Goal: Task Accomplishment & Management: Use online tool/utility

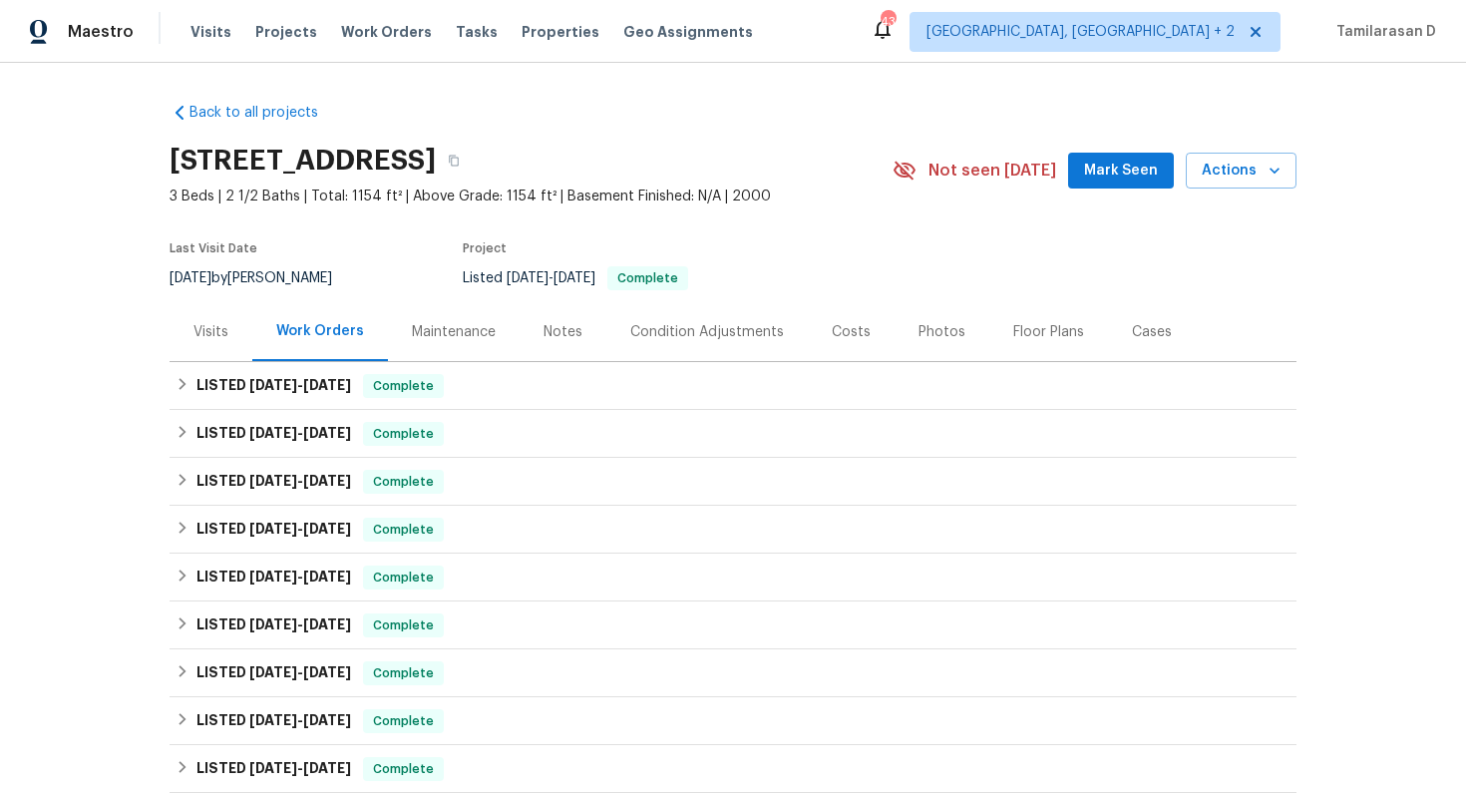
click at [205, 314] on div "Visits" at bounding box center [210, 331] width 83 height 59
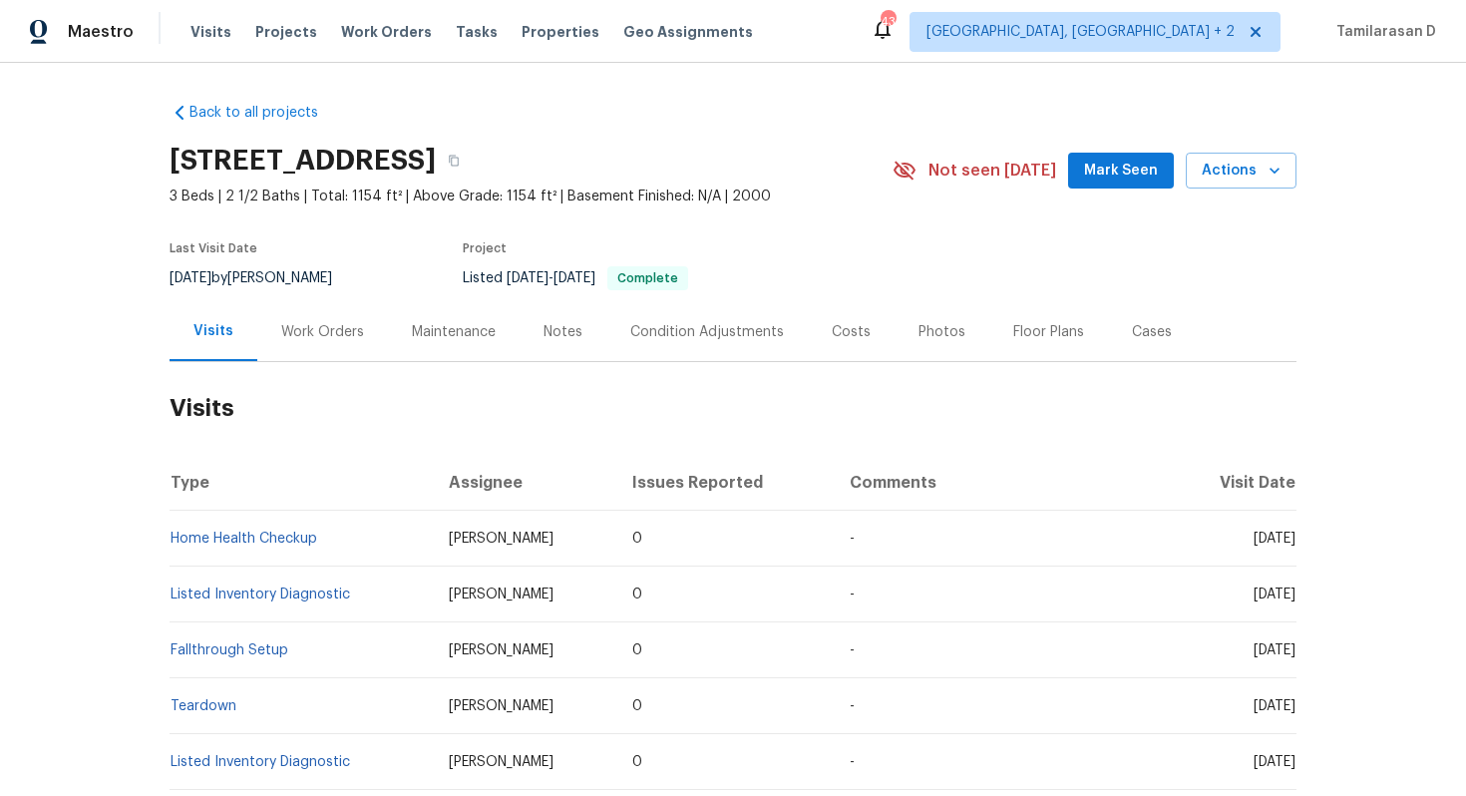
click at [1281, 168] on icon "button" at bounding box center [1274, 171] width 20 height 20
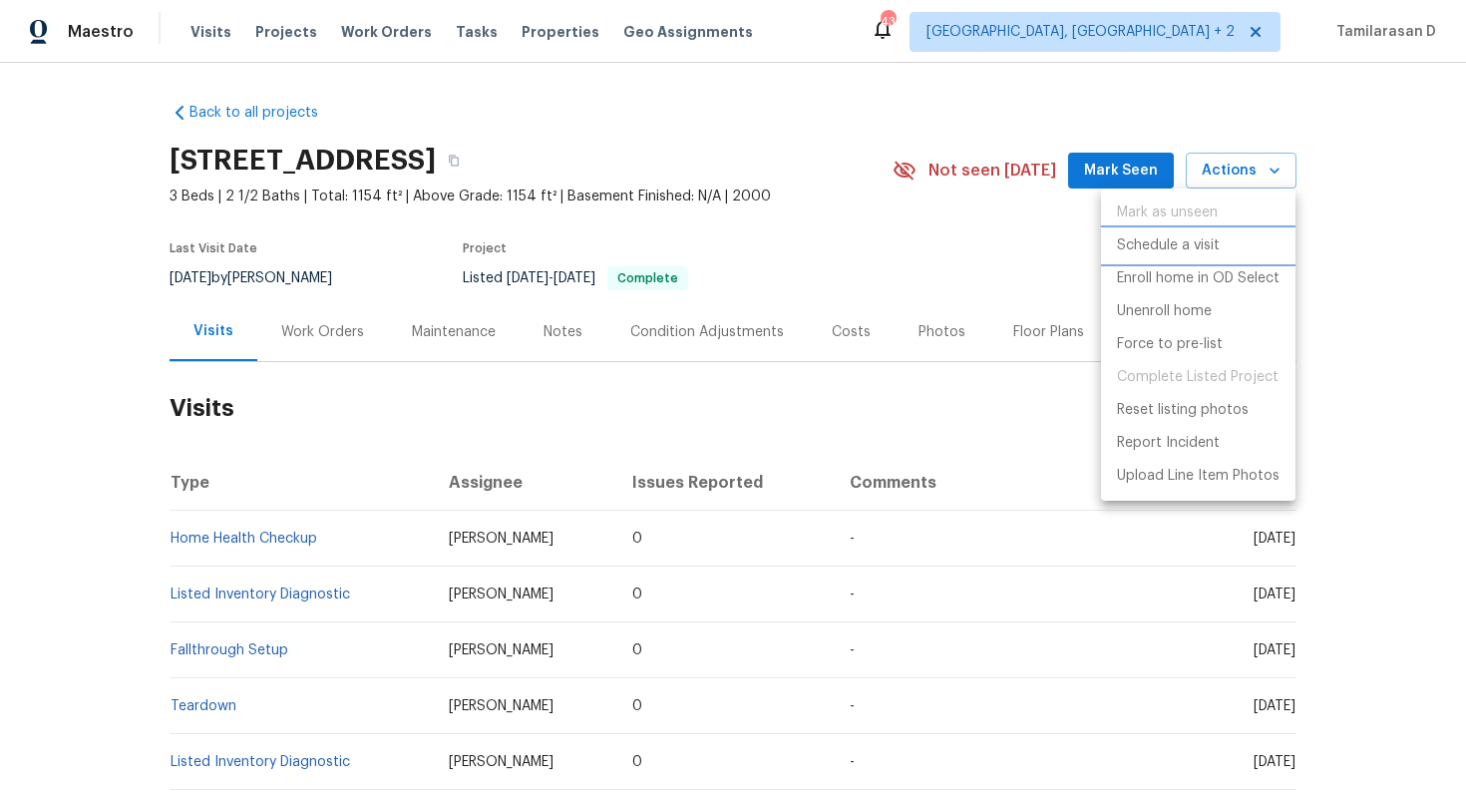
click at [1157, 248] on p "Schedule a visit" at bounding box center [1168, 245] width 103 height 21
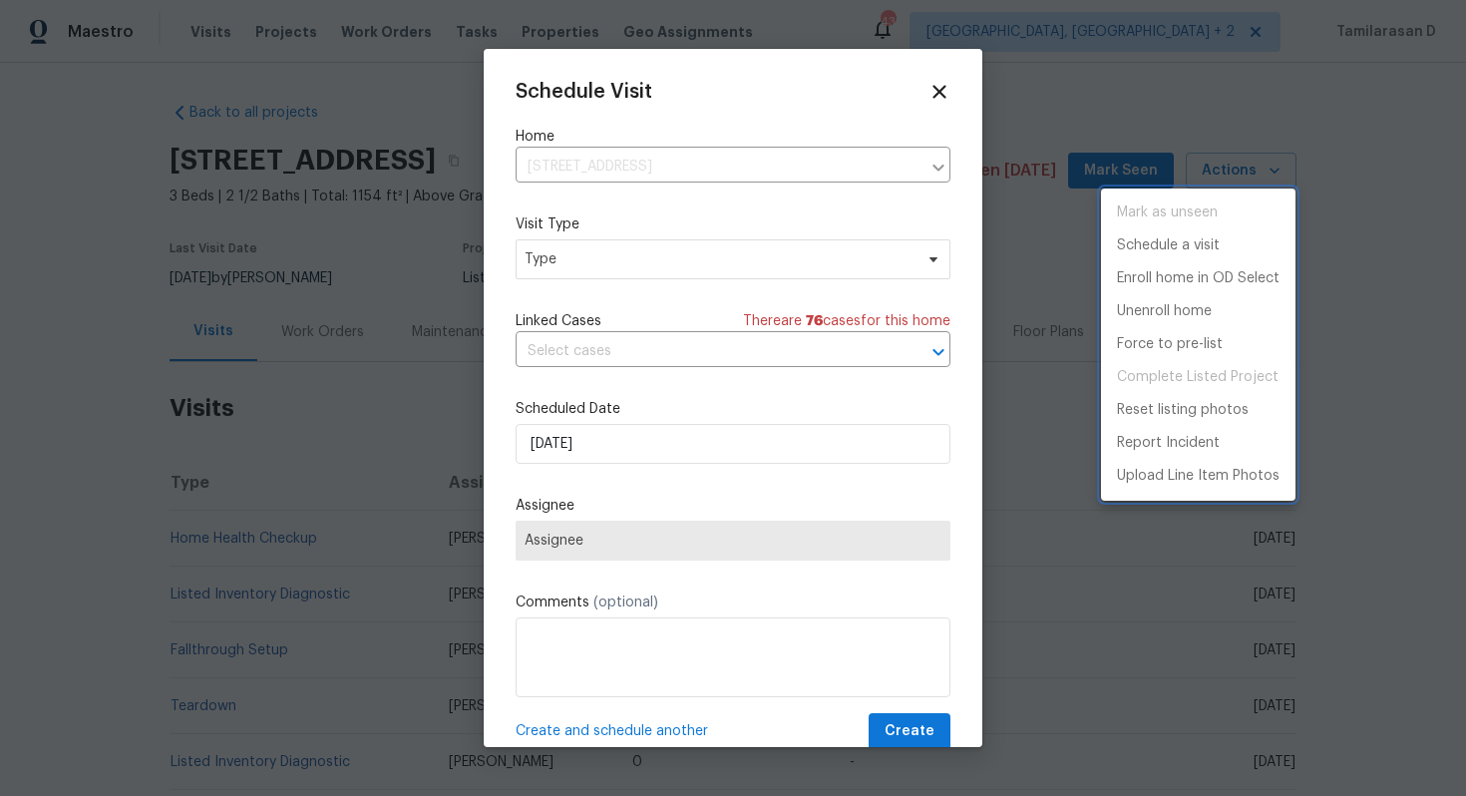
click at [570, 256] on div at bounding box center [733, 398] width 1466 height 796
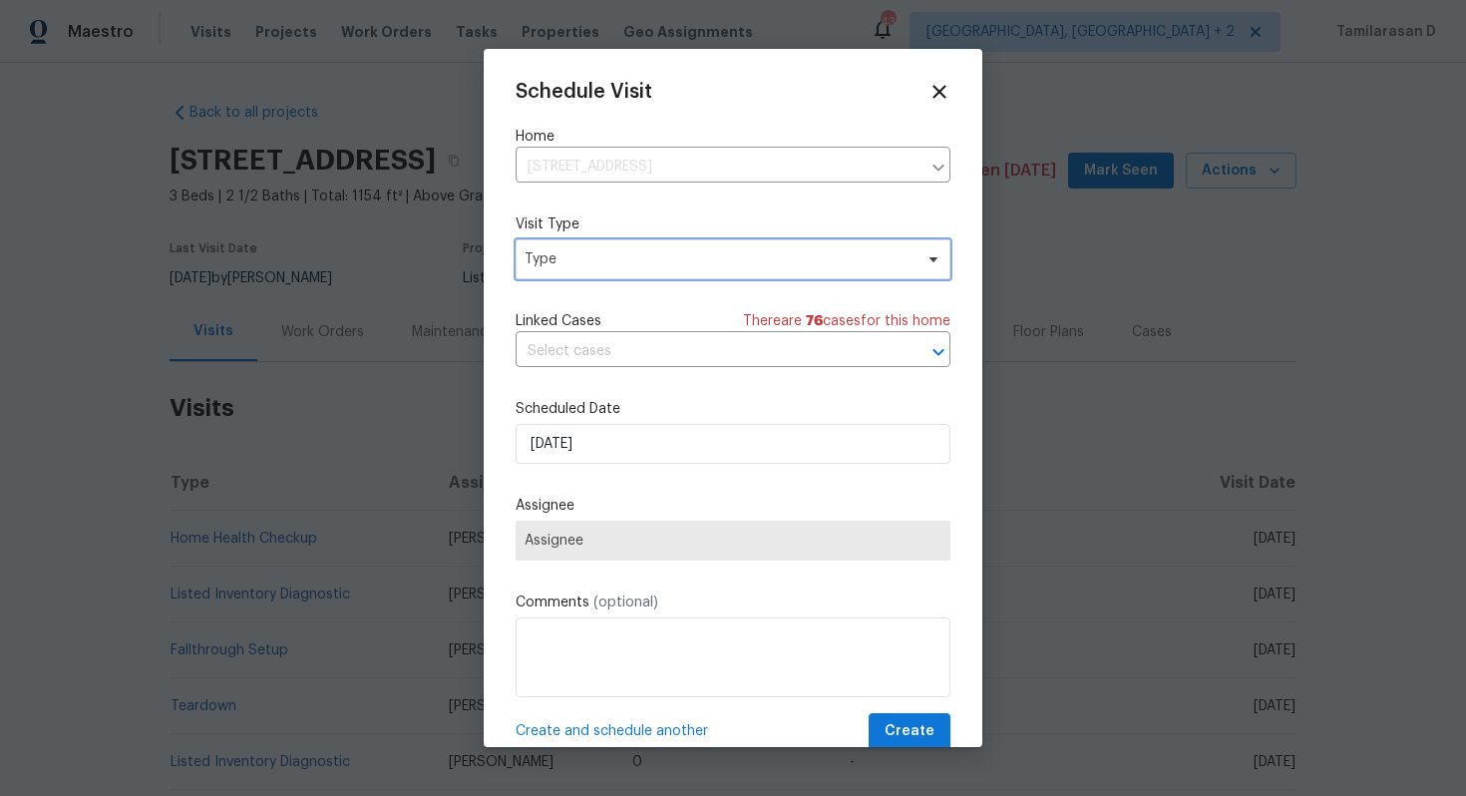
click at [570, 256] on span "Type" at bounding box center [718, 259] width 388 height 20
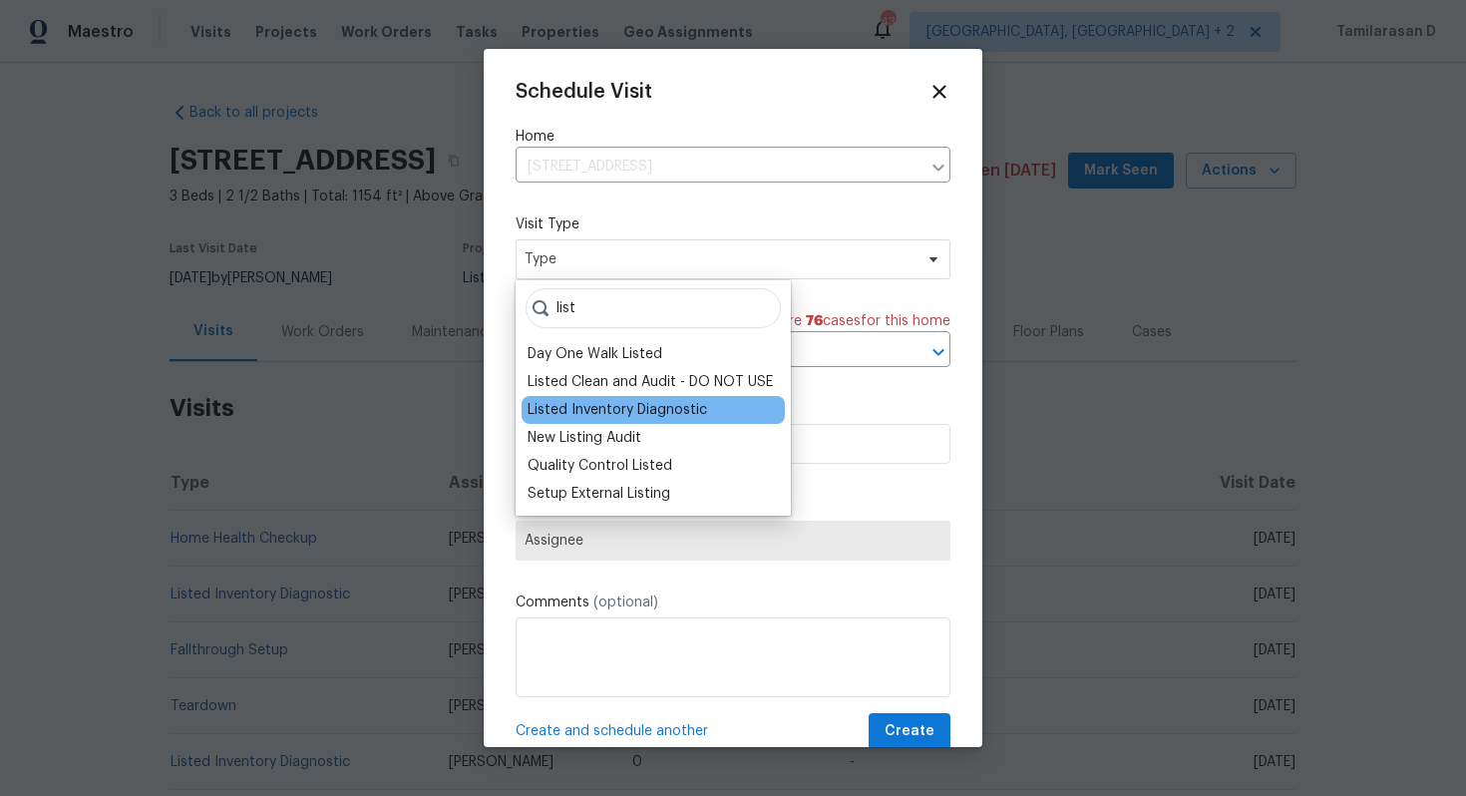
type input "list"
click at [583, 408] on div "Listed Inventory Diagnostic" at bounding box center [616, 410] width 179 height 20
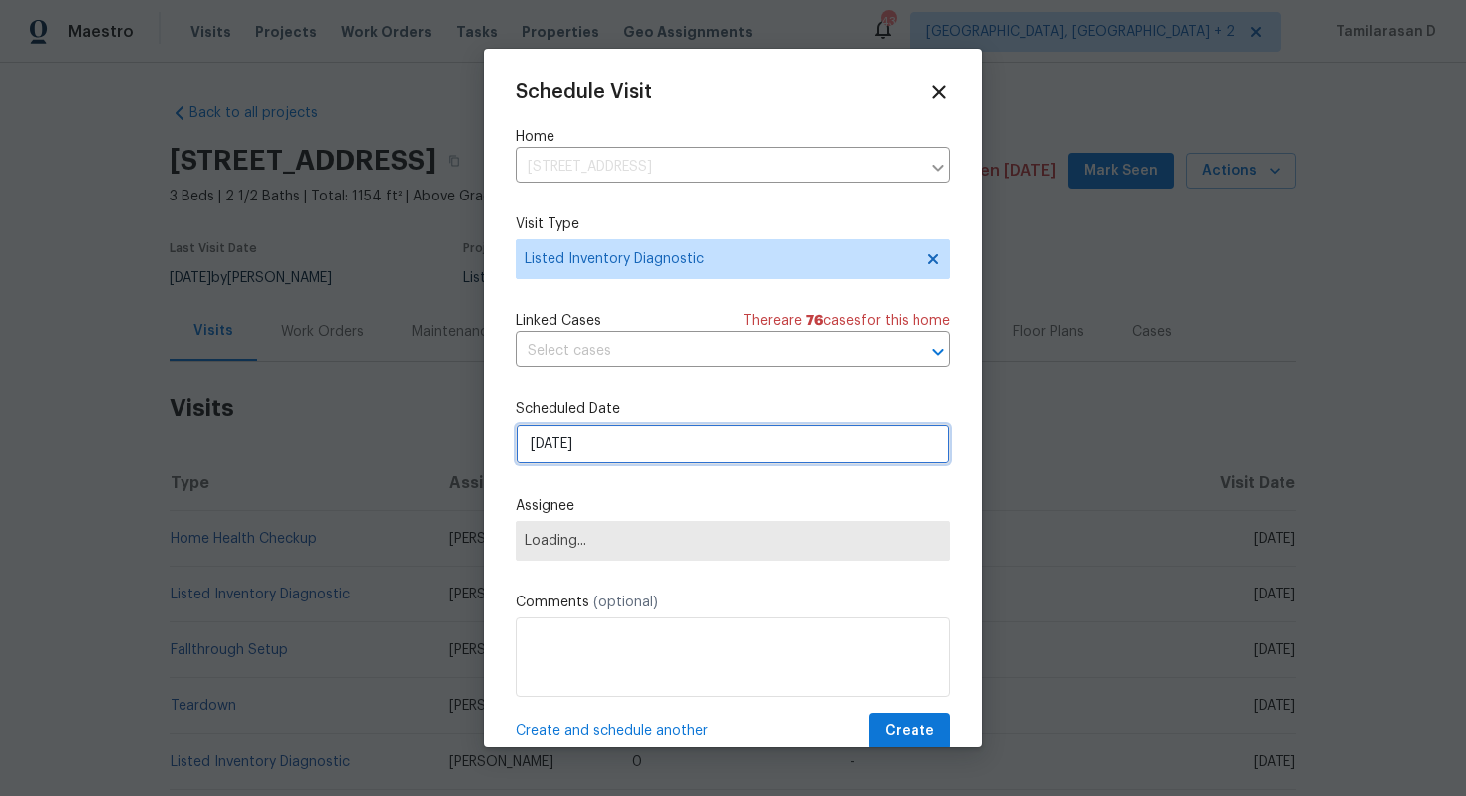
click at [564, 446] on input "[DATE]" at bounding box center [732, 444] width 435 height 40
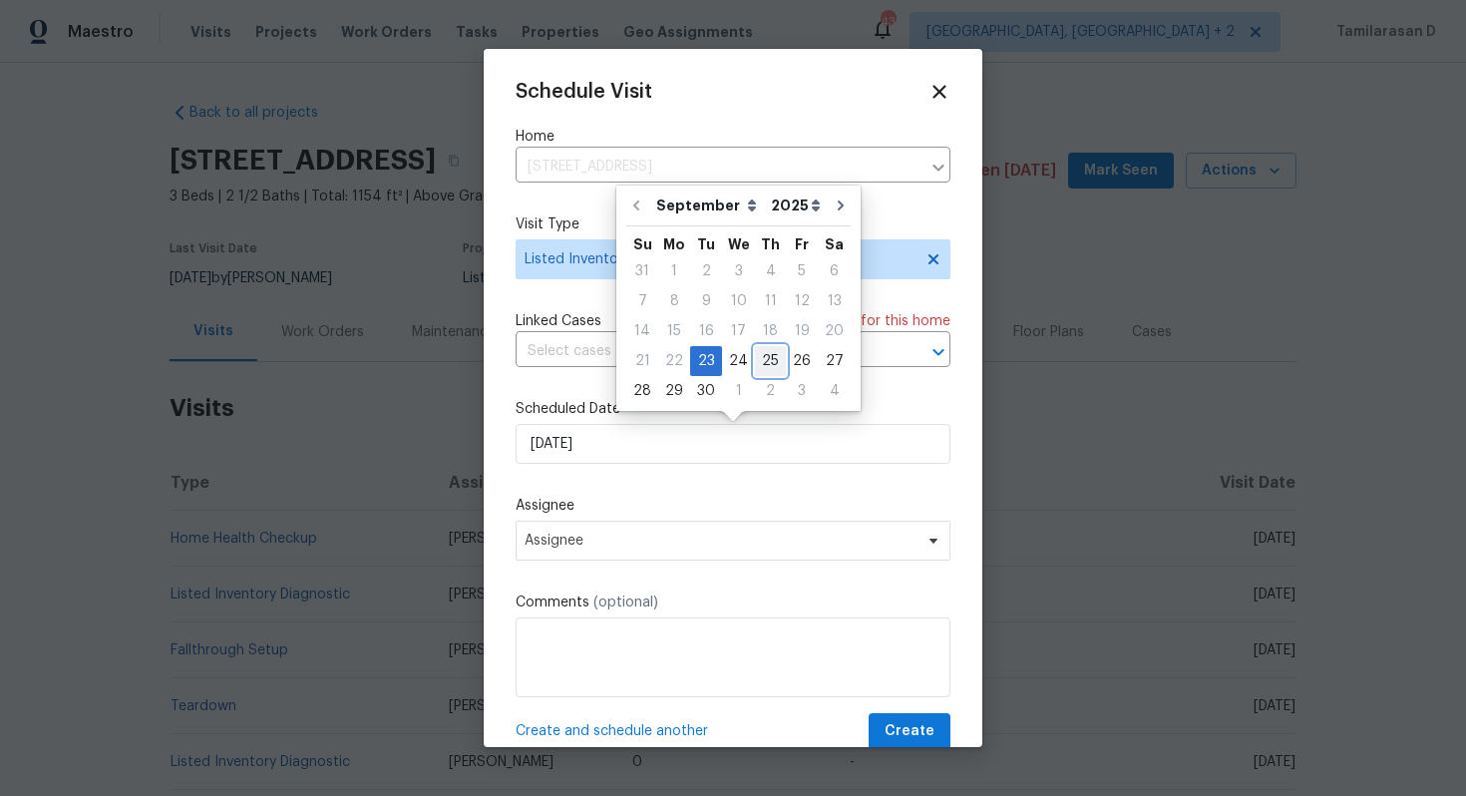
click at [770, 357] on div "25" at bounding box center [770, 361] width 31 height 28
type input "[DATE]"
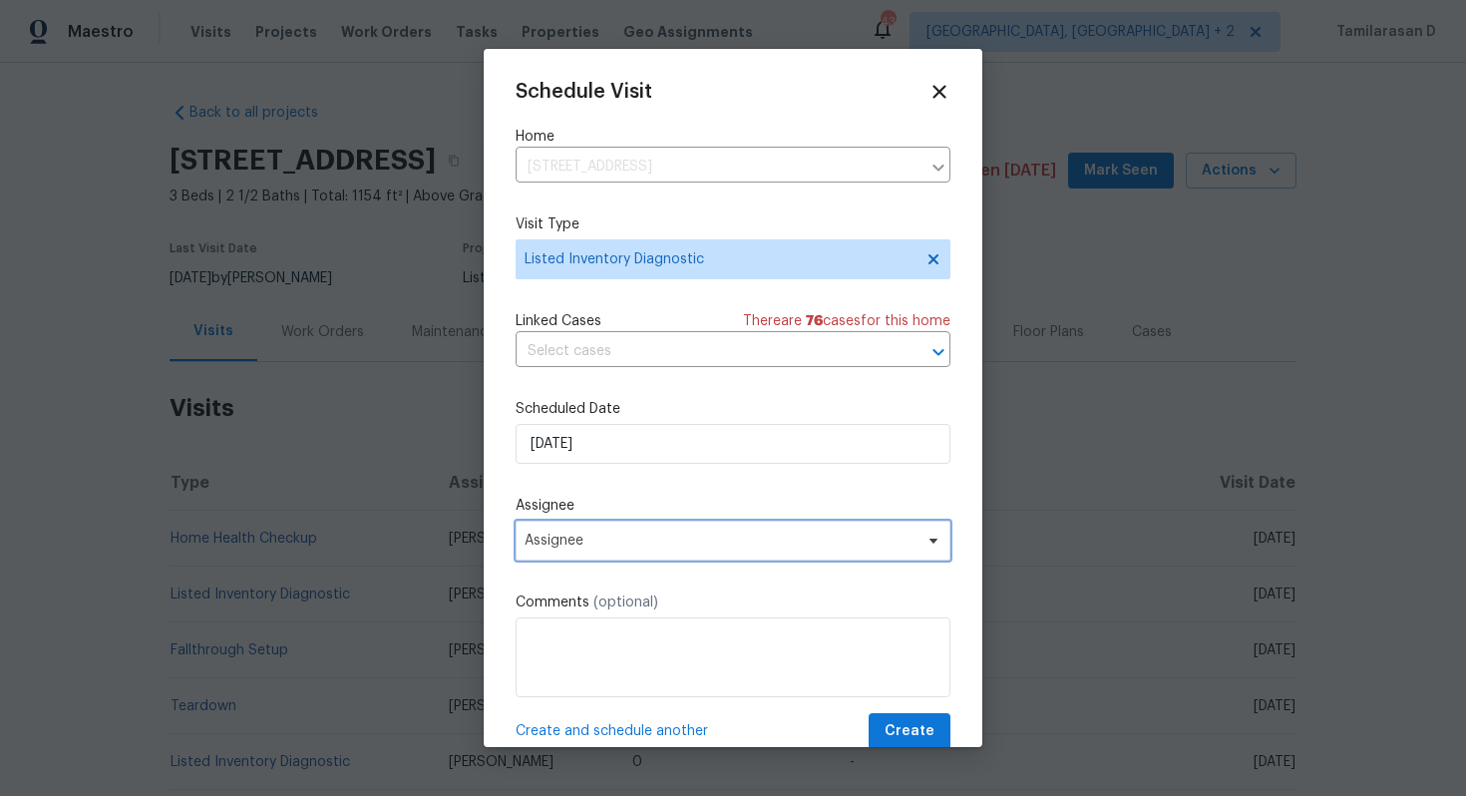
click at [621, 536] on span "Assignee" at bounding box center [719, 540] width 391 height 16
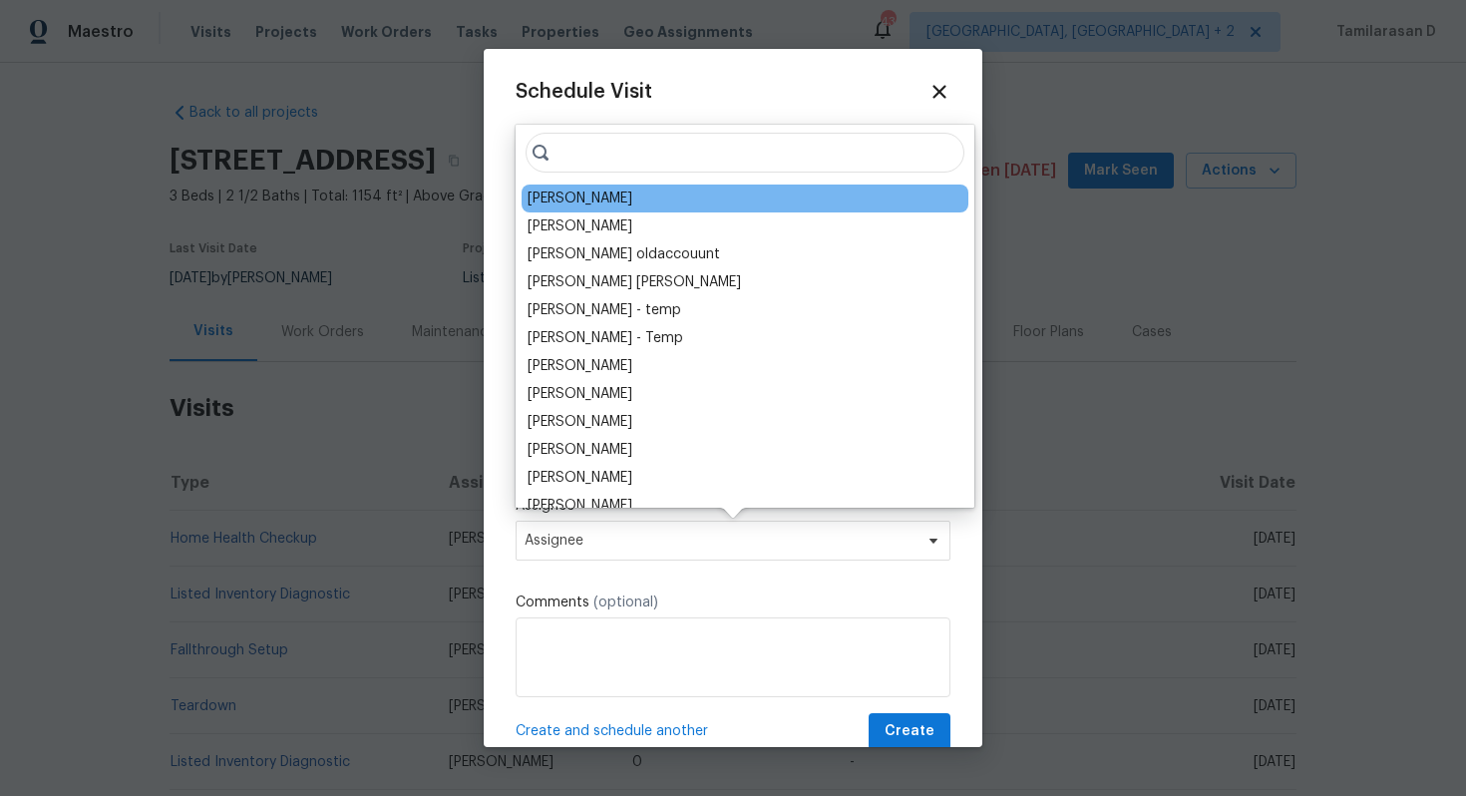
click at [600, 207] on div "[PERSON_NAME]" at bounding box center [579, 198] width 105 height 20
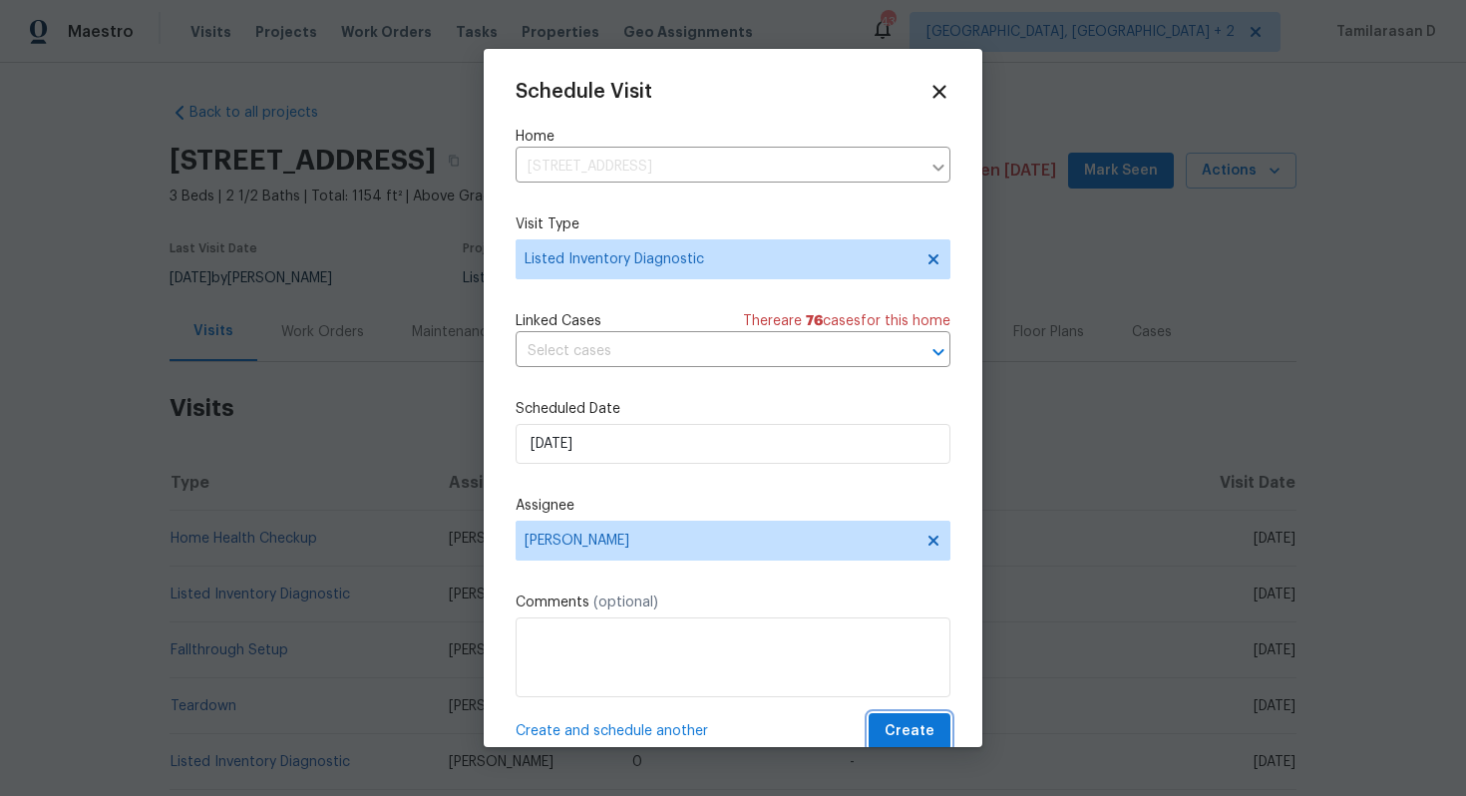
click at [908, 731] on span "Create" at bounding box center [909, 731] width 50 height 25
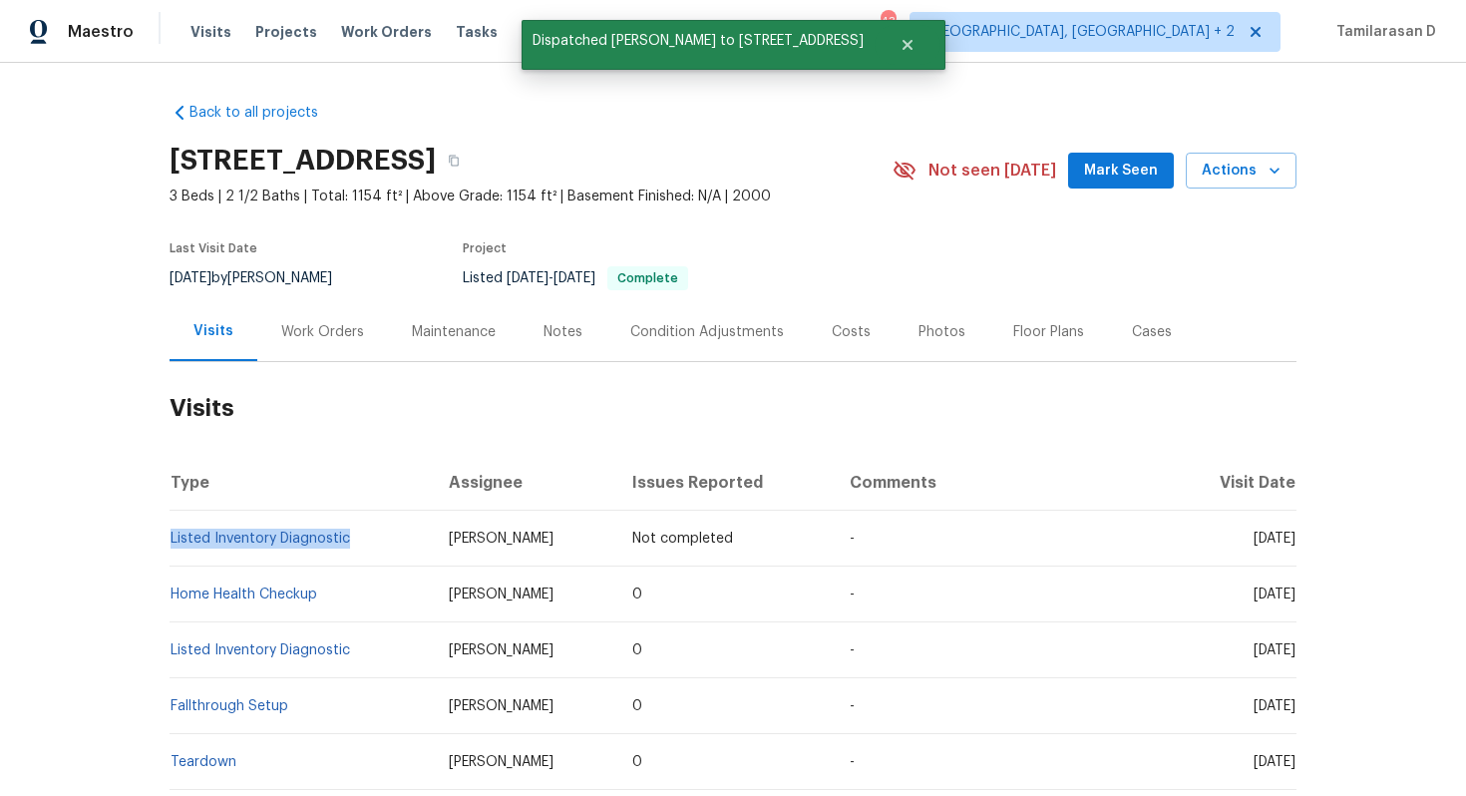
drag, startPoint x: 354, startPoint y: 533, endPoint x: 169, endPoint y: 531, distance: 184.5
click at [169, 531] on td "Listed Inventory Diagnostic" at bounding box center [300, 538] width 263 height 56
copy link "Listed Inventory Diagnostic"
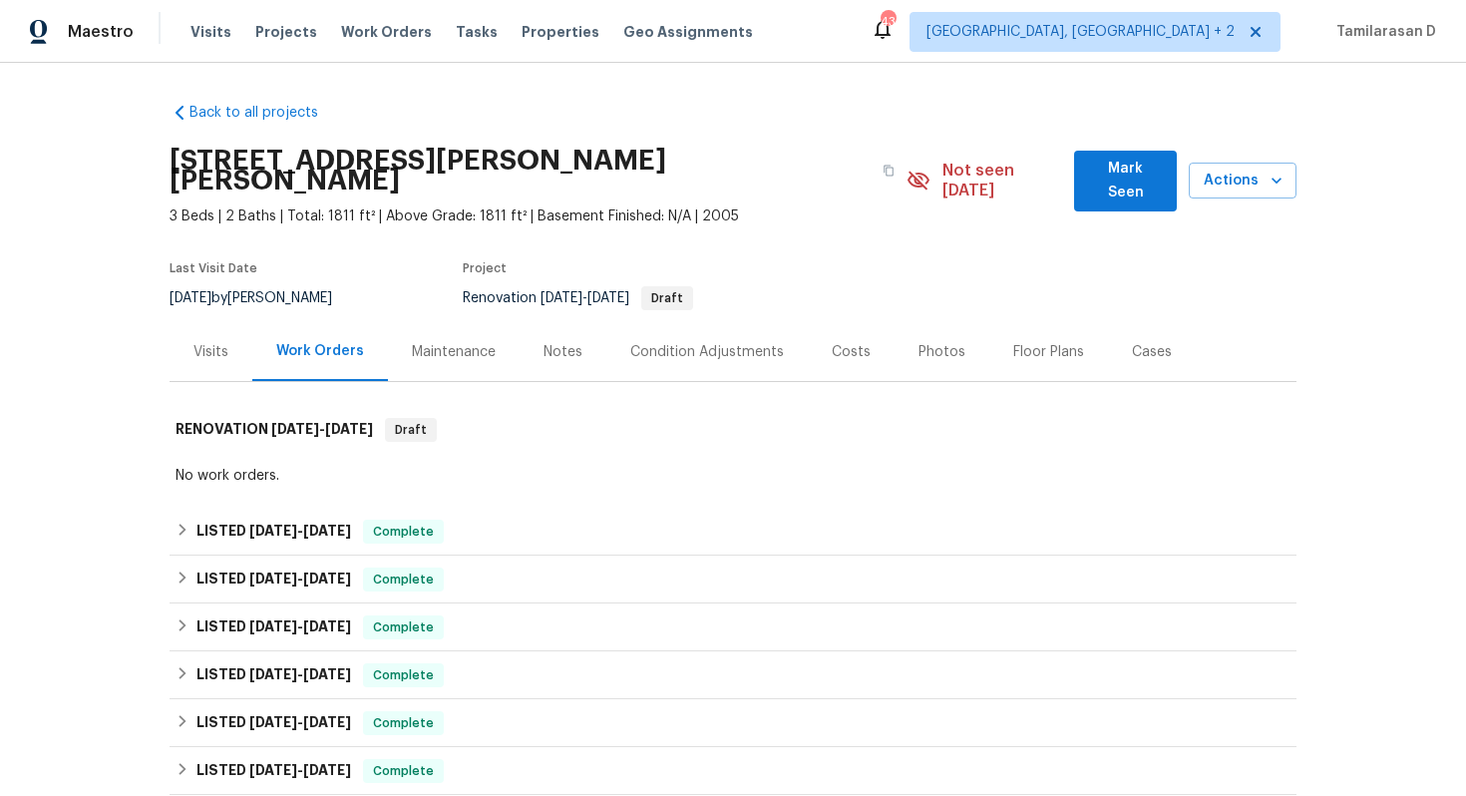
click at [201, 342] on div "Visits" at bounding box center [210, 352] width 35 height 20
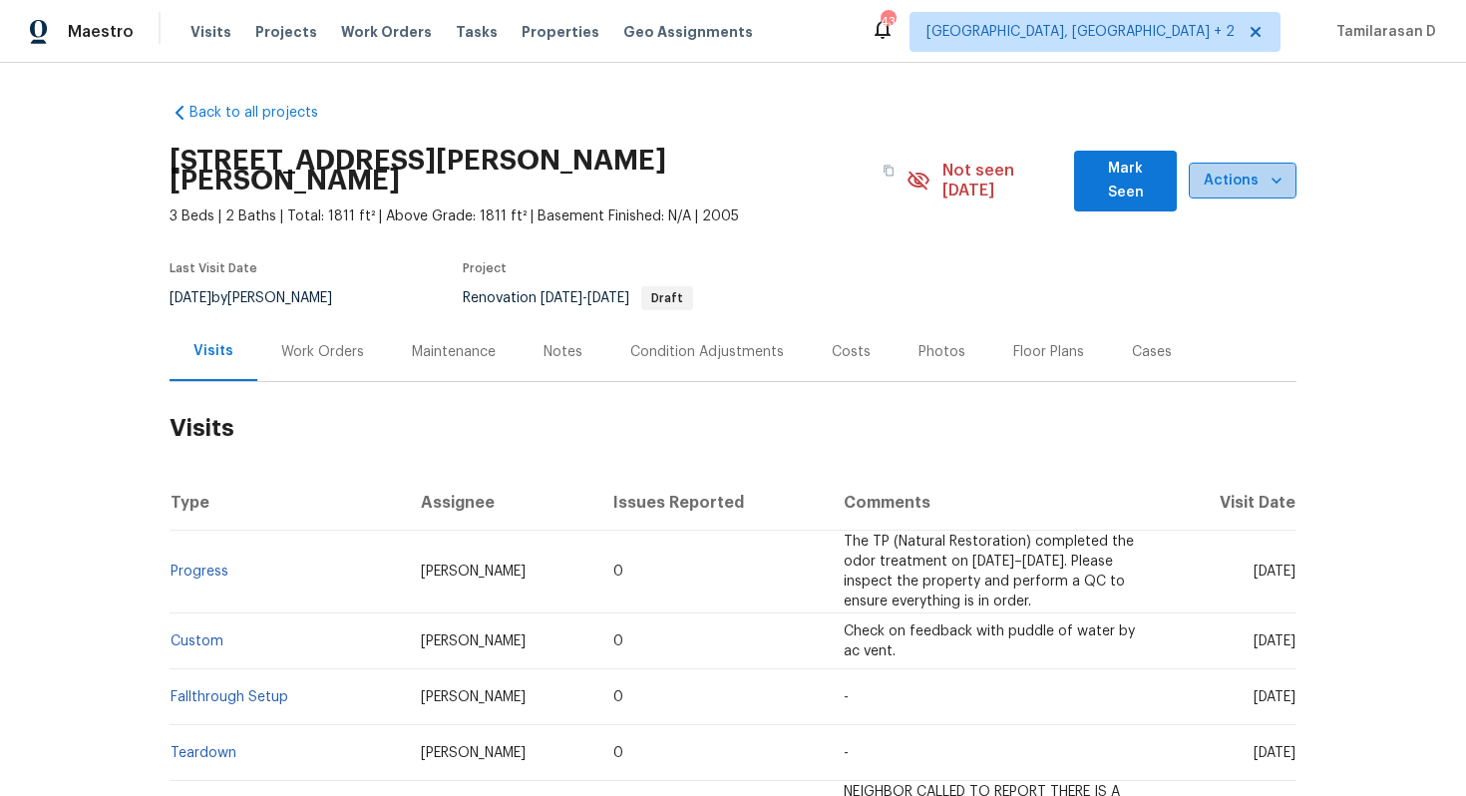
click at [1248, 174] on span "Actions" at bounding box center [1242, 180] width 76 height 25
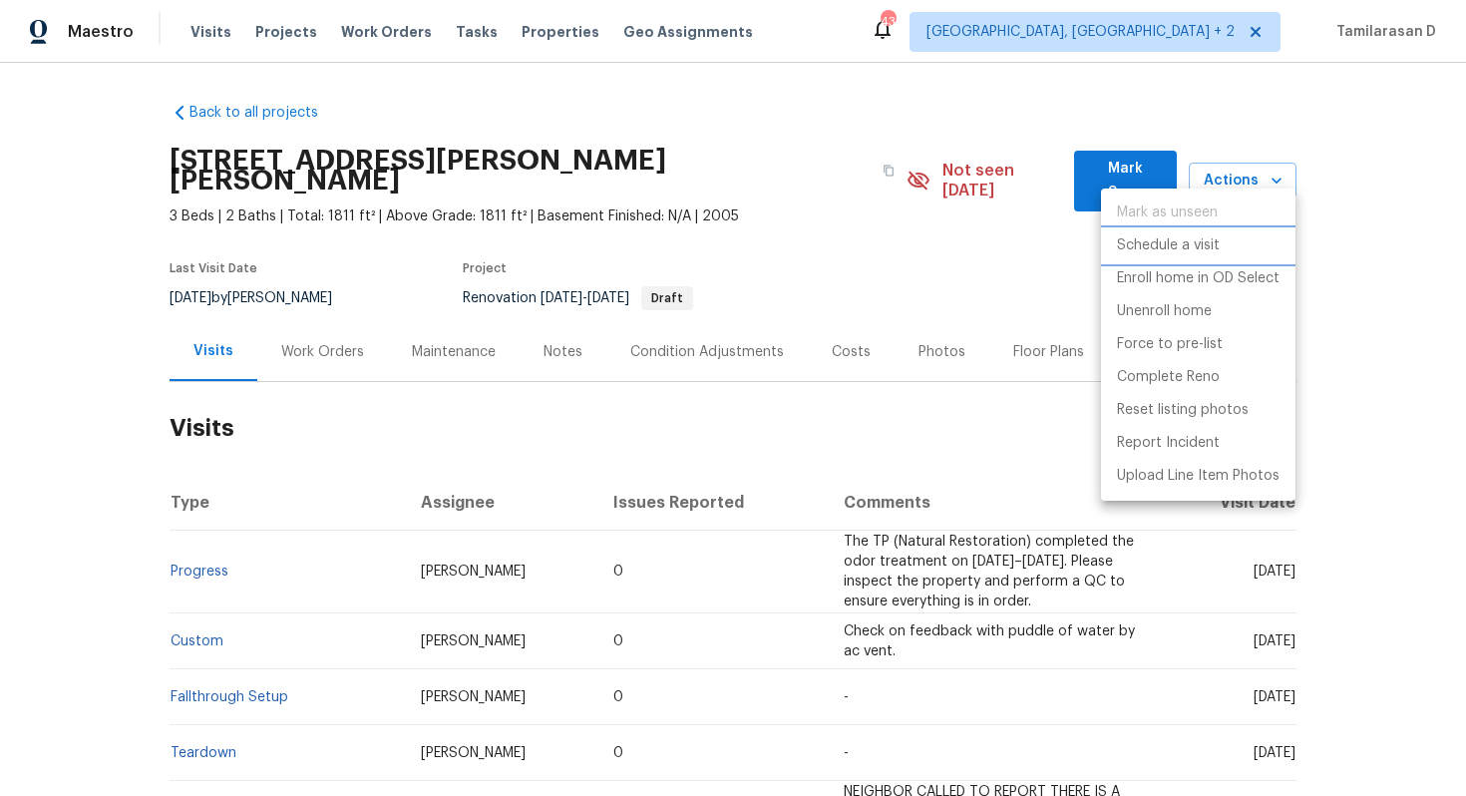
click at [1156, 246] on p "Schedule a visit" at bounding box center [1168, 245] width 103 height 21
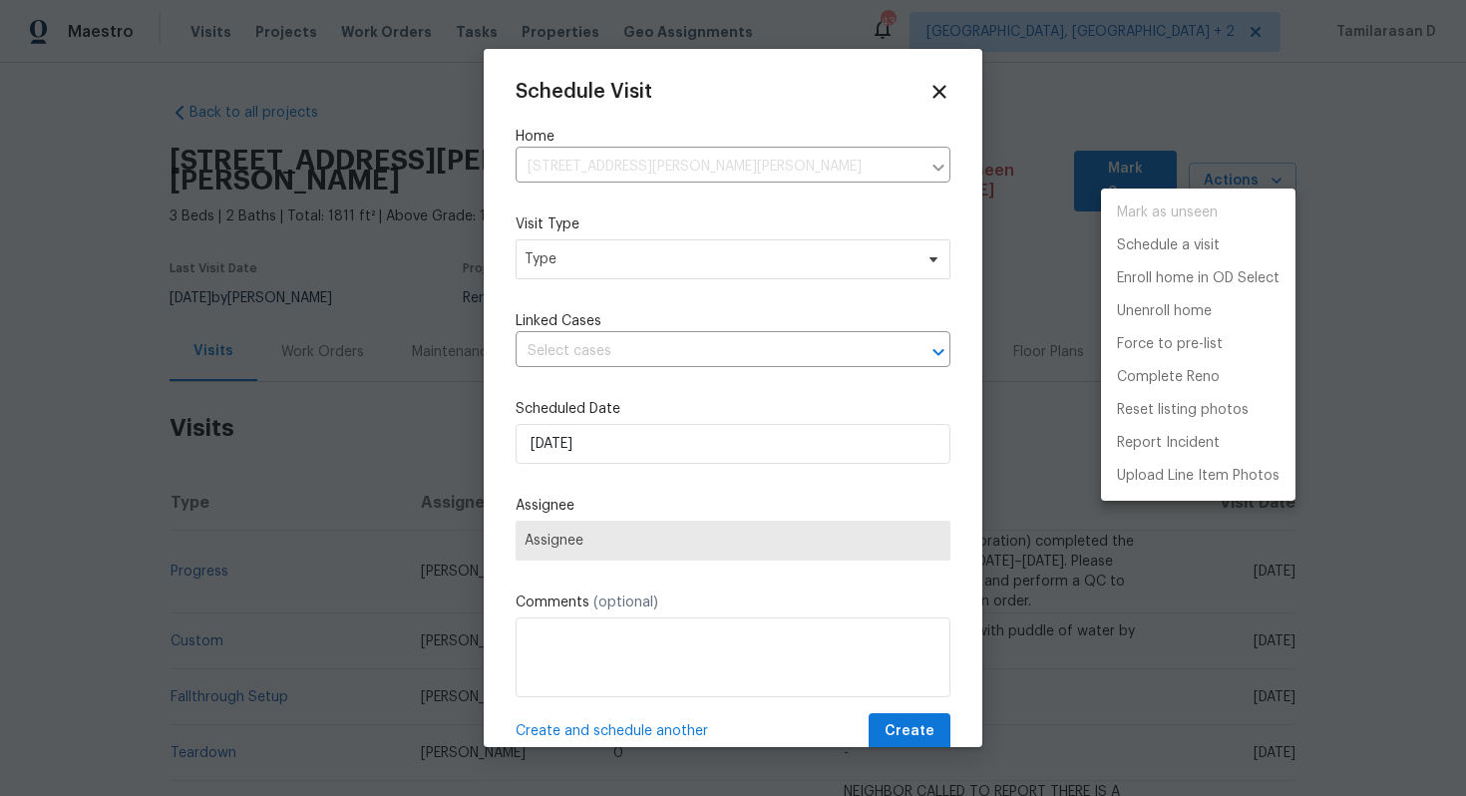
click at [631, 252] on div at bounding box center [733, 398] width 1466 height 796
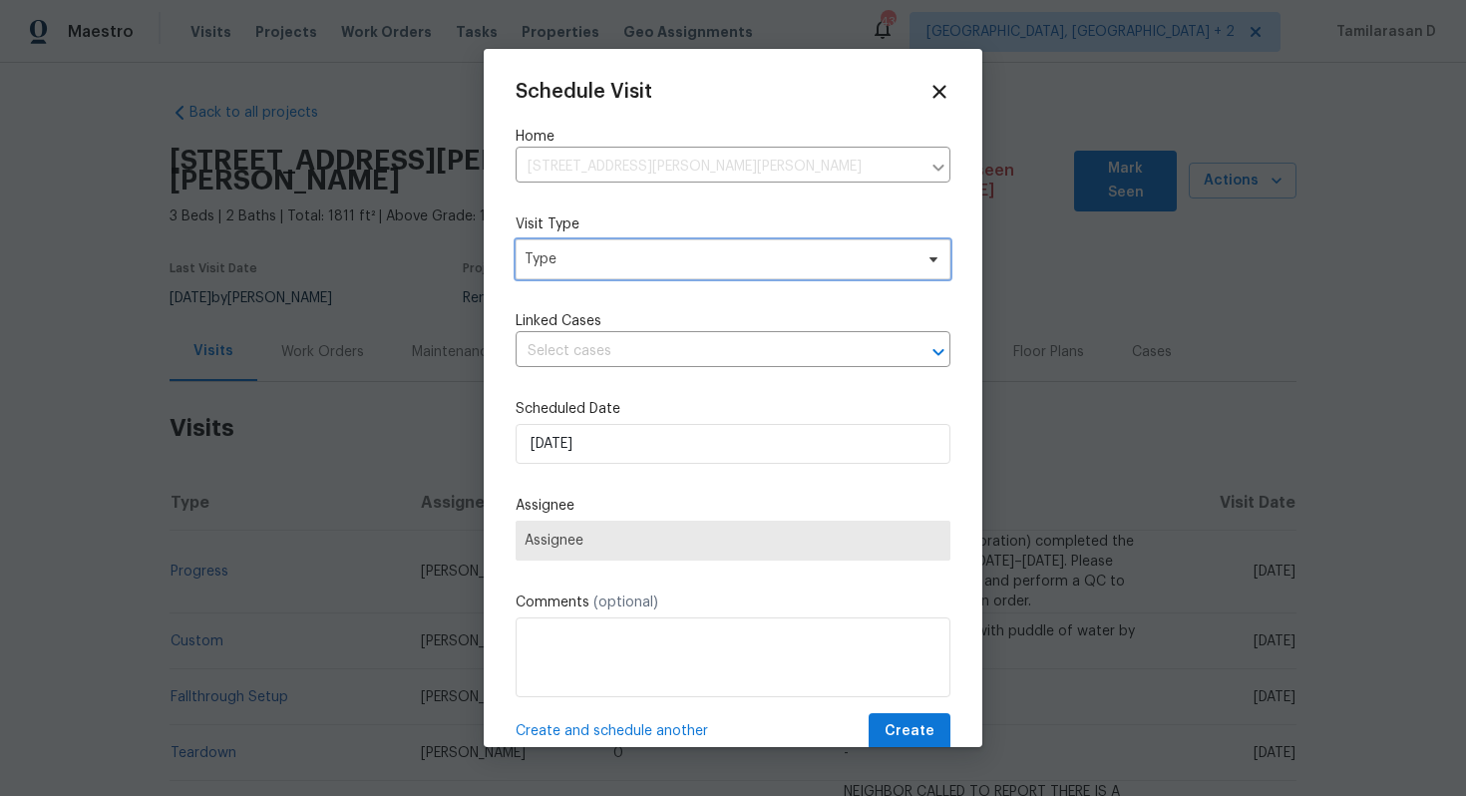
click at [638, 259] on span "Type" at bounding box center [718, 259] width 388 height 20
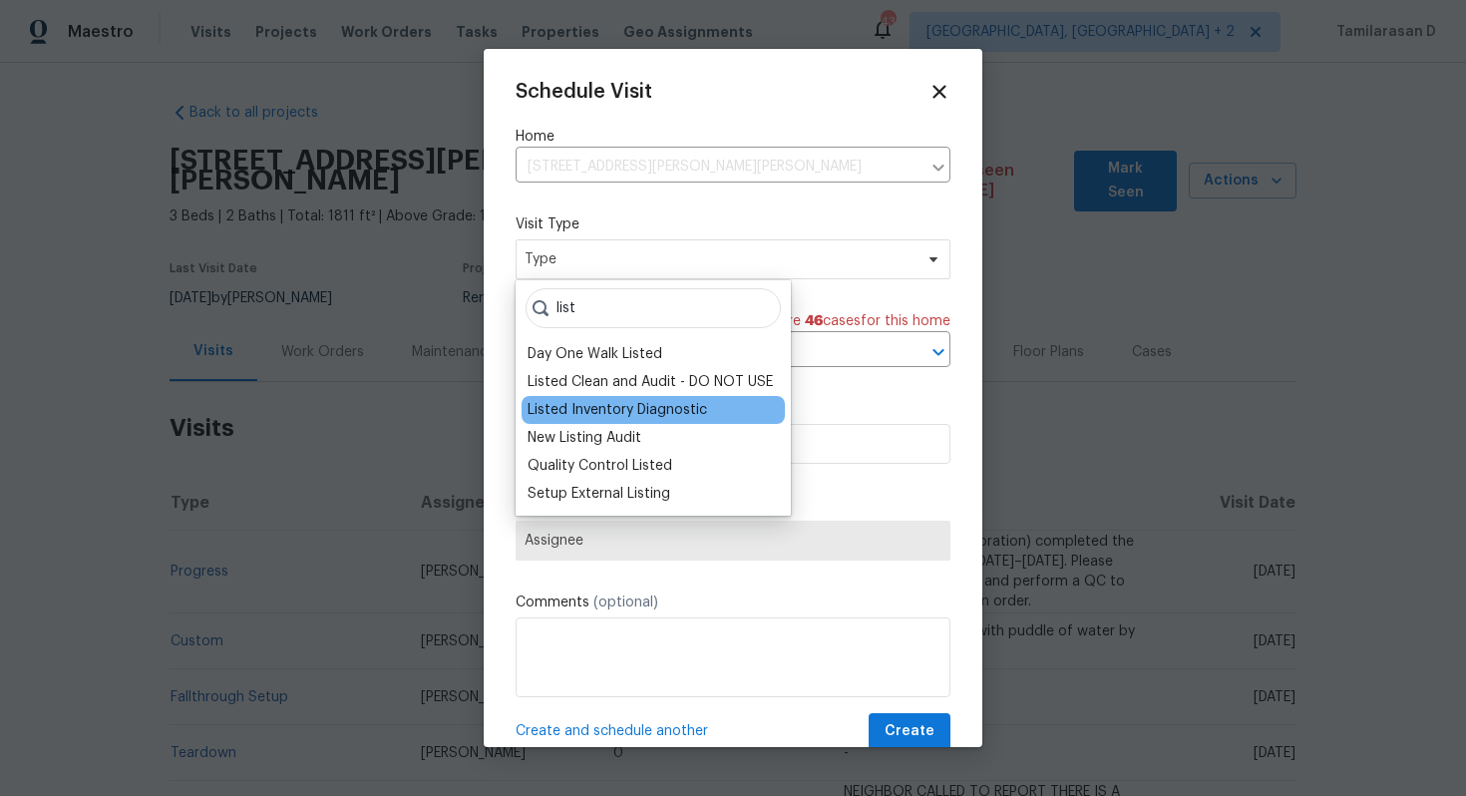
type input "list"
click at [563, 404] on div "Listed Inventory Diagnostic" at bounding box center [616, 410] width 179 height 20
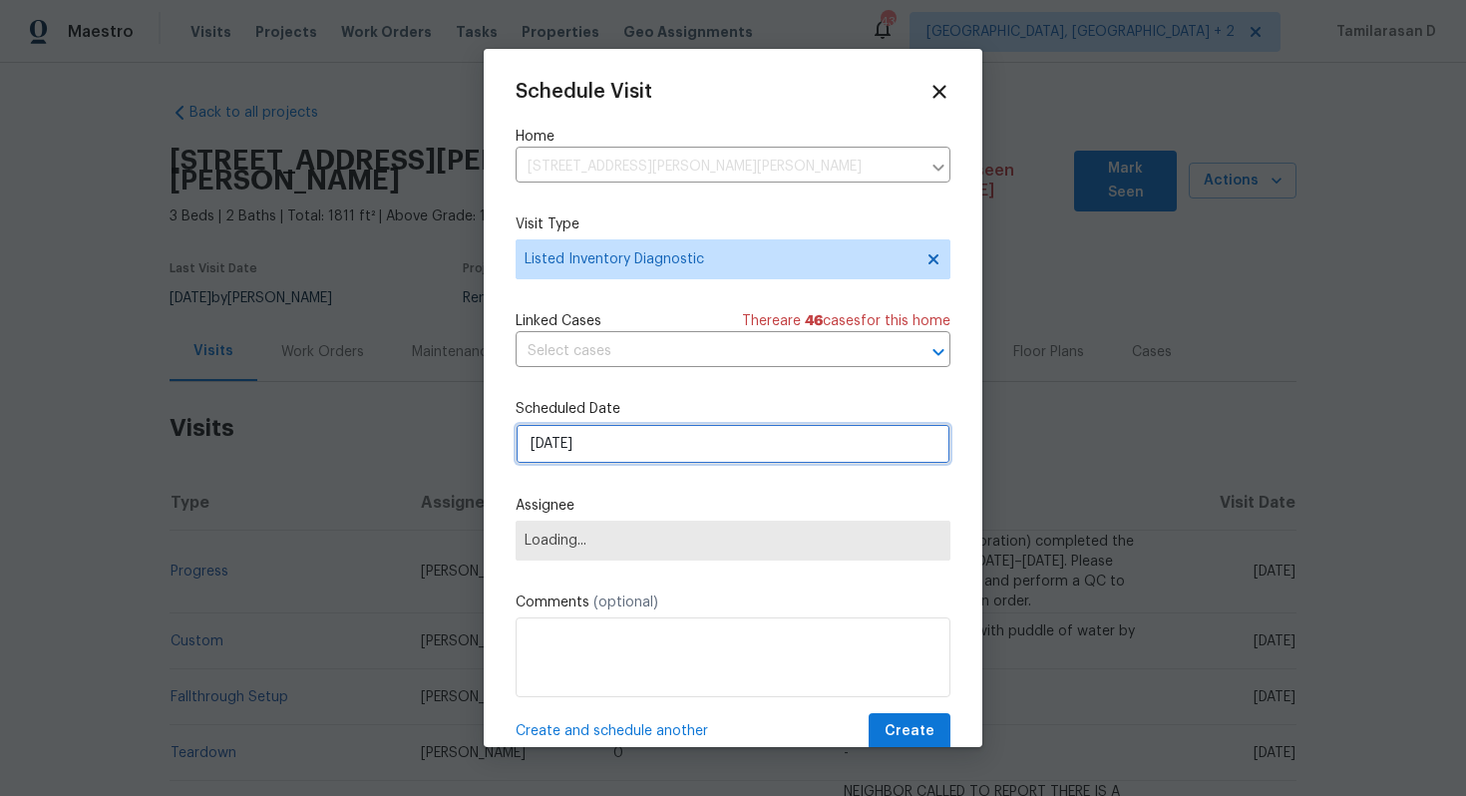
click at [658, 434] on input "[DATE]" at bounding box center [732, 444] width 435 height 40
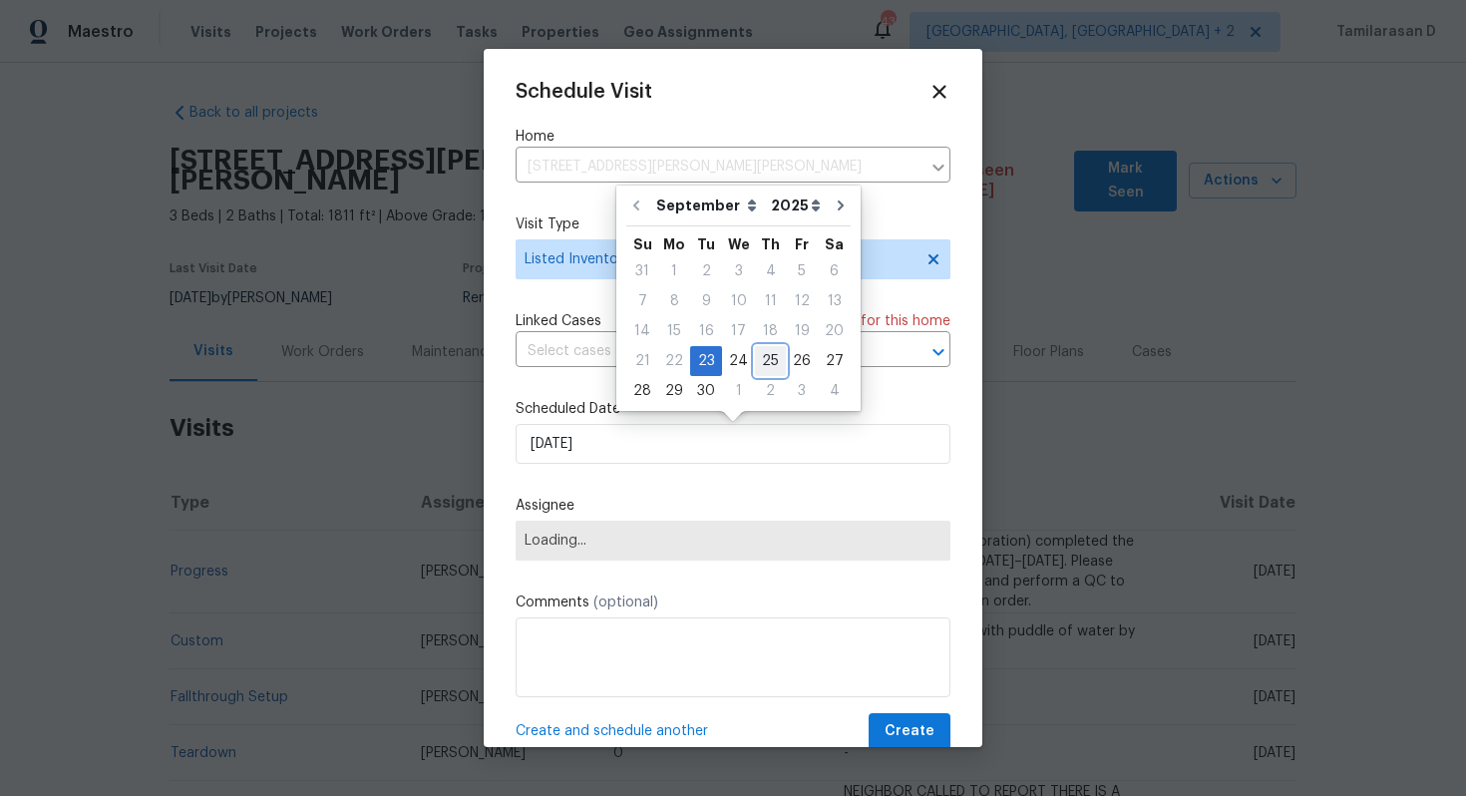
click at [775, 364] on div "25" at bounding box center [770, 361] width 31 height 28
type input "[DATE]"
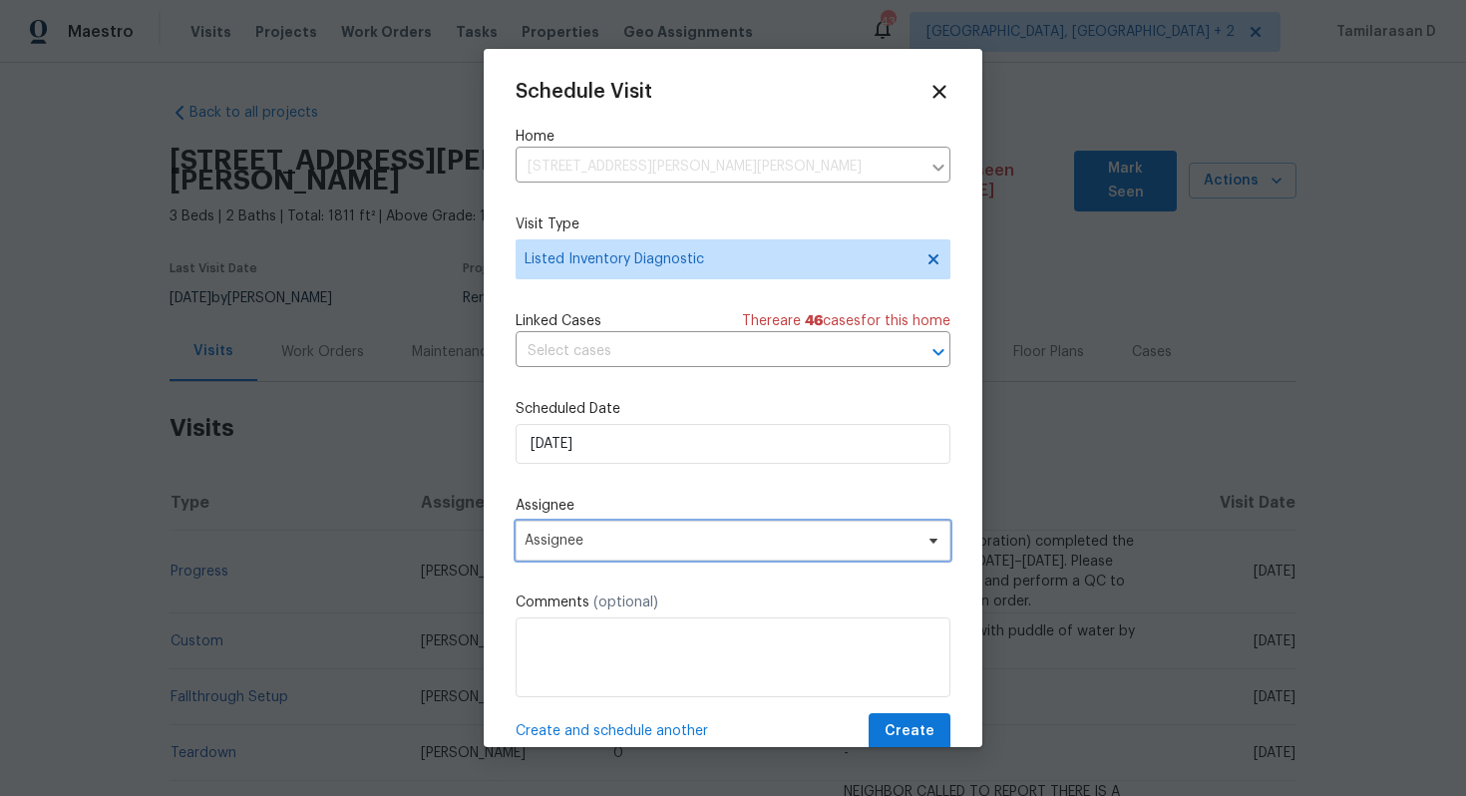
click at [594, 530] on span "Assignee" at bounding box center [732, 540] width 435 height 40
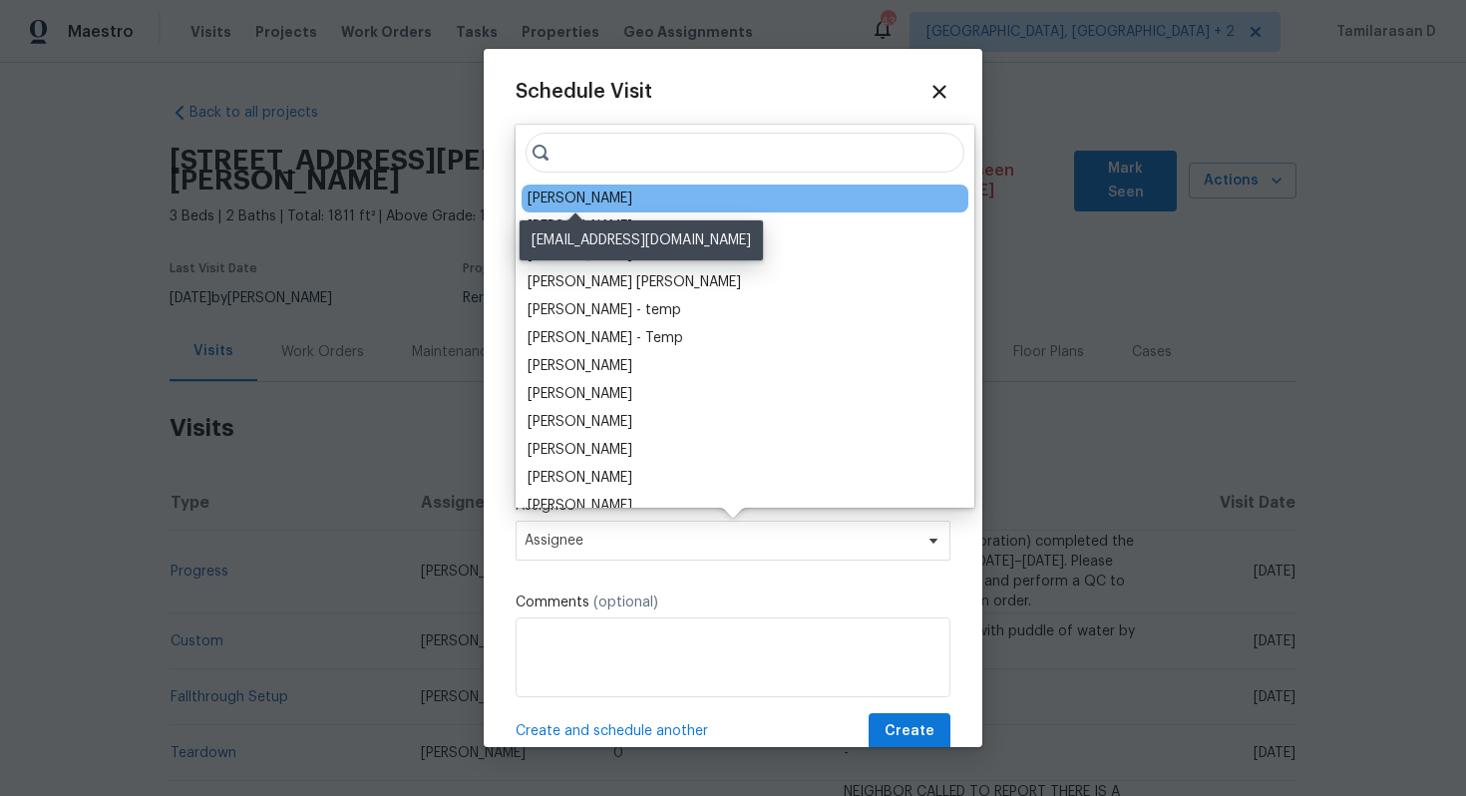
click at [590, 194] on div "Wayne Putnam" at bounding box center [579, 198] width 105 height 20
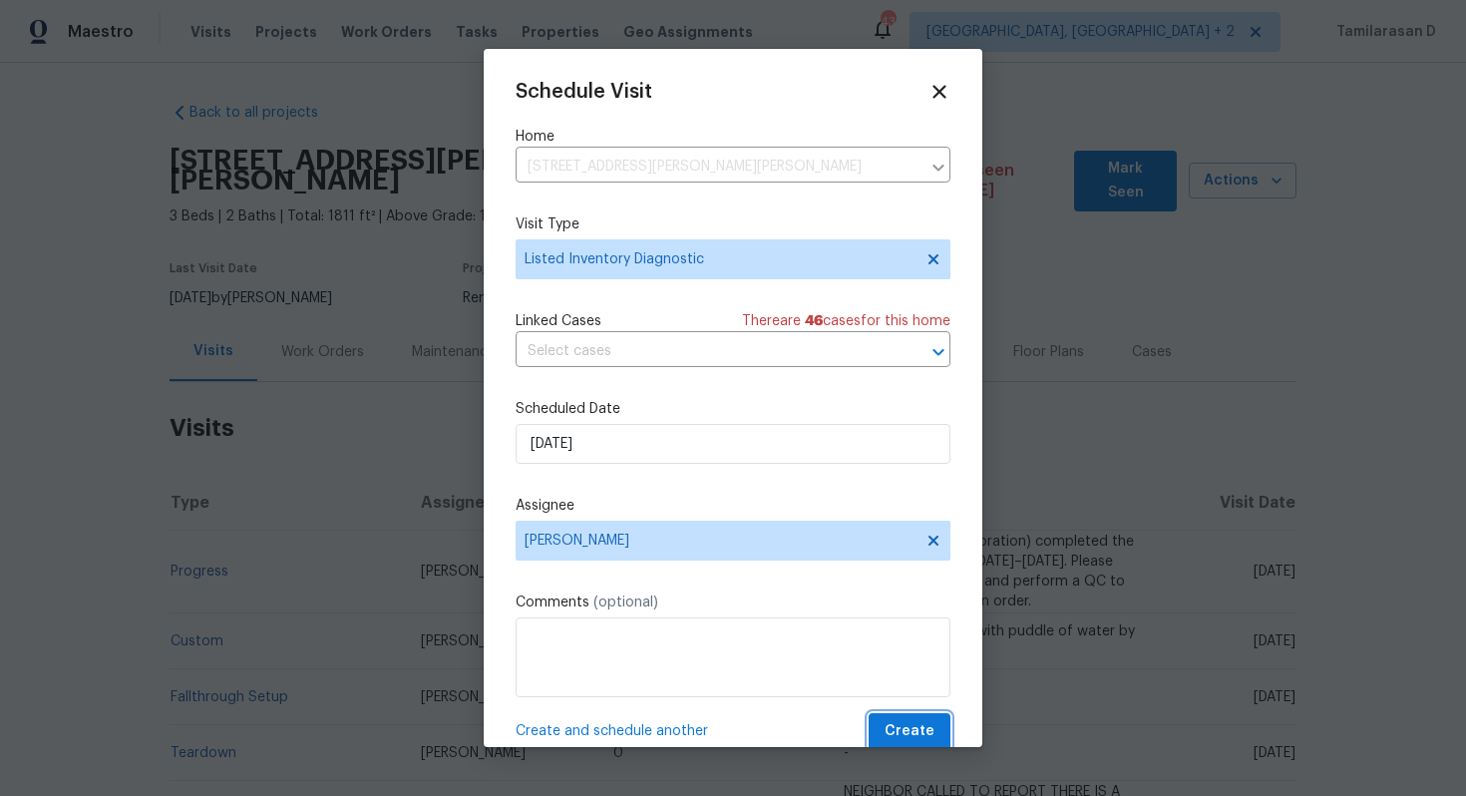
click at [898, 724] on span "Create" at bounding box center [909, 731] width 50 height 25
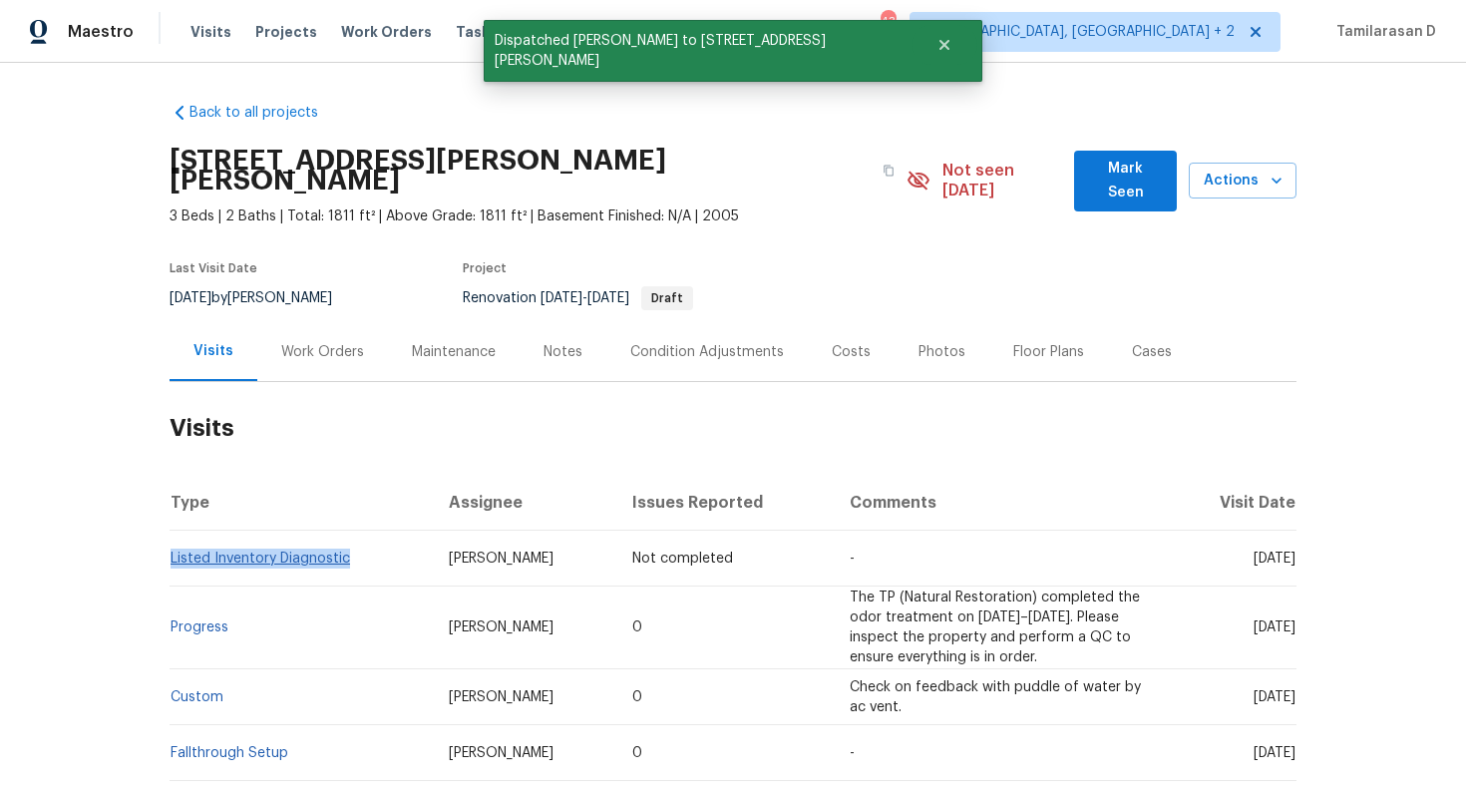
drag, startPoint x: 352, startPoint y: 535, endPoint x: 170, endPoint y: 534, distance: 181.5
click at [170, 534] on td "Listed Inventory Diagnostic" at bounding box center [300, 558] width 263 height 56
copy link "Listed Inventory Diagnostic"
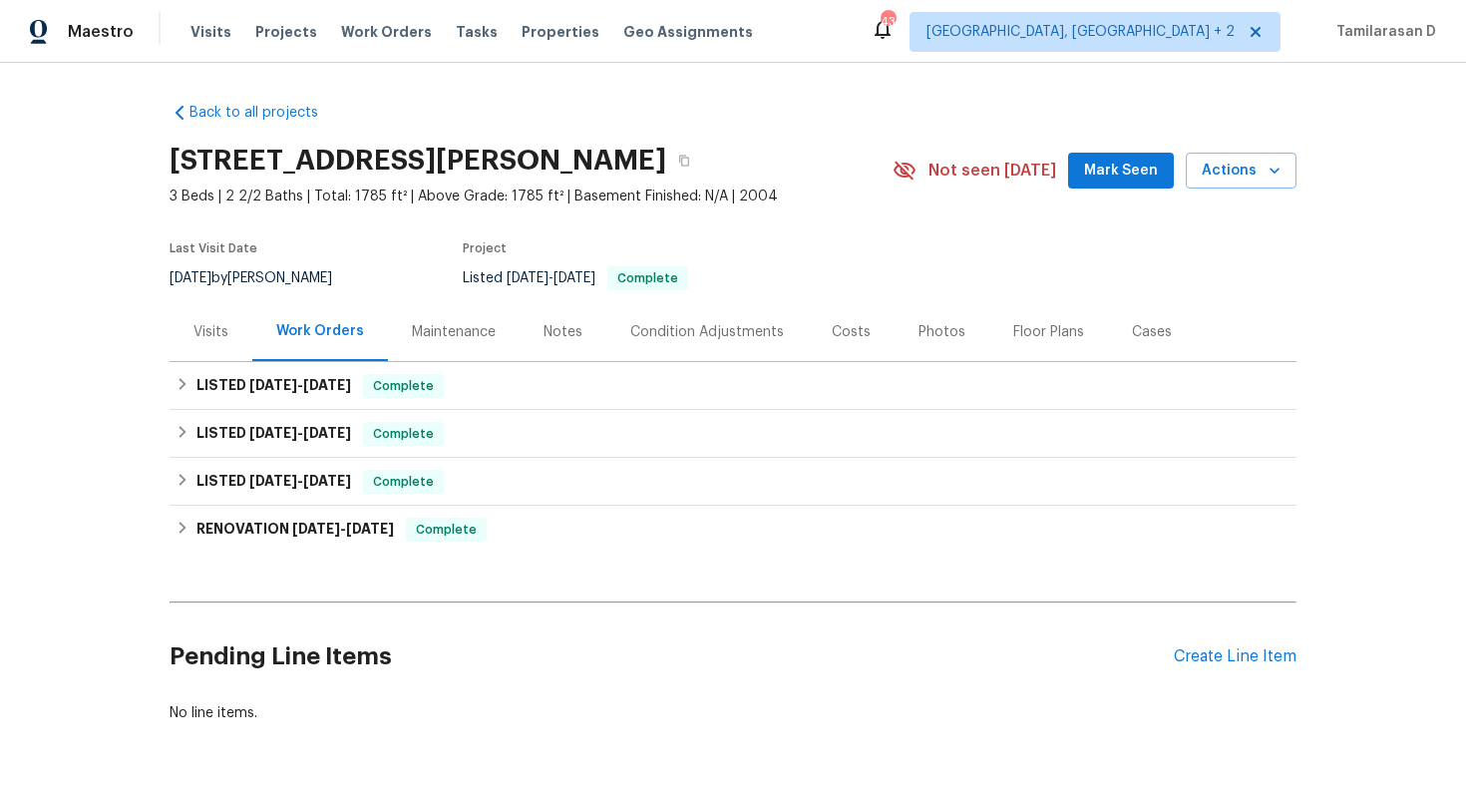
click at [203, 339] on div "Visits" at bounding box center [210, 332] width 35 height 20
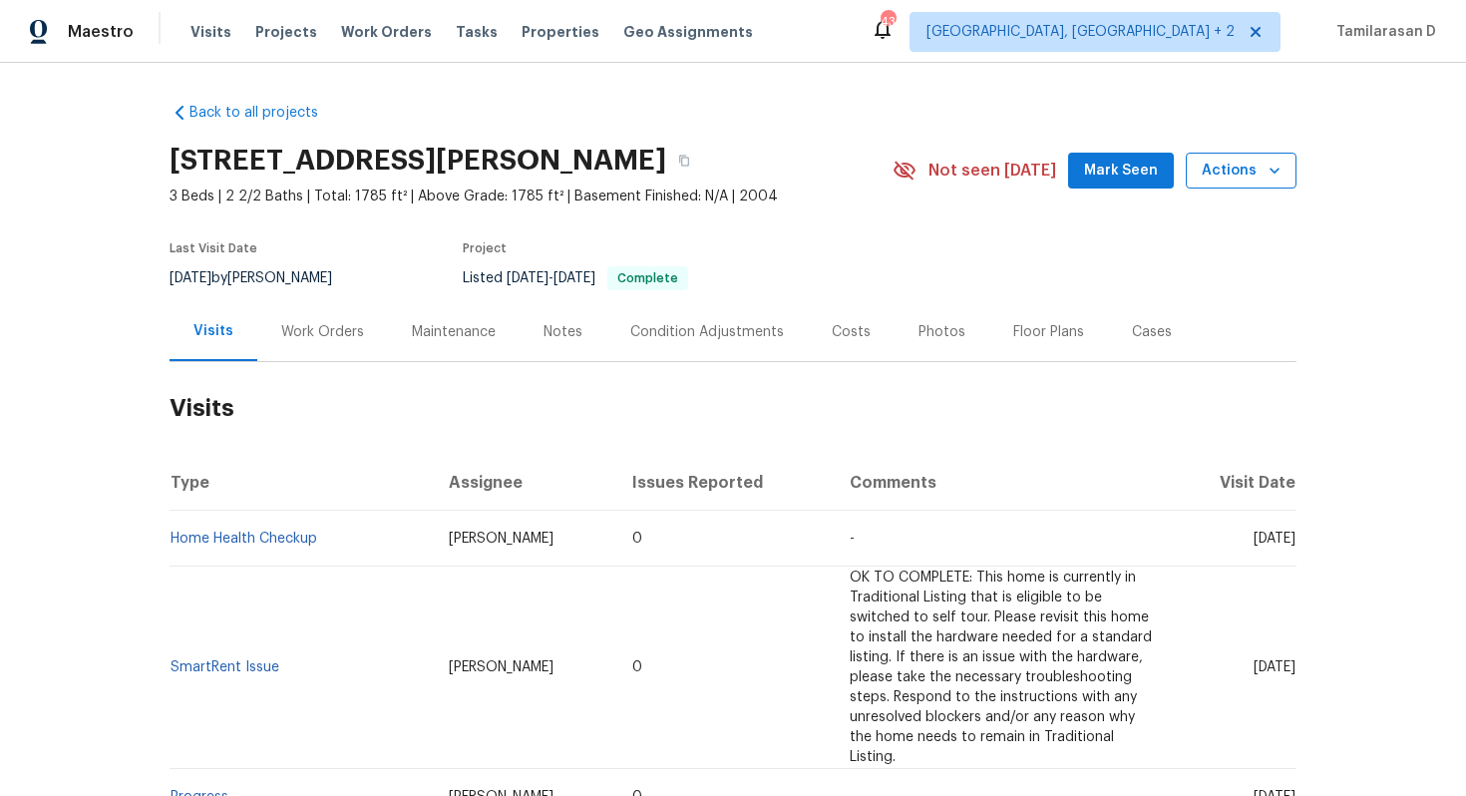
click at [1215, 177] on span "Actions" at bounding box center [1240, 171] width 79 height 25
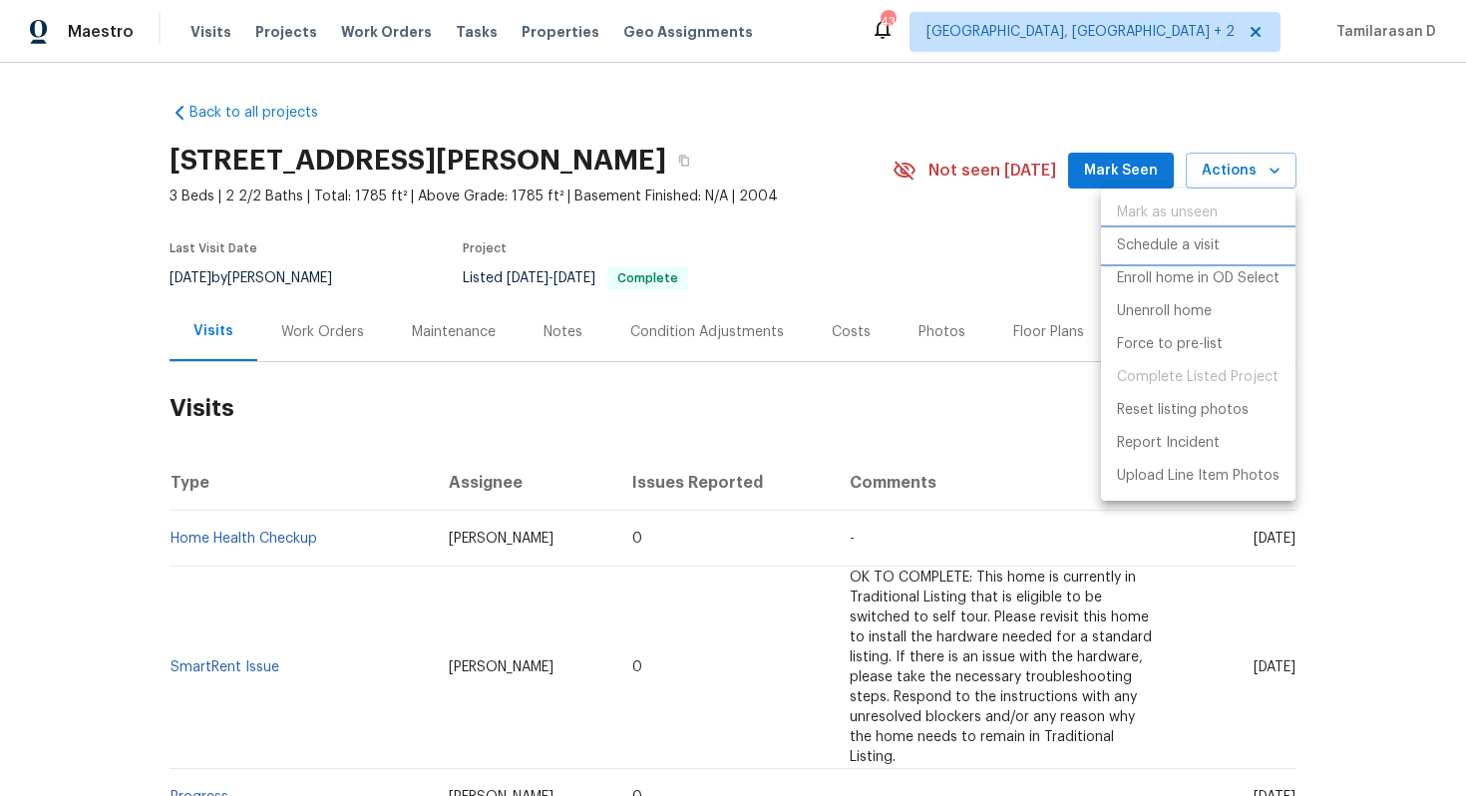
click at [1160, 254] on p "Schedule a visit" at bounding box center [1168, 245] width 103 height 21
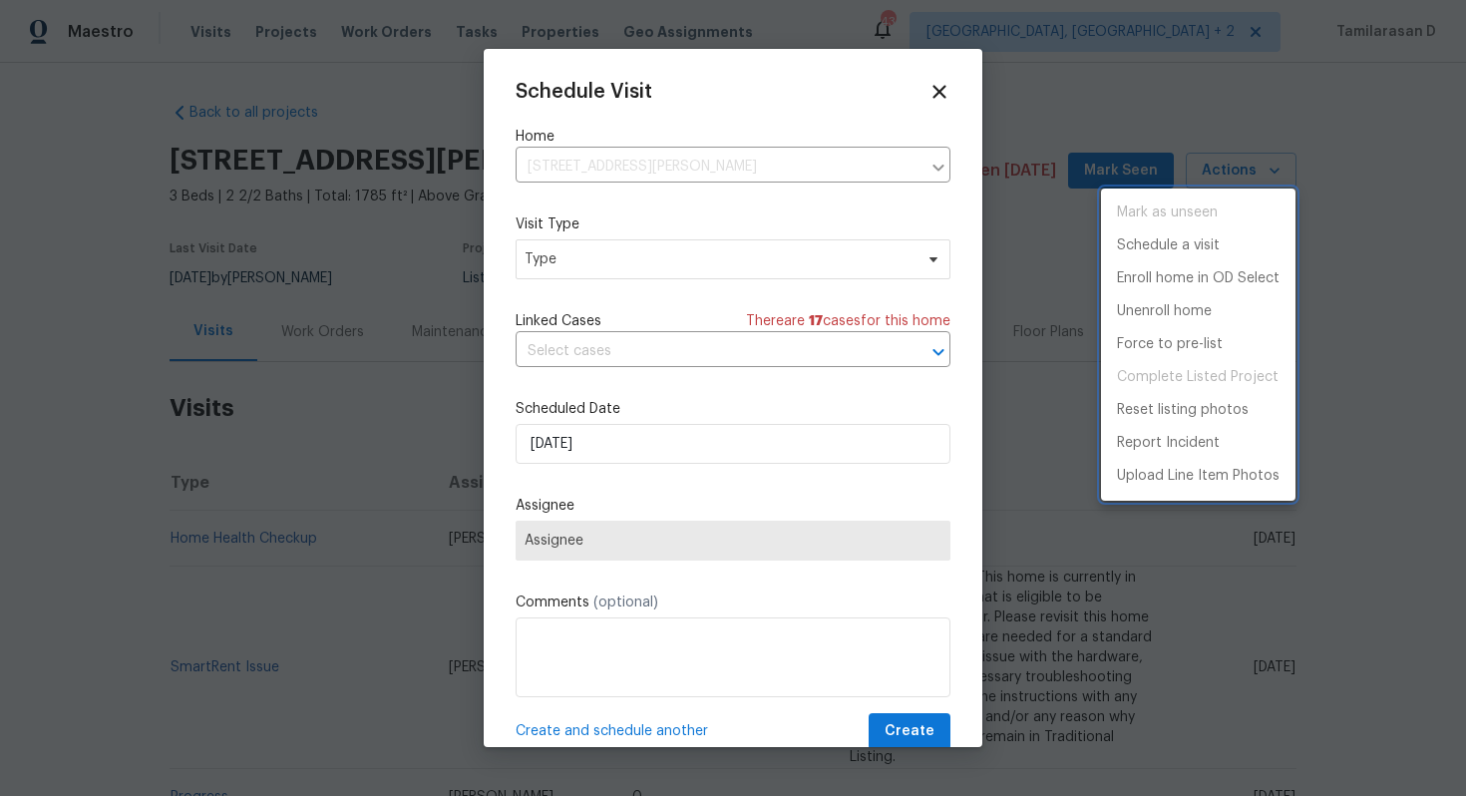
click at [611, 267] on div at bounding box center [733, 398] width 1466 height 796
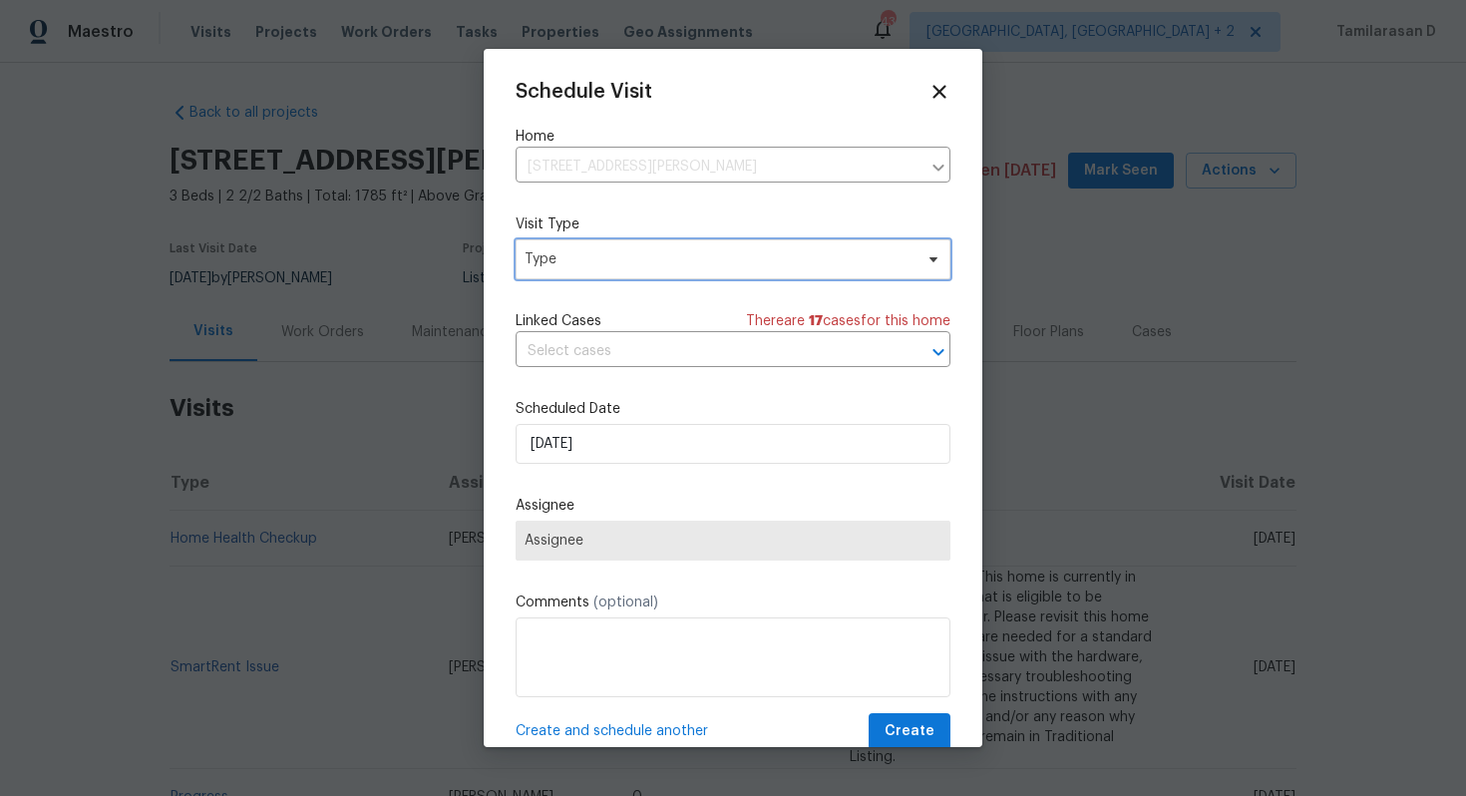
click at [611, 267] on span "Type" at bounding box center [718, 259] width 388 height 20
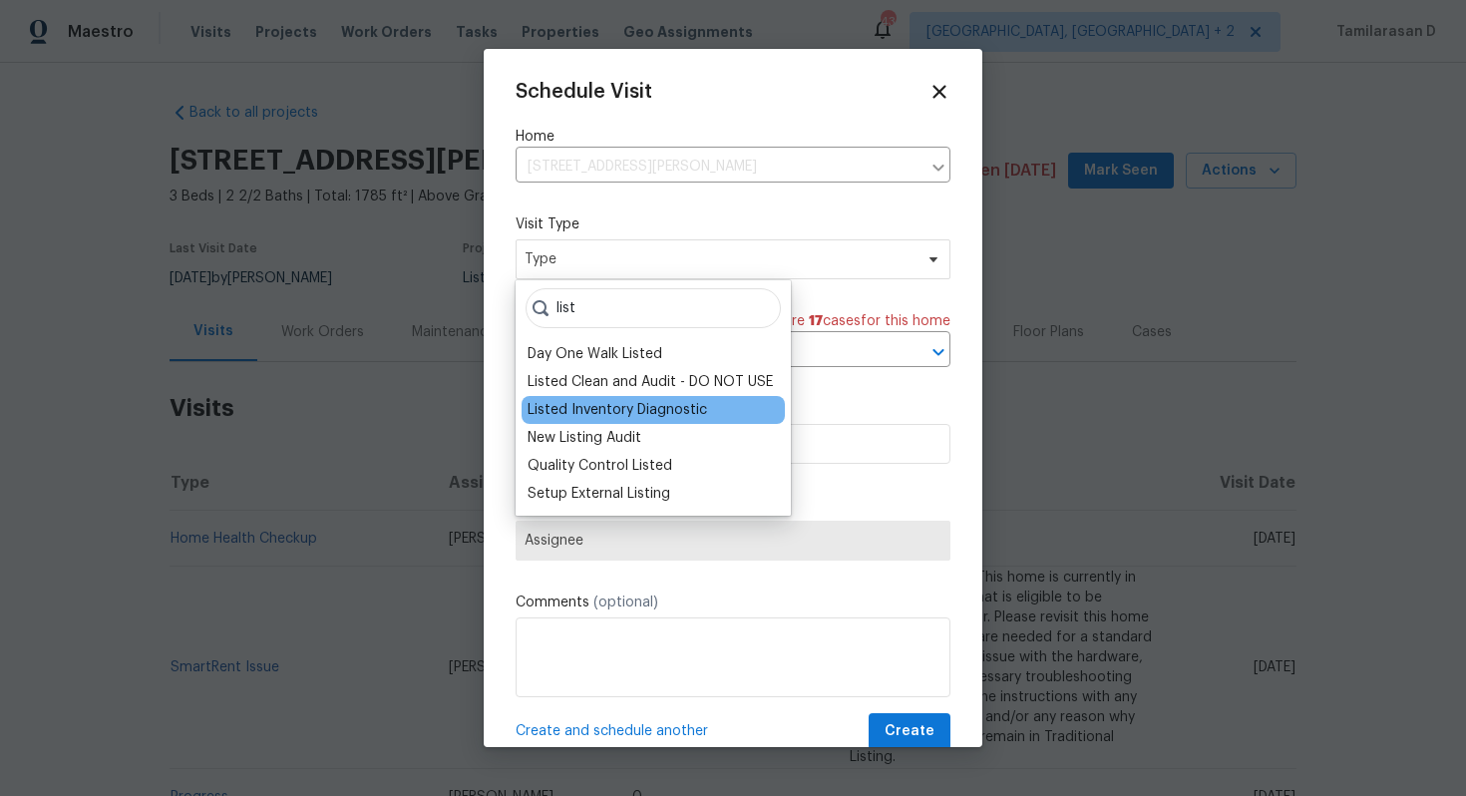
type input "list"
click at [609, 409] on div "Listed Inventory Diagnostic" at bounding box center [616, 410] width 179 height 20
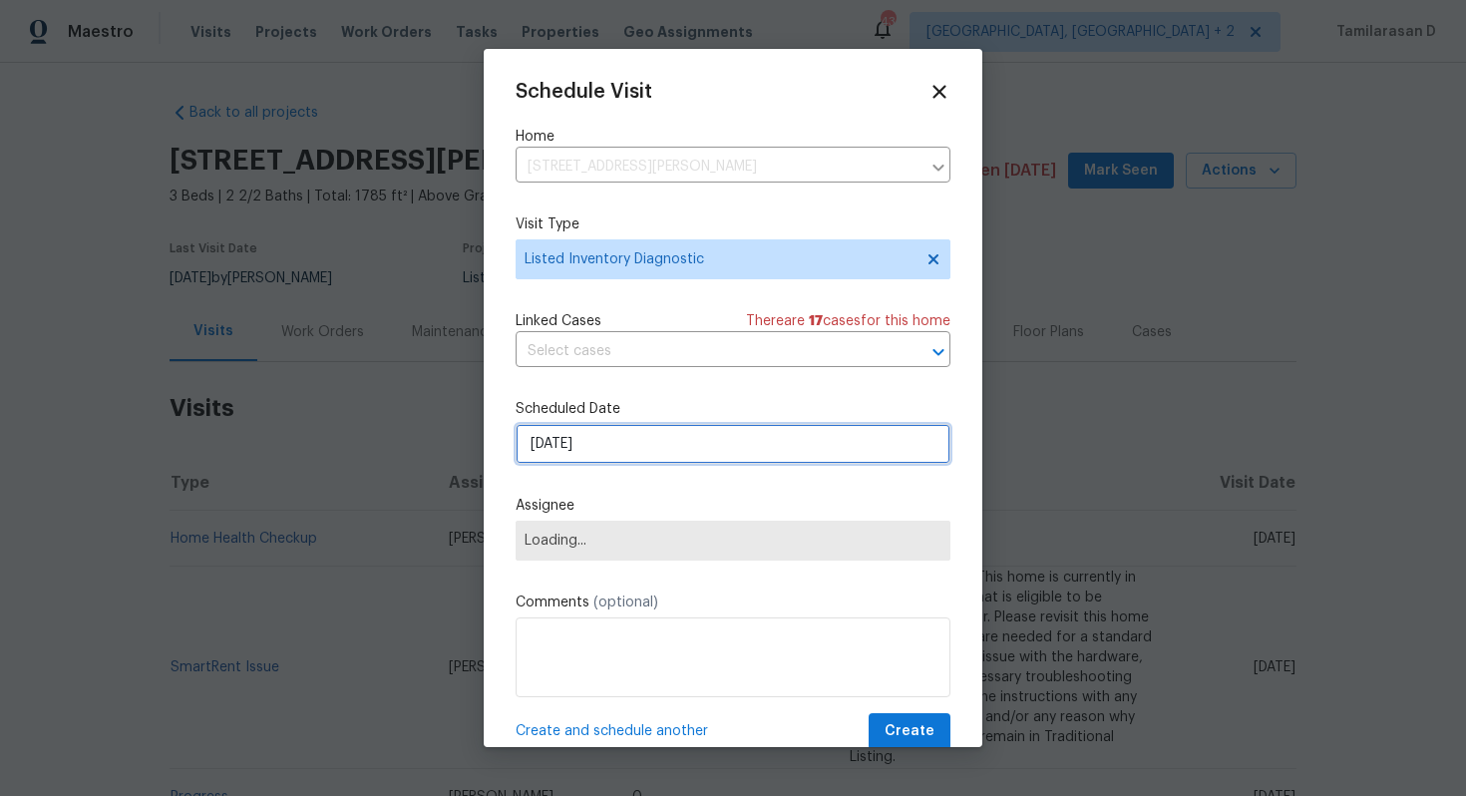
click at [573, 450] on input "[DATE]" at bounding box center [732, 444] width 435 height 40
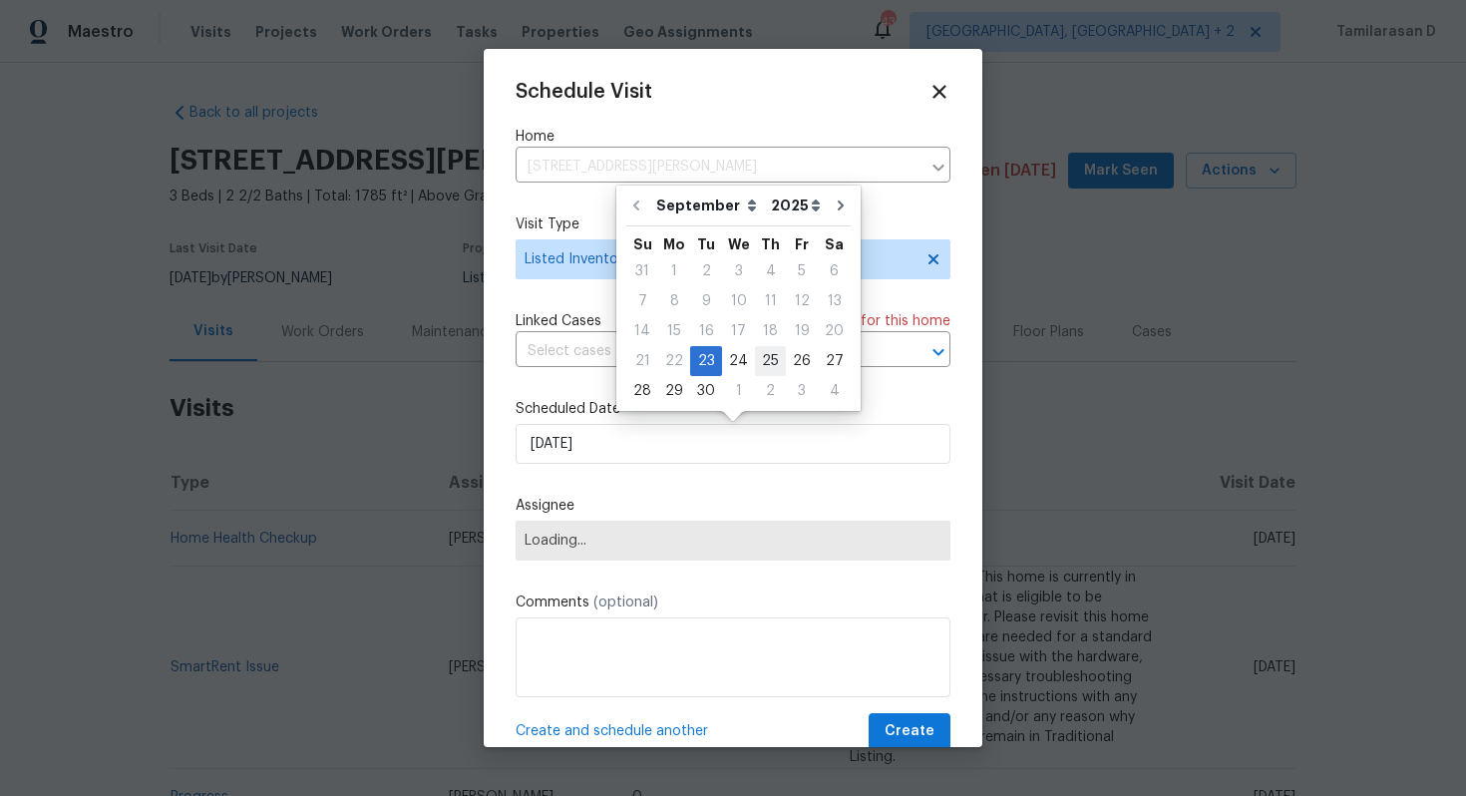
click at [758, 365] on div "25" at bounding box center [770, 361] width 31 height 28
type input "[DATE]"
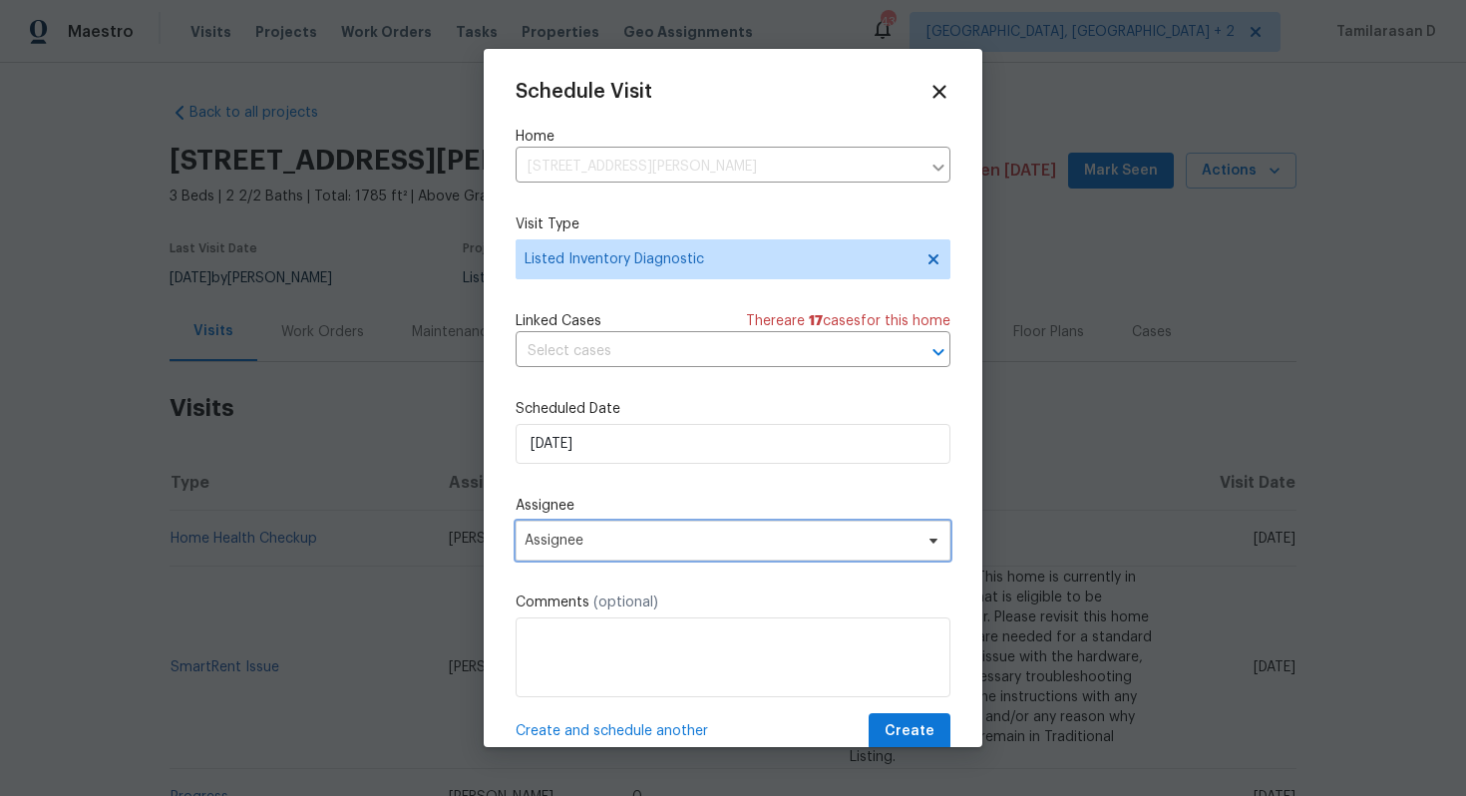
click at [565, 556] on span "Assignee" at bounding box center [732, 540] width 435 height 40
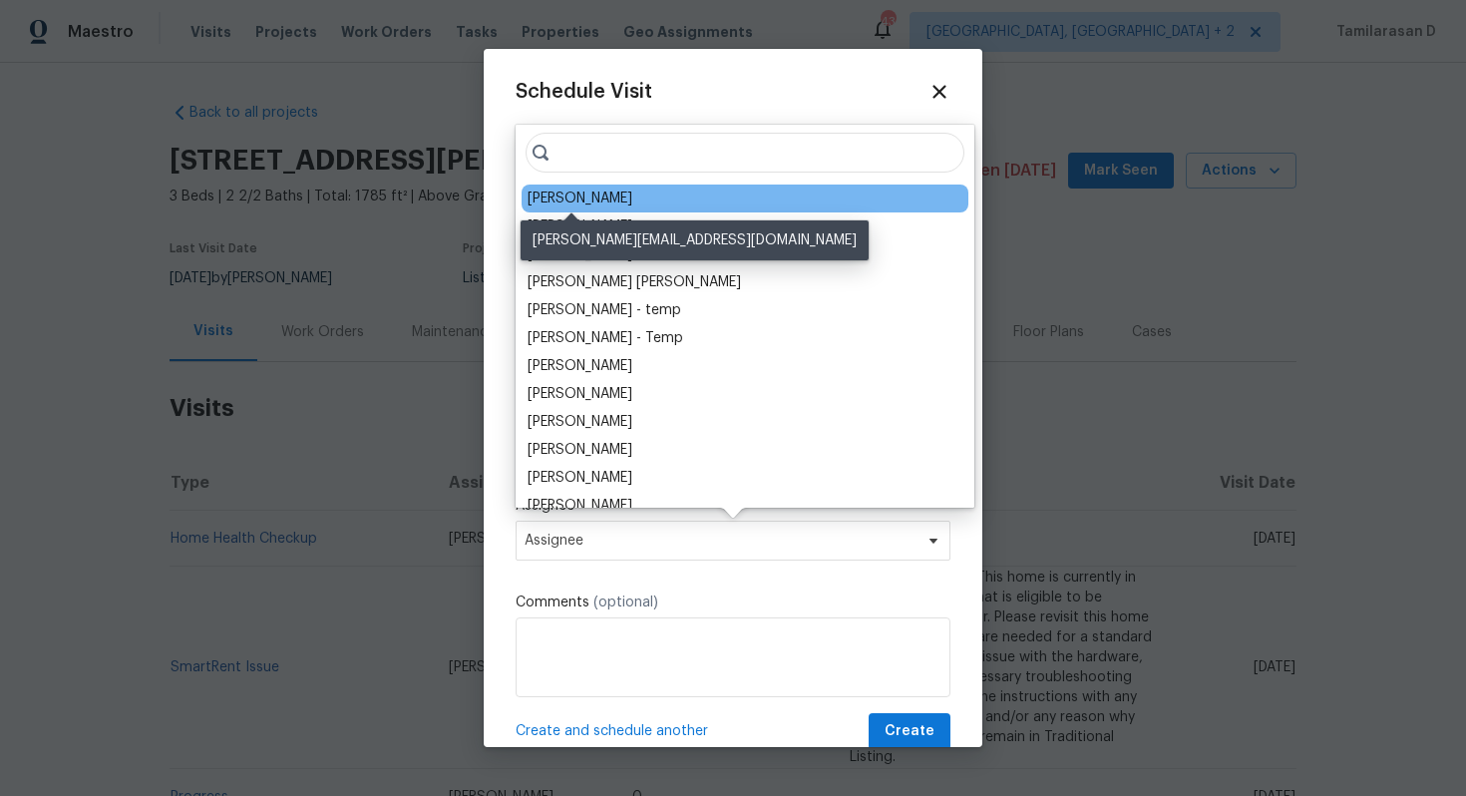
click at [579, 205] on div "[PERSON_NAME]" at bounding box center [579, 198] width 105 height 20
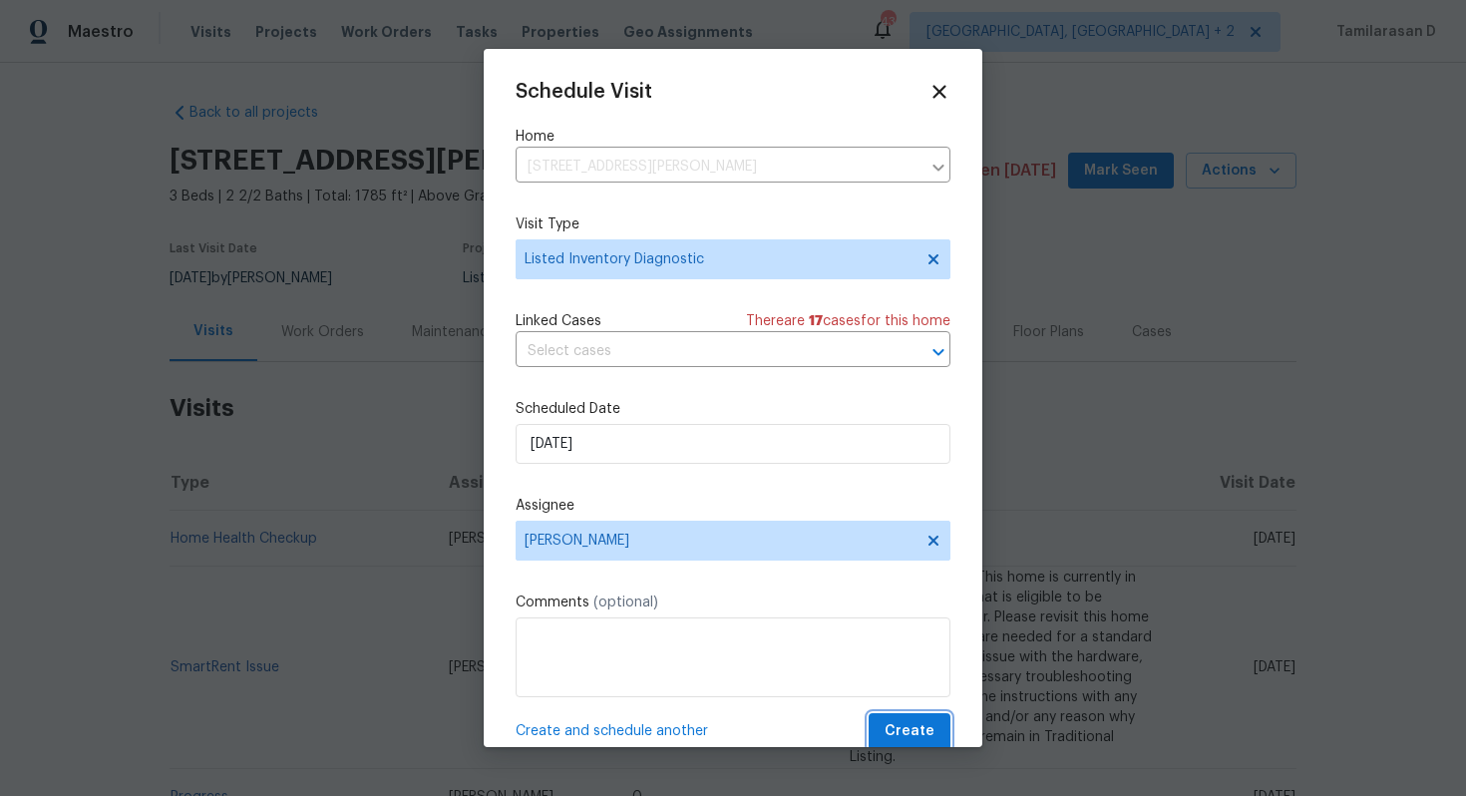
click at [909, 725] on span "Create" at bounding box center [909, 731] width 50 height 25
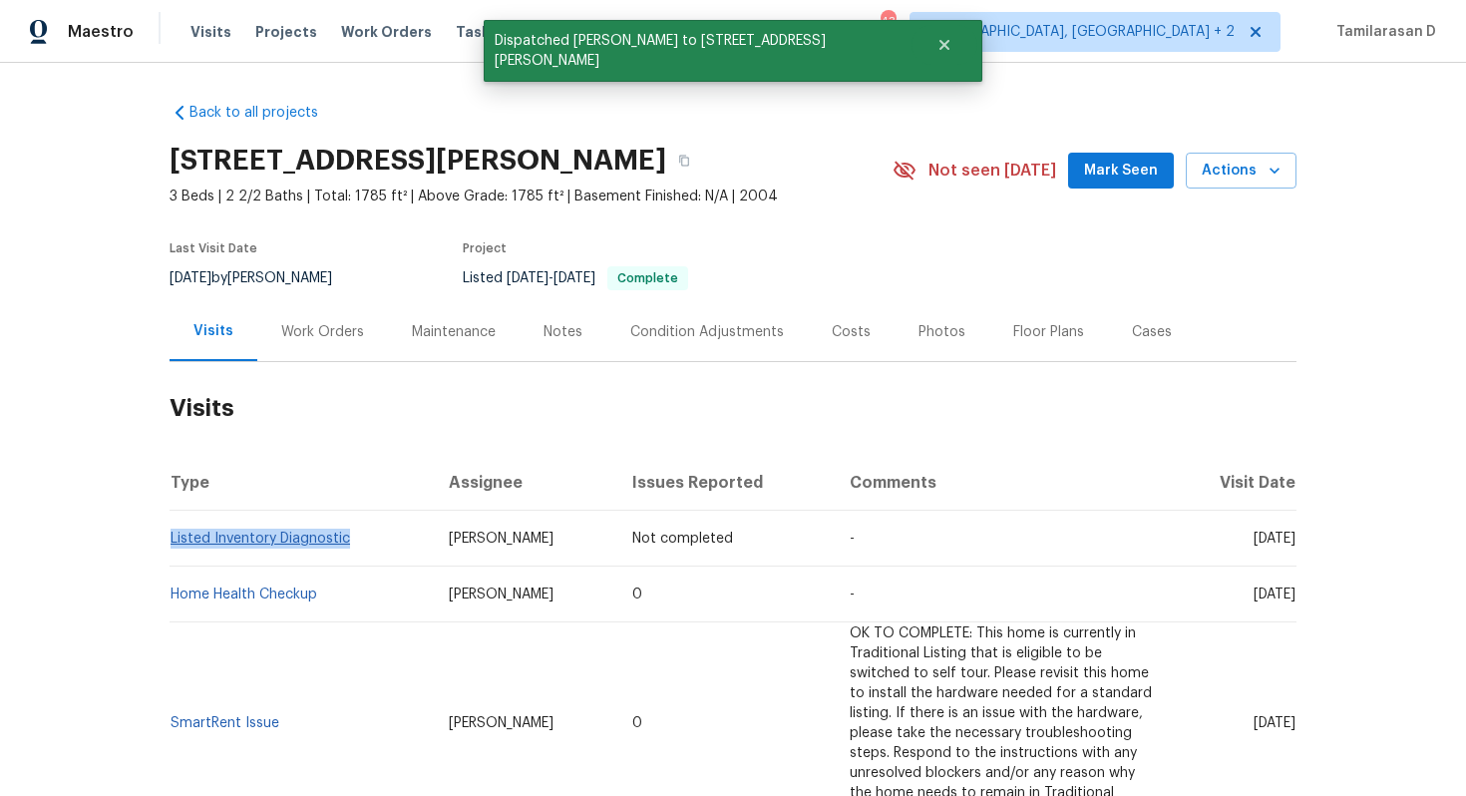
drag, startPoint x: 356, startPoint y: 539, endPoint x: 170, endPoint y: 535, distance: 185.5
click at [170, 535] on td "Listed Inventory Diagnostic" at bounding box center [300, 538] width 263 height 56
copy link "Listed Inventory Diagnostic"
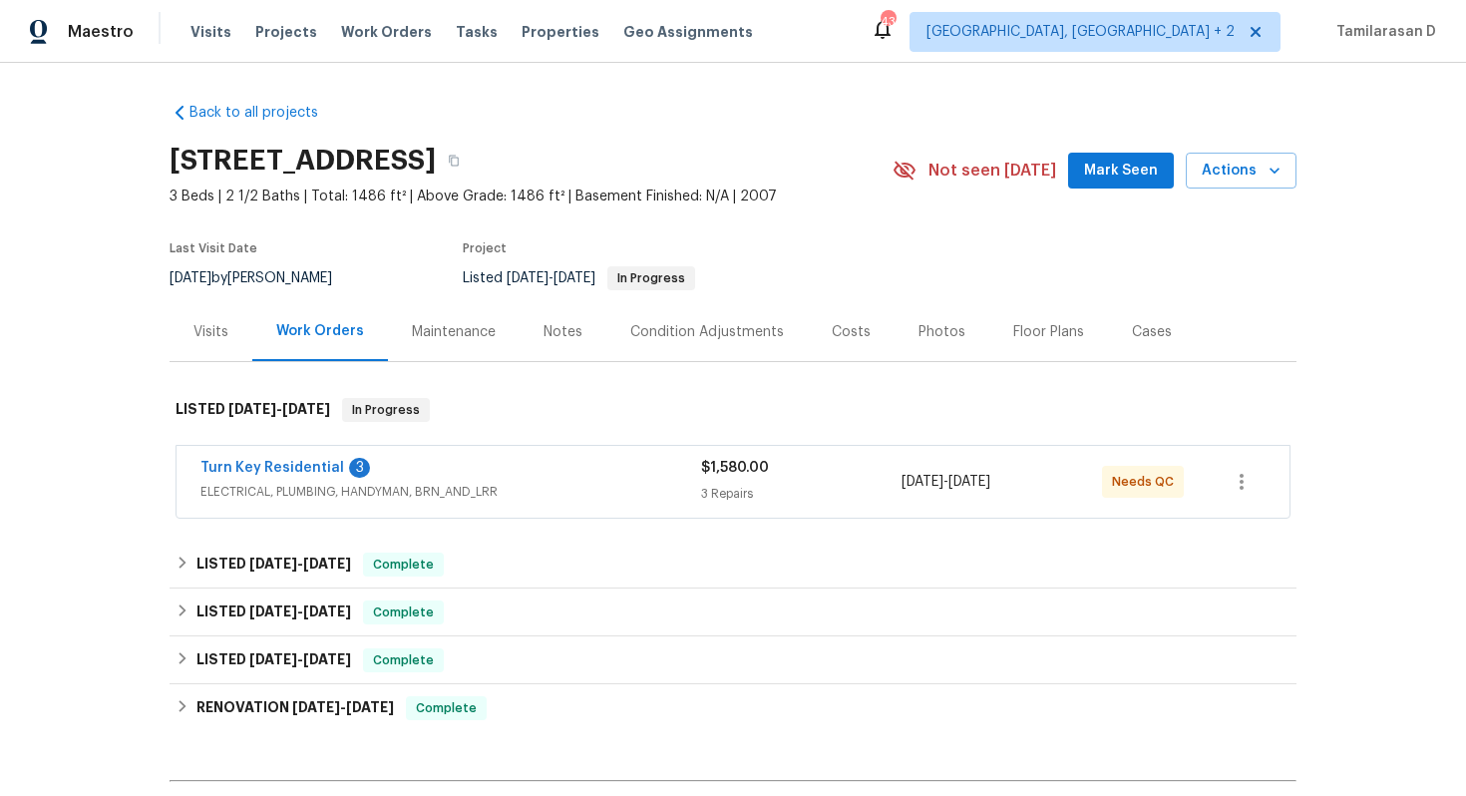
click at [198, 319] on div "Visits" at bounding box center [210, 331] width 83 height 59
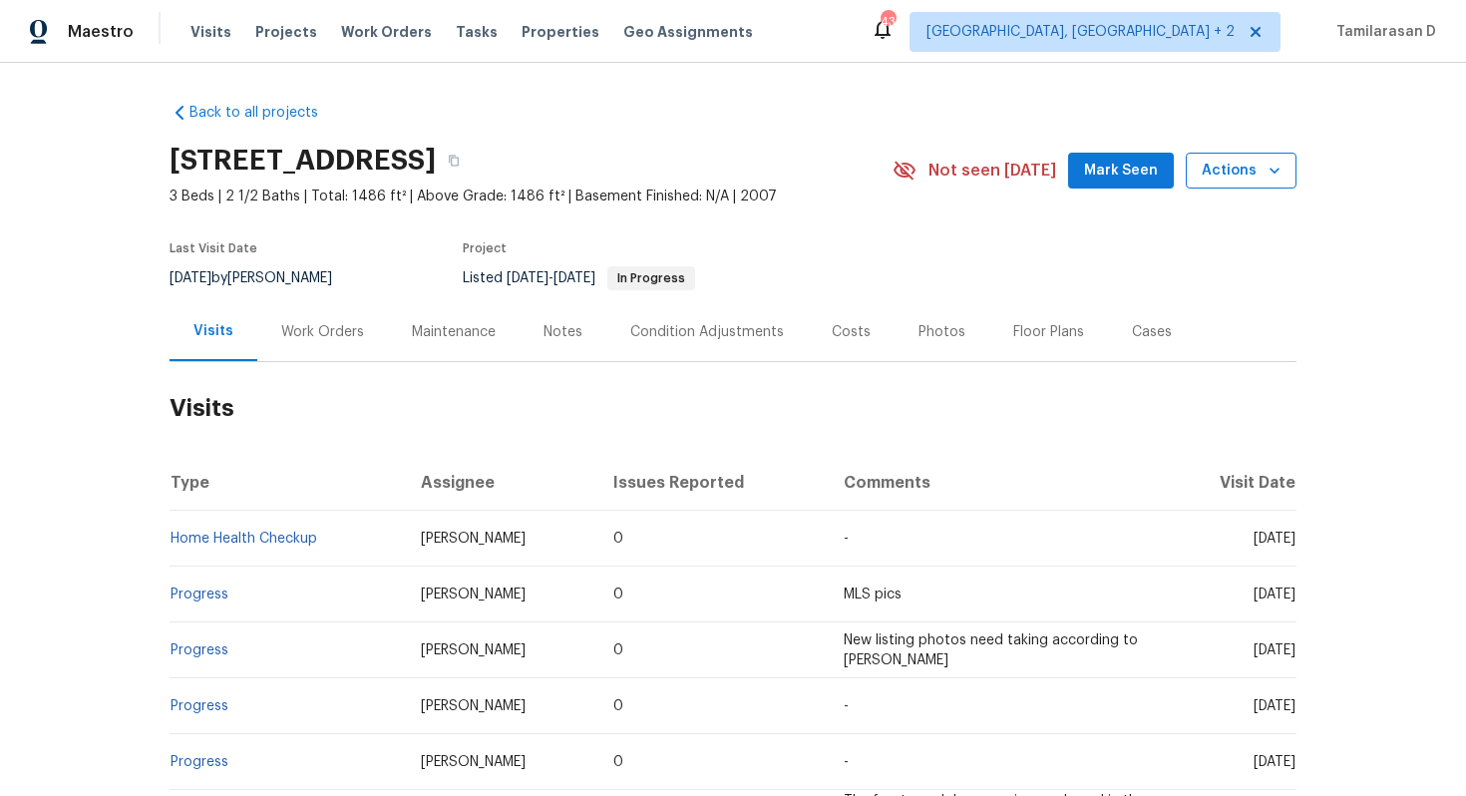
click at [1250, 159] on span "Actions" at bounding box center [1240, 171] width 79 height 25
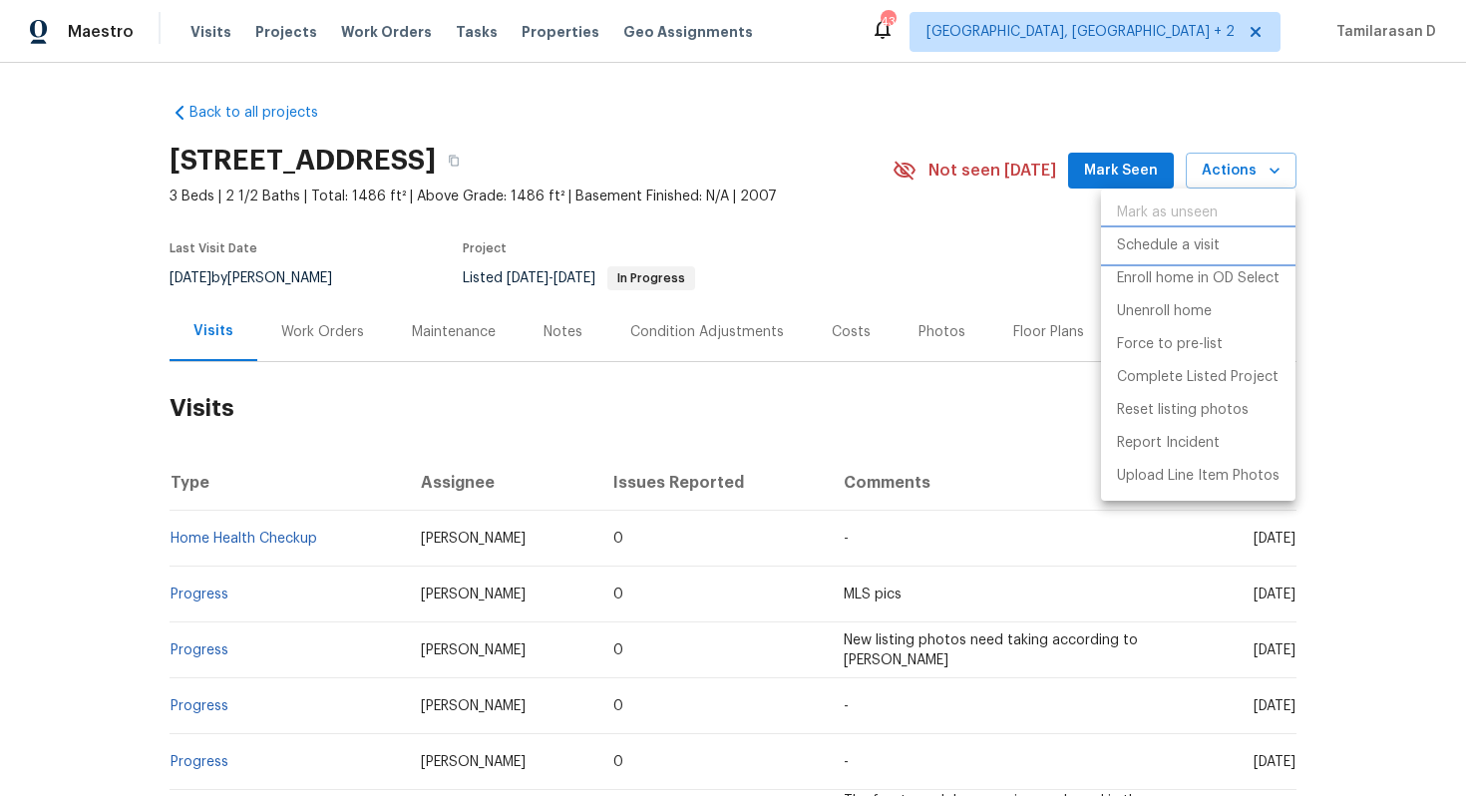
click at [1176, 249] on p "Schedule a visit" at bounding box center [1168, 245] width 103 height 21
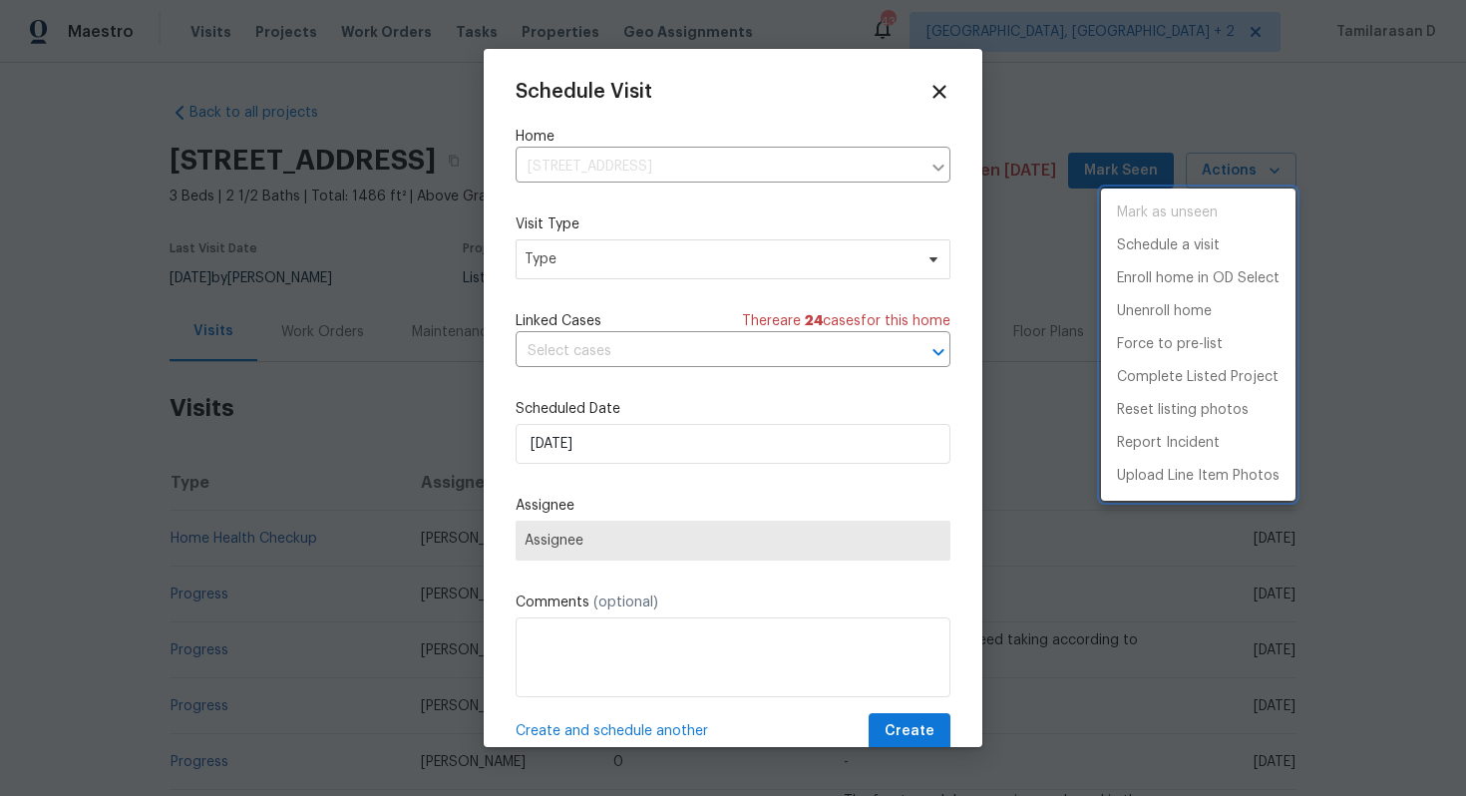
click at [658, 264] on div at bounding box center [733, 398] width 1466 height 796
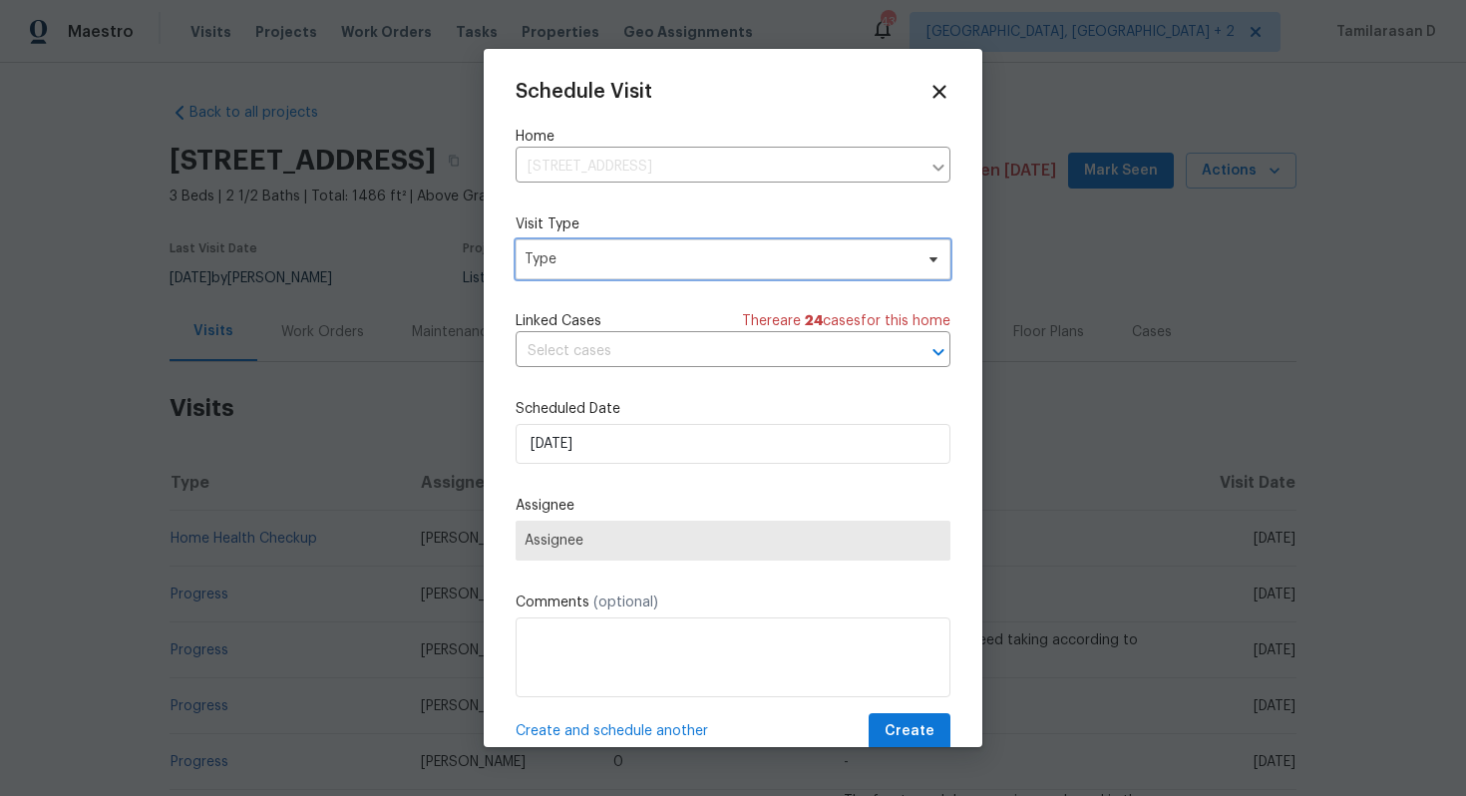
click at [663, 263] on span "Type" at bounding box center [718, 259] width 388 height 20
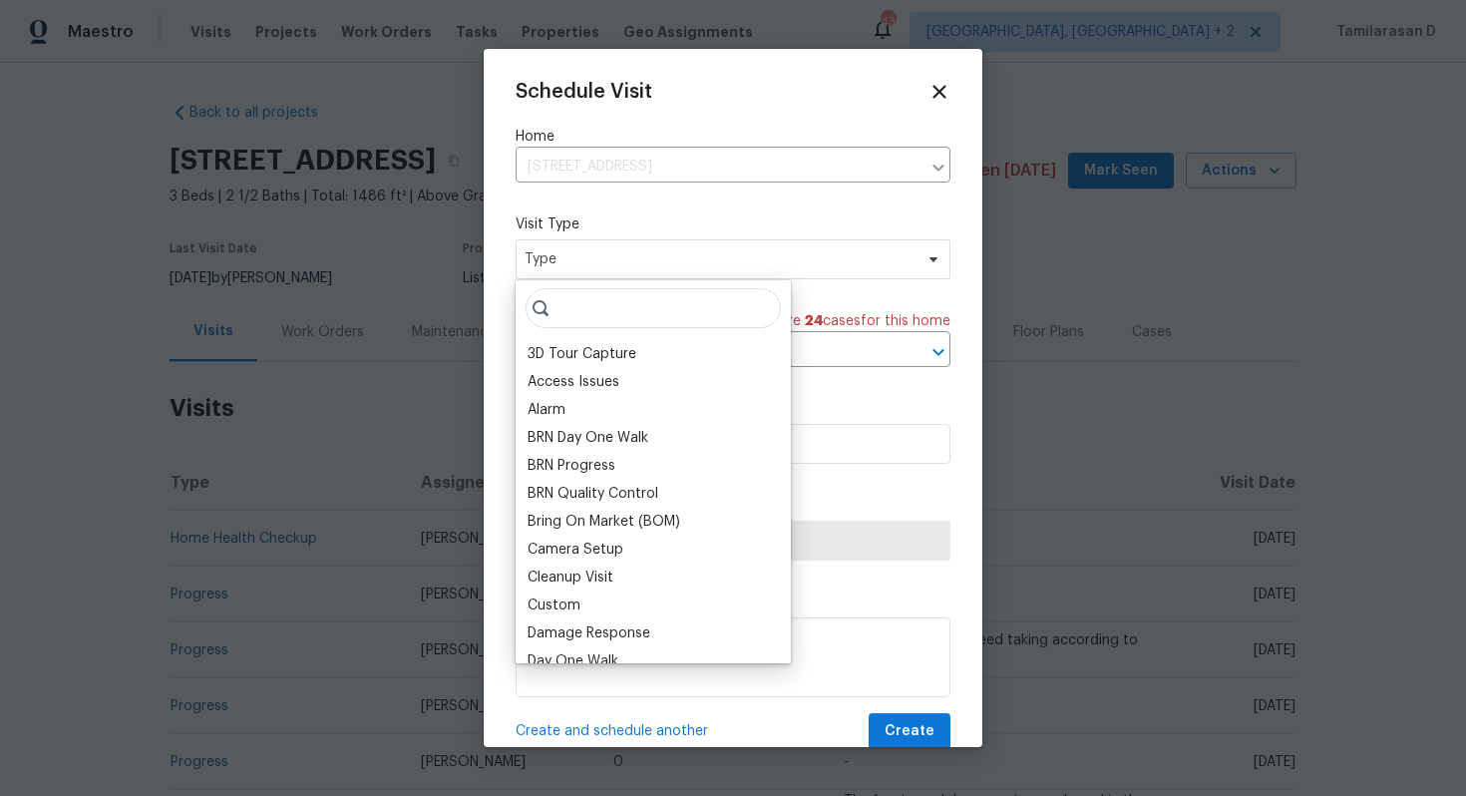
click at [569, 306] on input "search" at bounding box center [652, 308] width 255 height 40
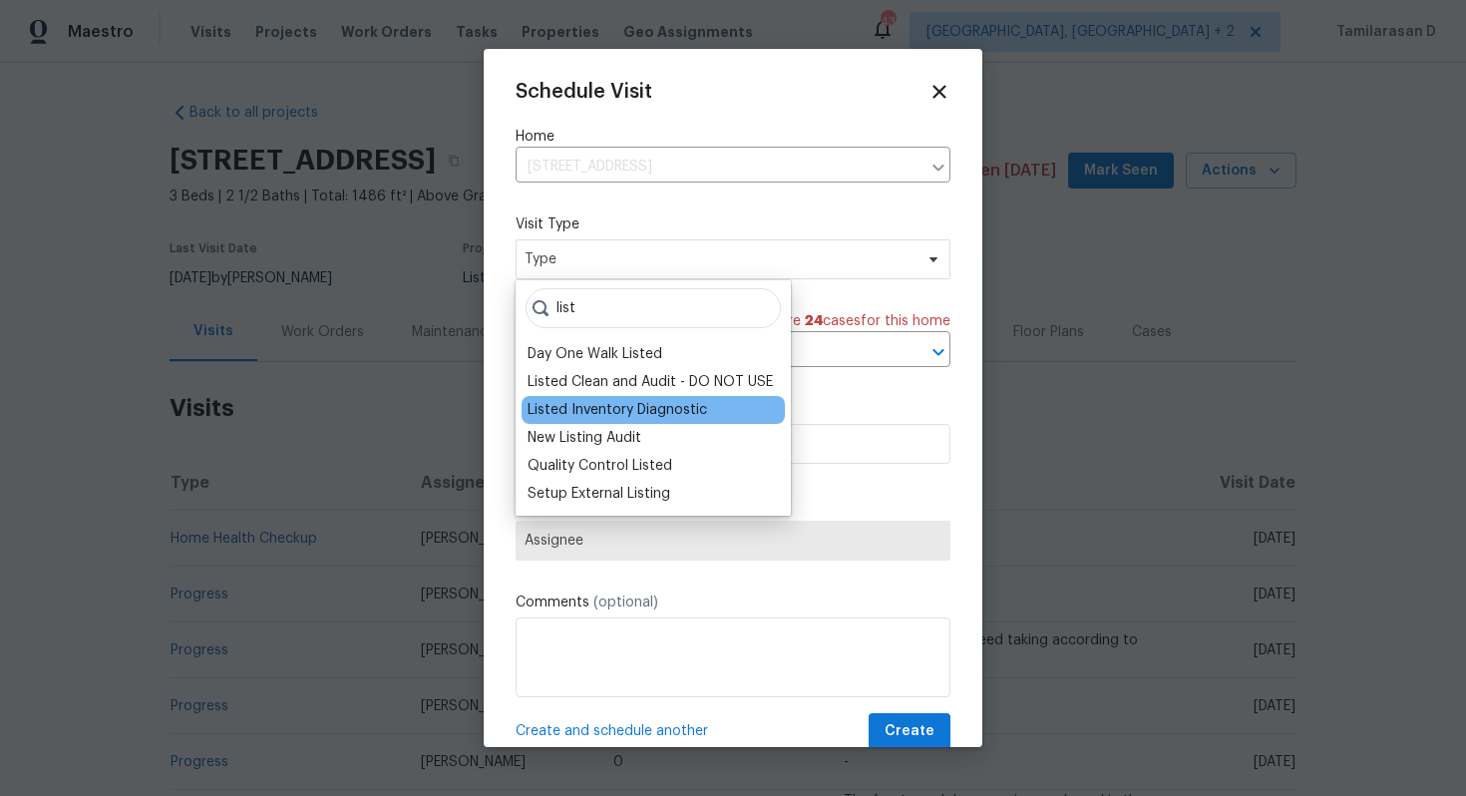
type input "list"
click at [585, 405] on div "Listed Inventory Diagnostic" at bounding box center [616, 410] width 179 height 20
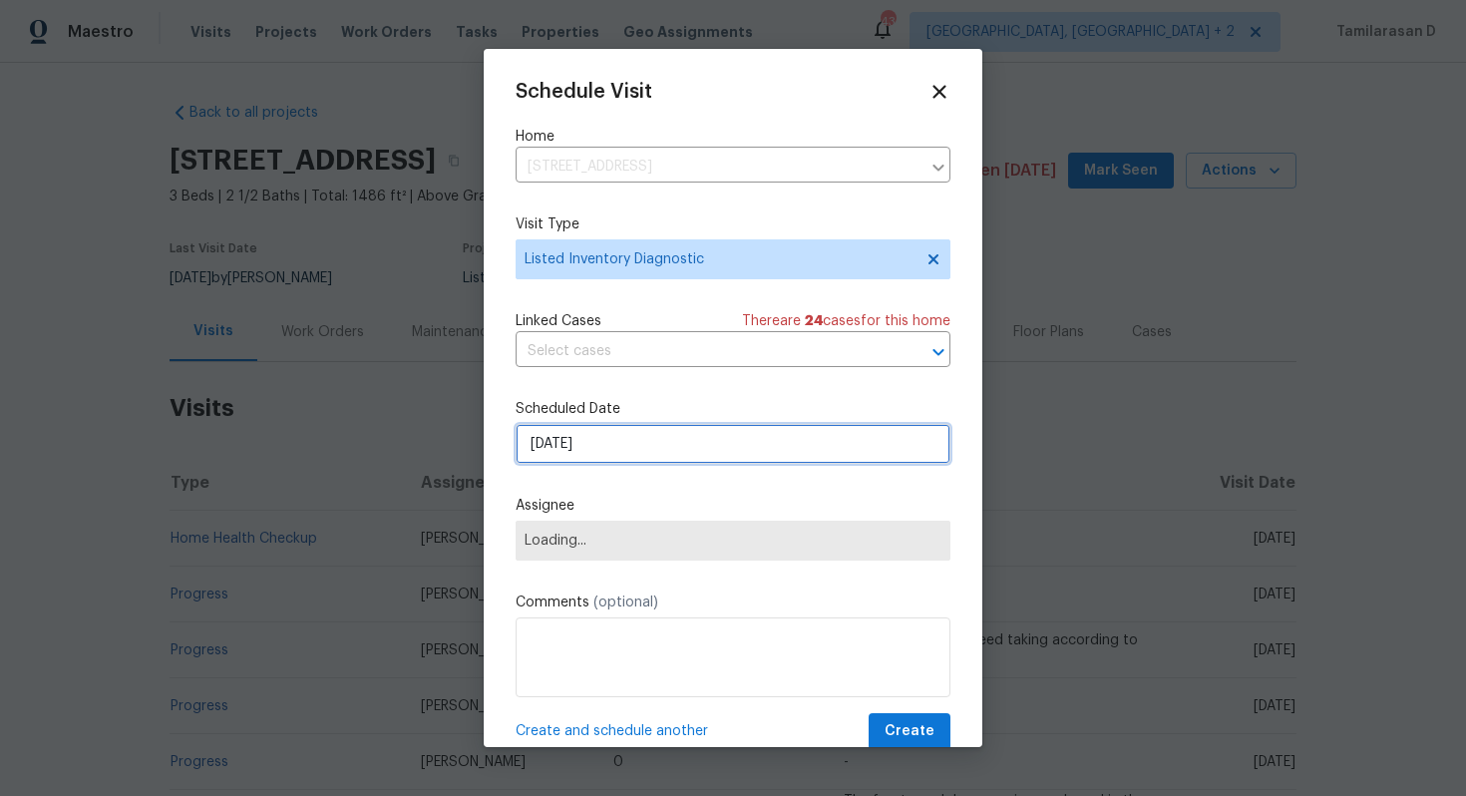
click at [612, 441] on input "[DATE]" at bounding box center [732, 444] width 435 height 40
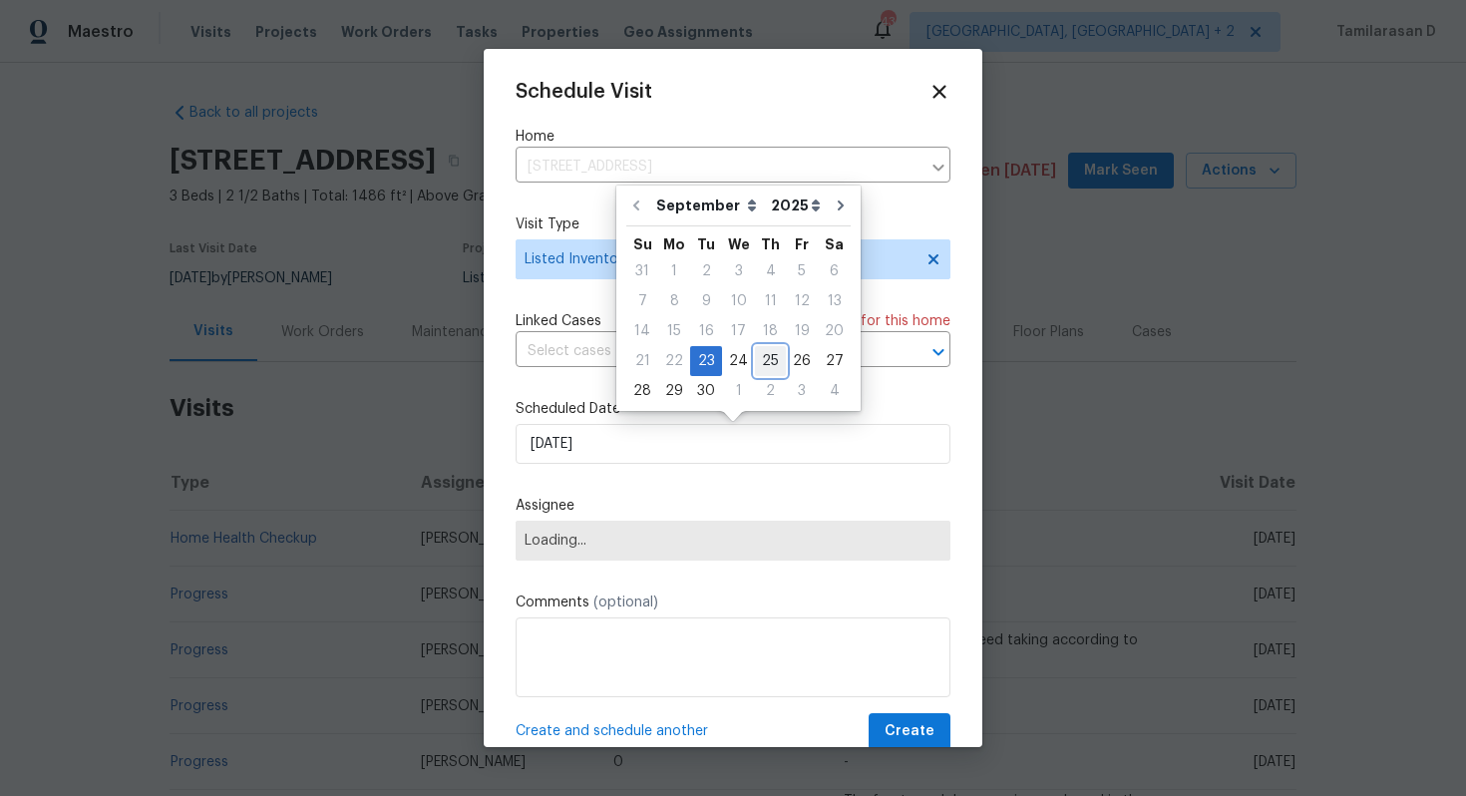
click at [755, 361] on div "25" at bounding box center [770, 361] width 31 height 28
type input "[DATE]"
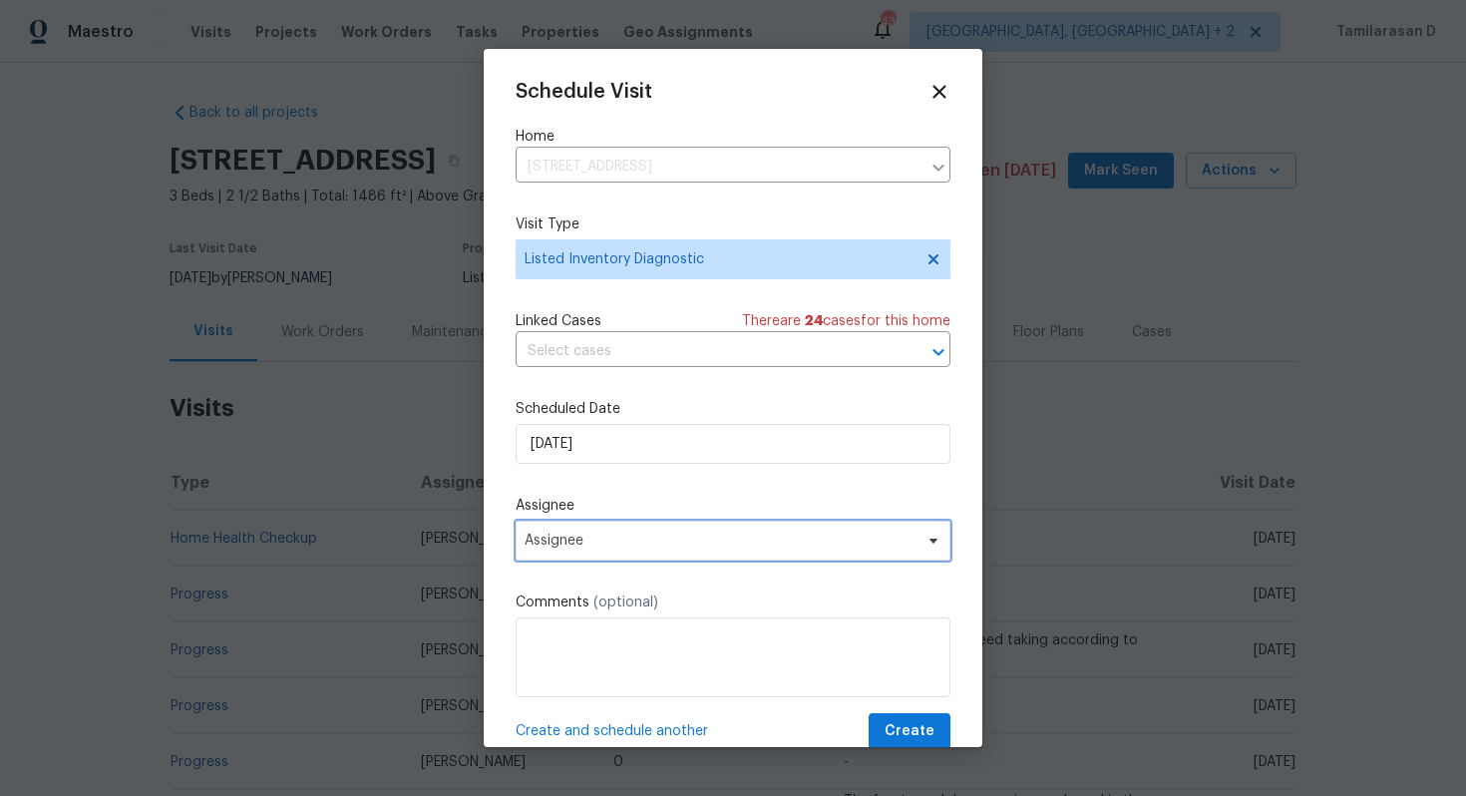
click at [578, 547] on span "Assignee" at bounding box center [719, 540] width 391 height 16
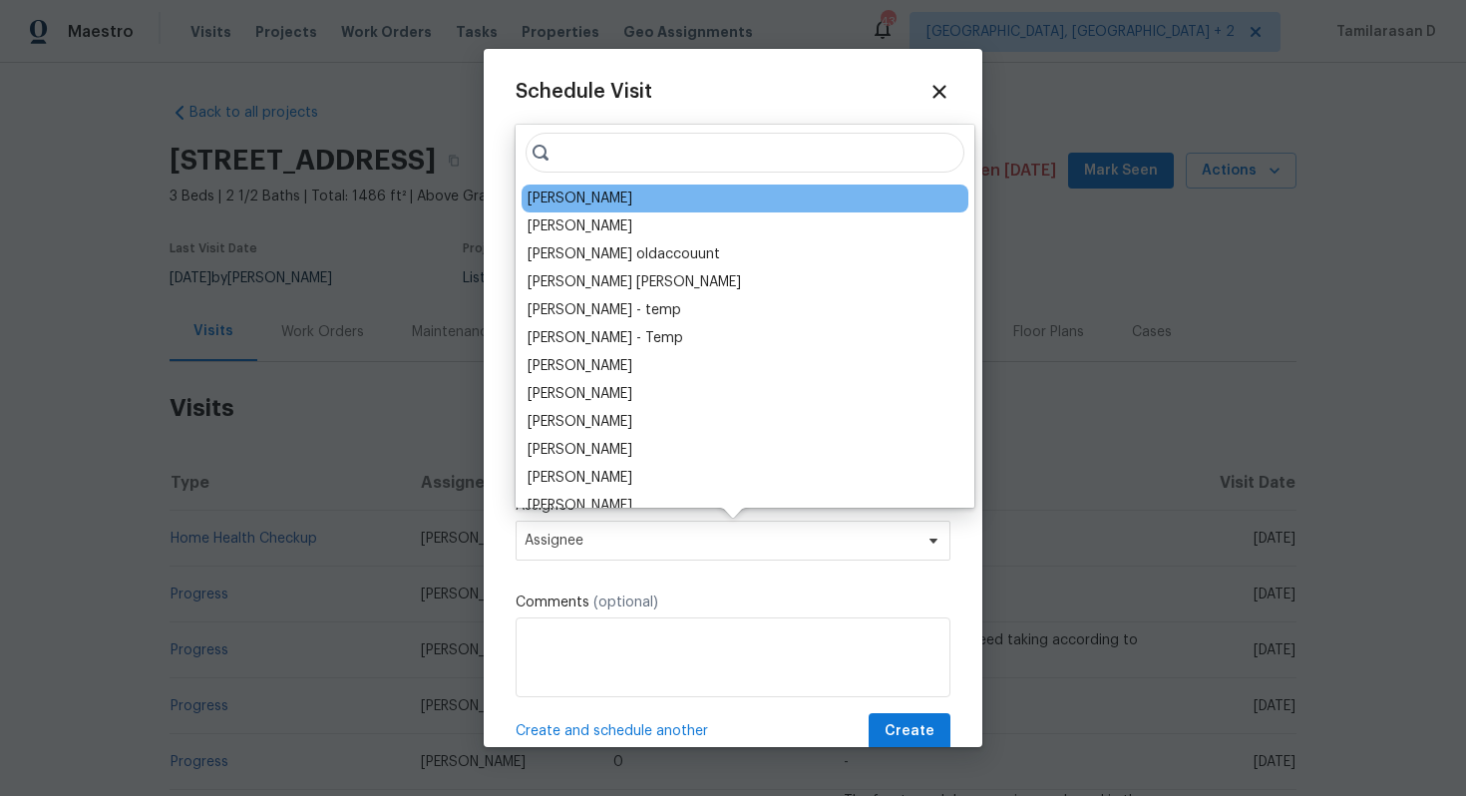
click at [582, 206] on div "Joseph White" at bounding box center [579, 198] width 105 height 20
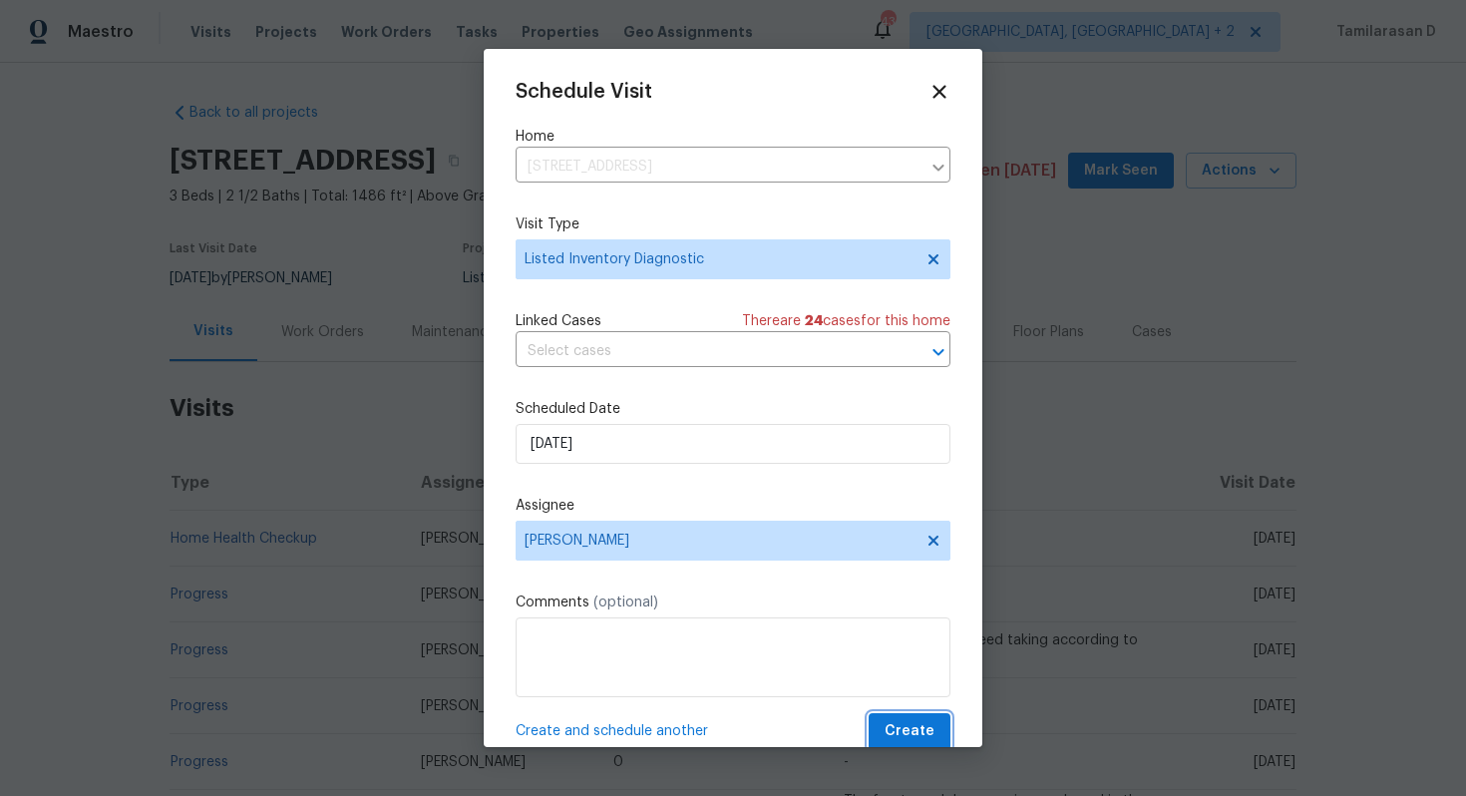
click at [910, 725] on span "Create" at bounding box center [909, 731] width 50 height 25
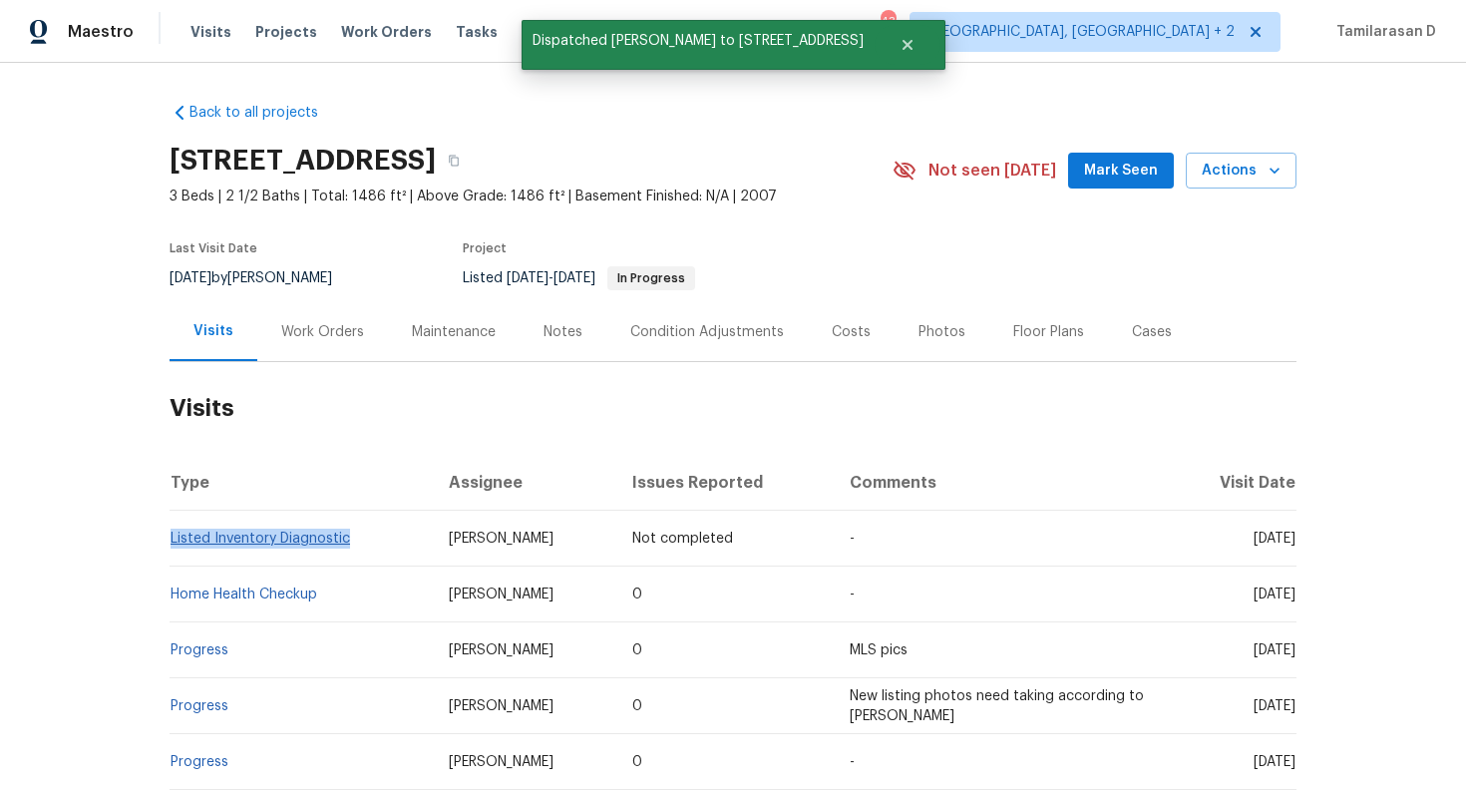
drag, startPoint x: 356, startPoint y: 538, endPoint x: 171, endPoint y: 533, distance: 184.5
click at [171, 533] on td "Listed Inventory Diagnostic" at bounding box center [300, 538] width 263 height 56
copy link "Listed Inventory Diagnostic"
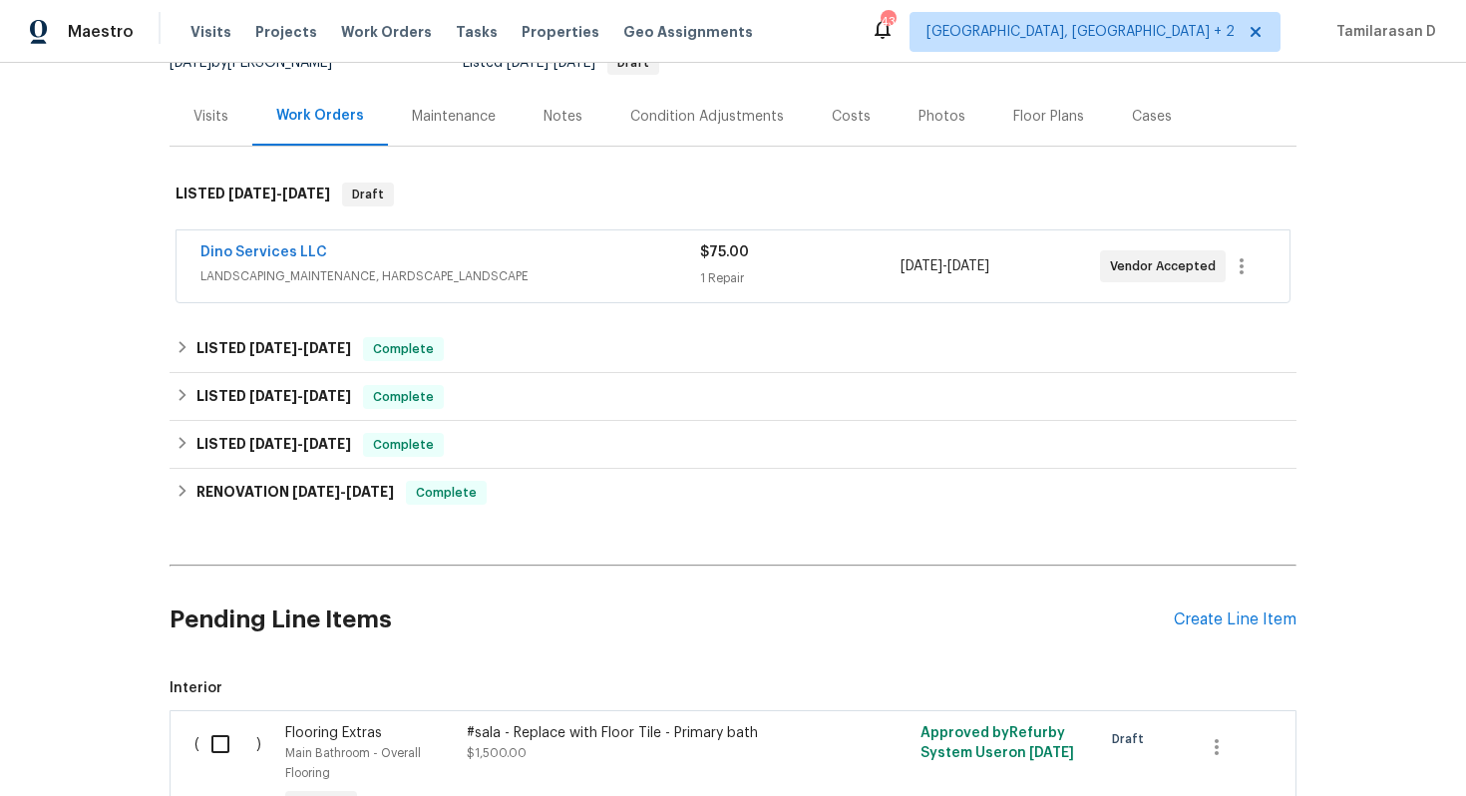
scroll to position [325, 0]
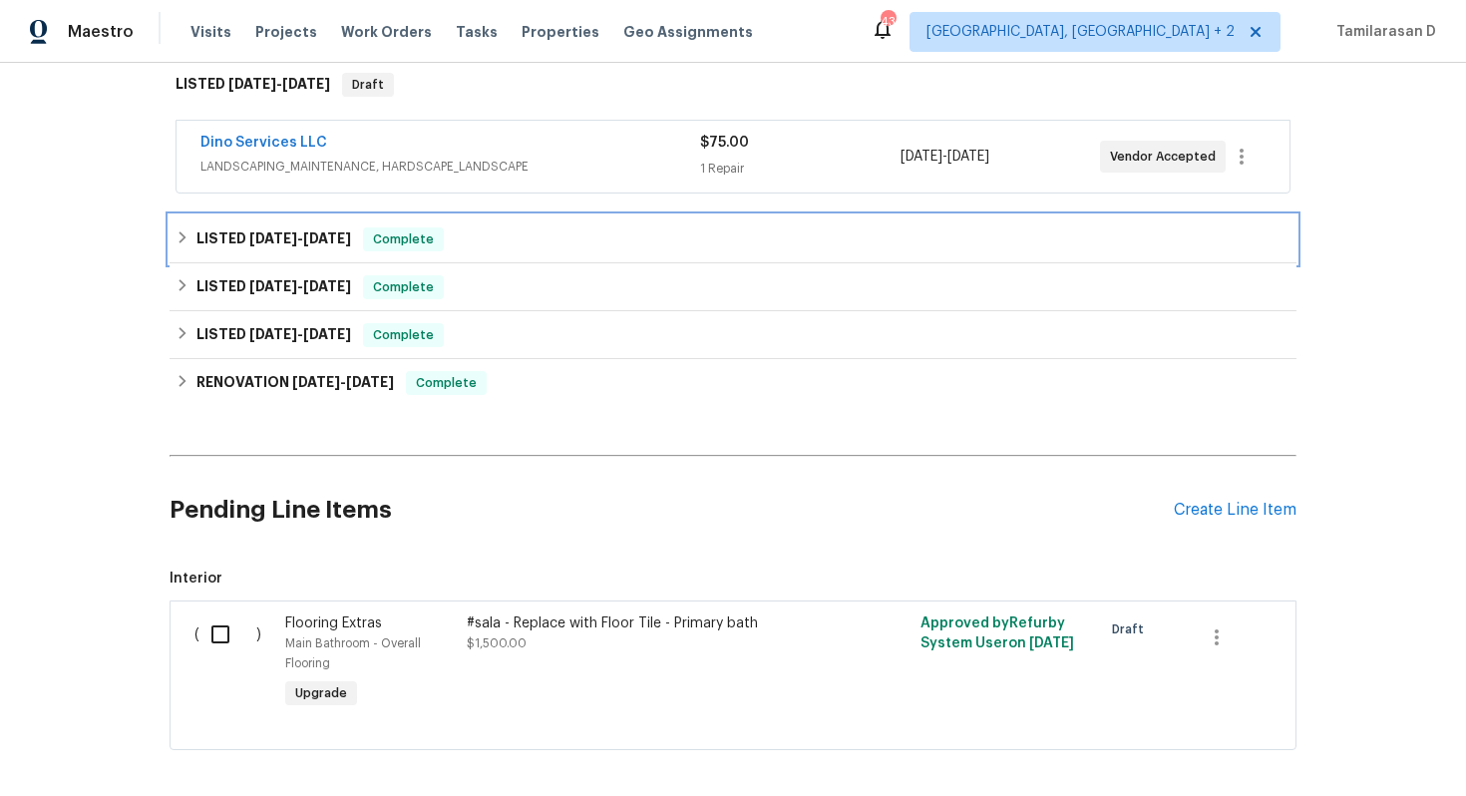
click at [203, 247] on h6 "LISTED 9/5/25 - 9/11/25" at bounding box center [273, 239] width 155 height 24
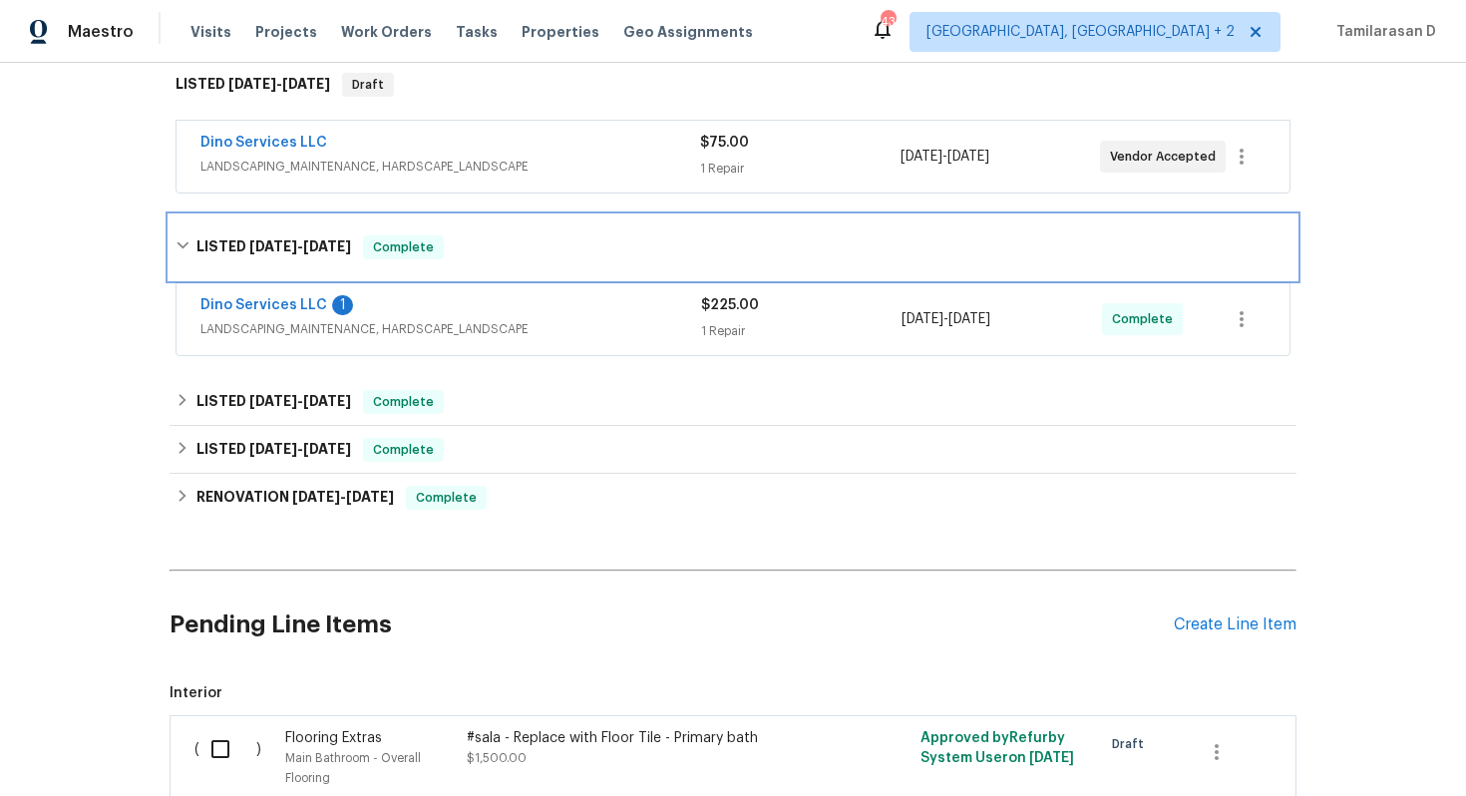
click at [205, 243] on h6 "LISTED 9/5/25 - 9/11/25" at bounding box center [273, 247] width 155 height 24
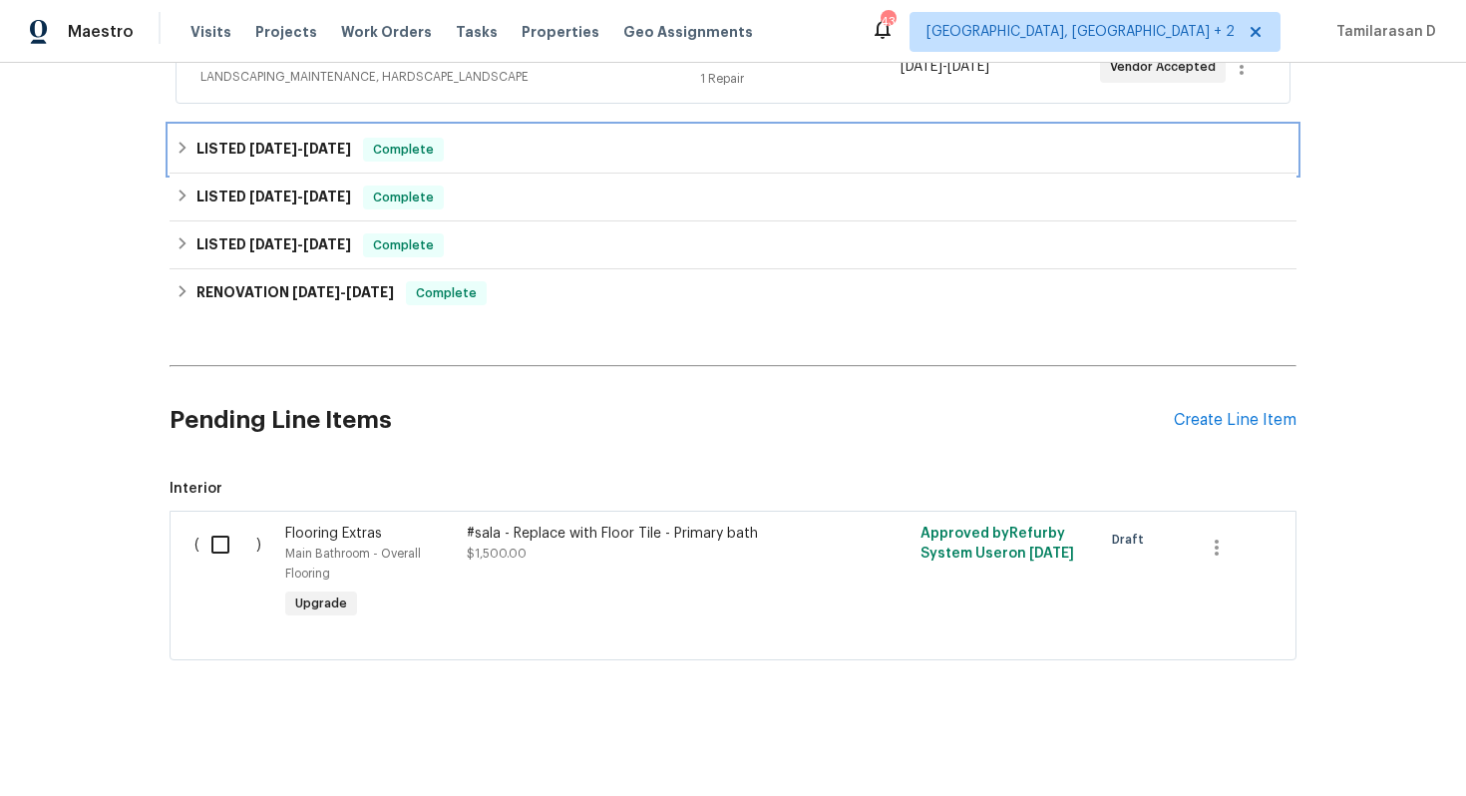
scroll to position [0, 0]
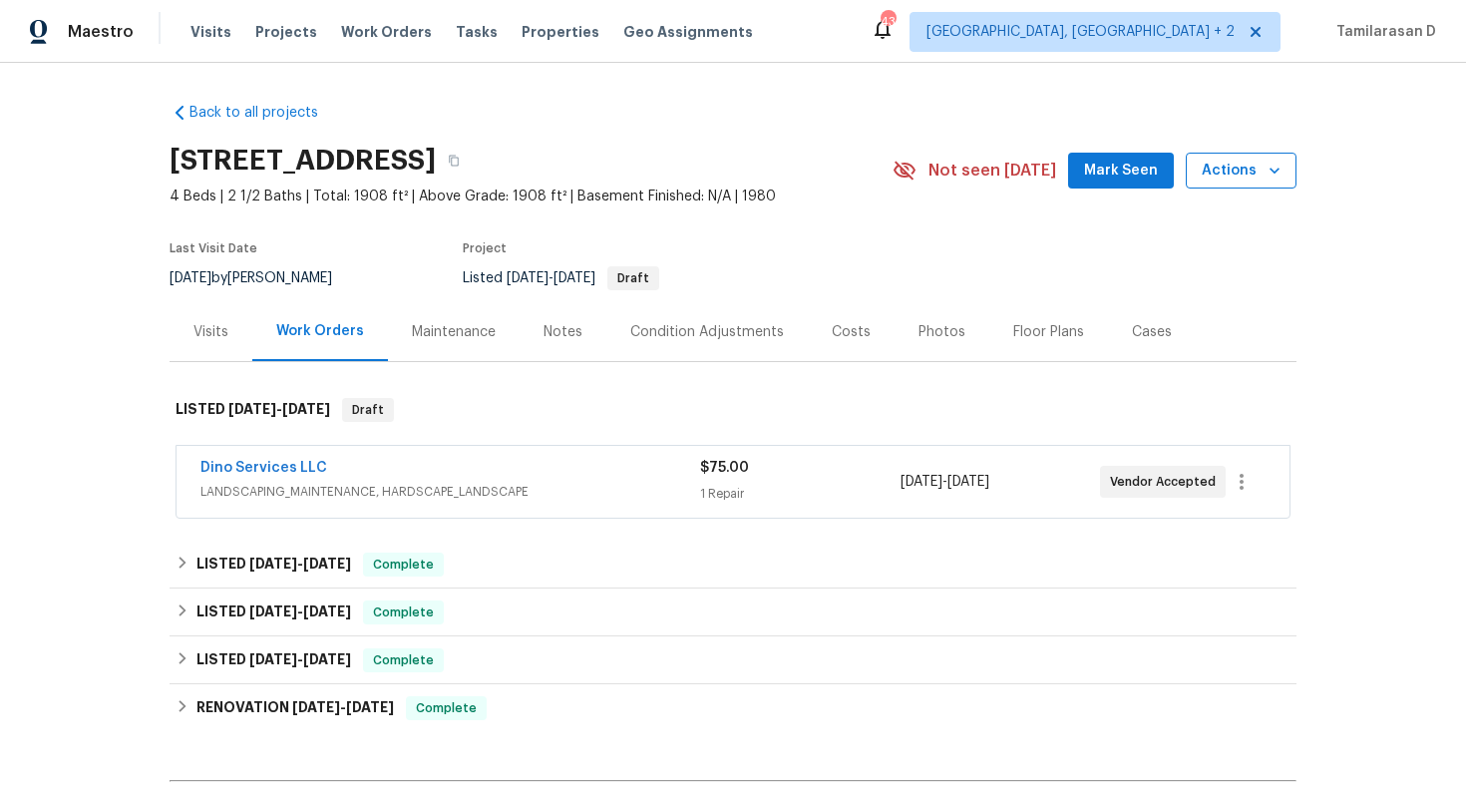
click at [1257, 182] on span "Actions" at bounding box center [1240, 171] width 79 height 25
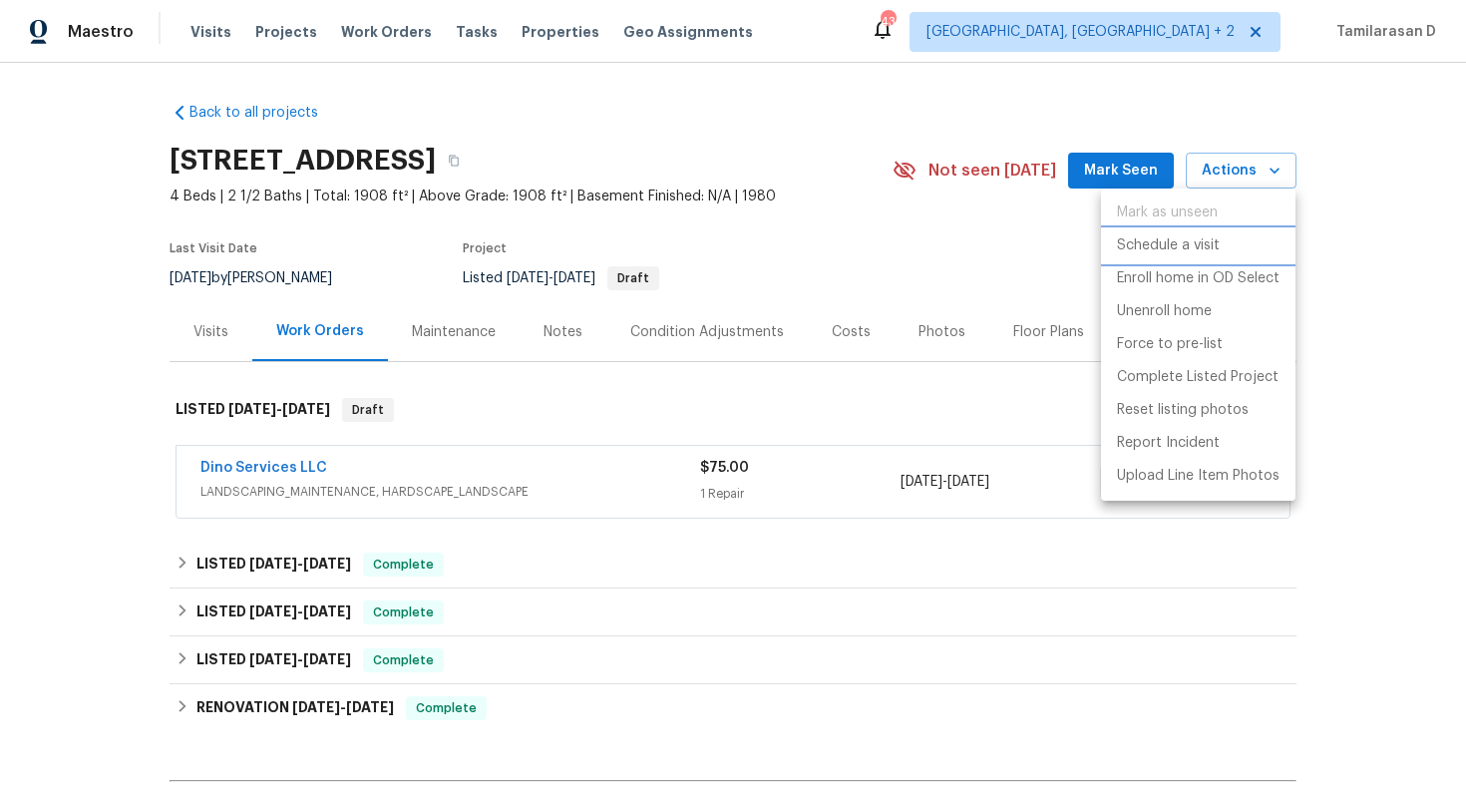
click at [1178, 244] on p "Schedule a visit" at bounding box center [1168, 245] width 103 height 21
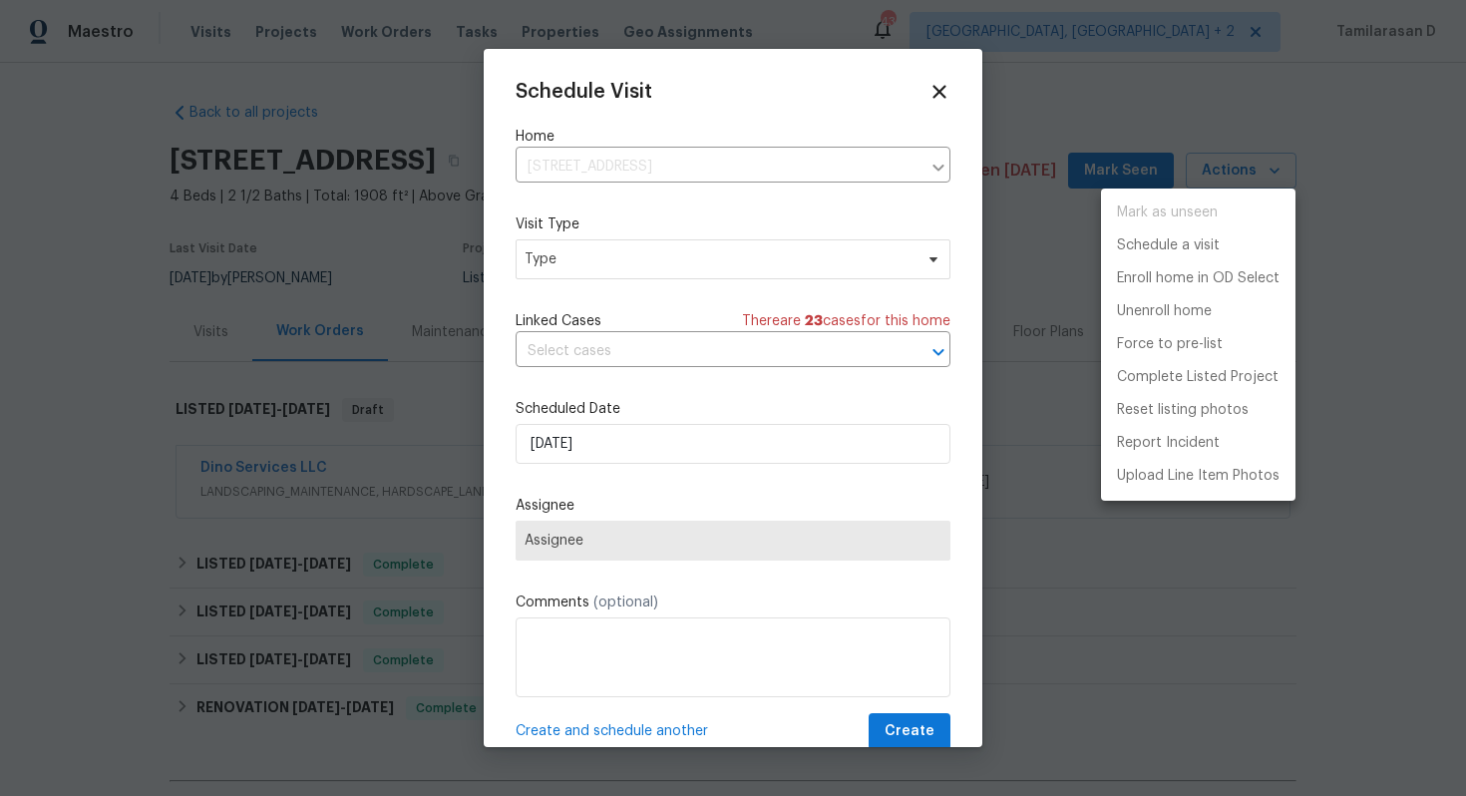
click at [587, 254] on div at bounding box center [733, 398] width 1466 height 796
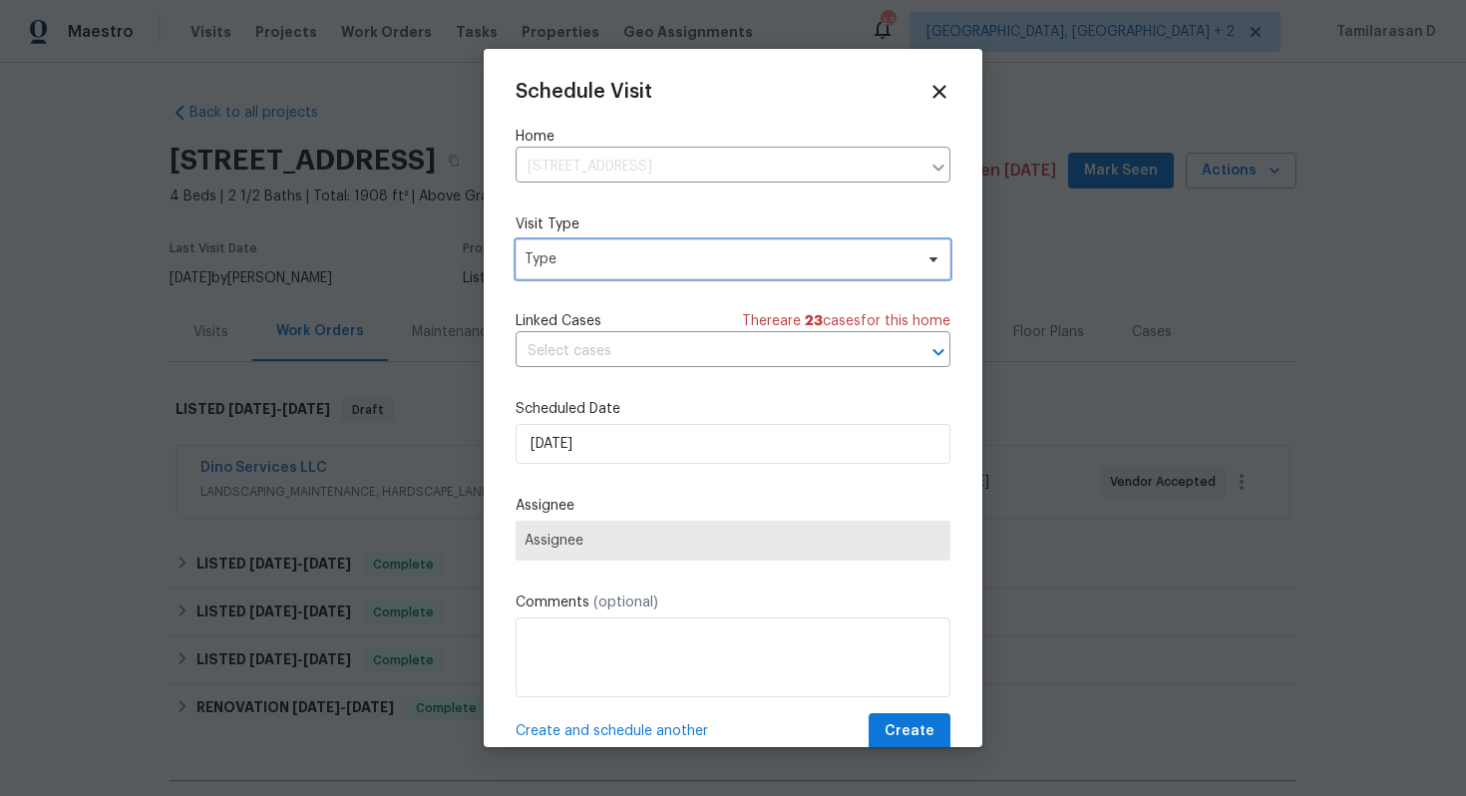
click at [587, 254] on span "Type" at bounding box center [718, 259] width 388 height 20
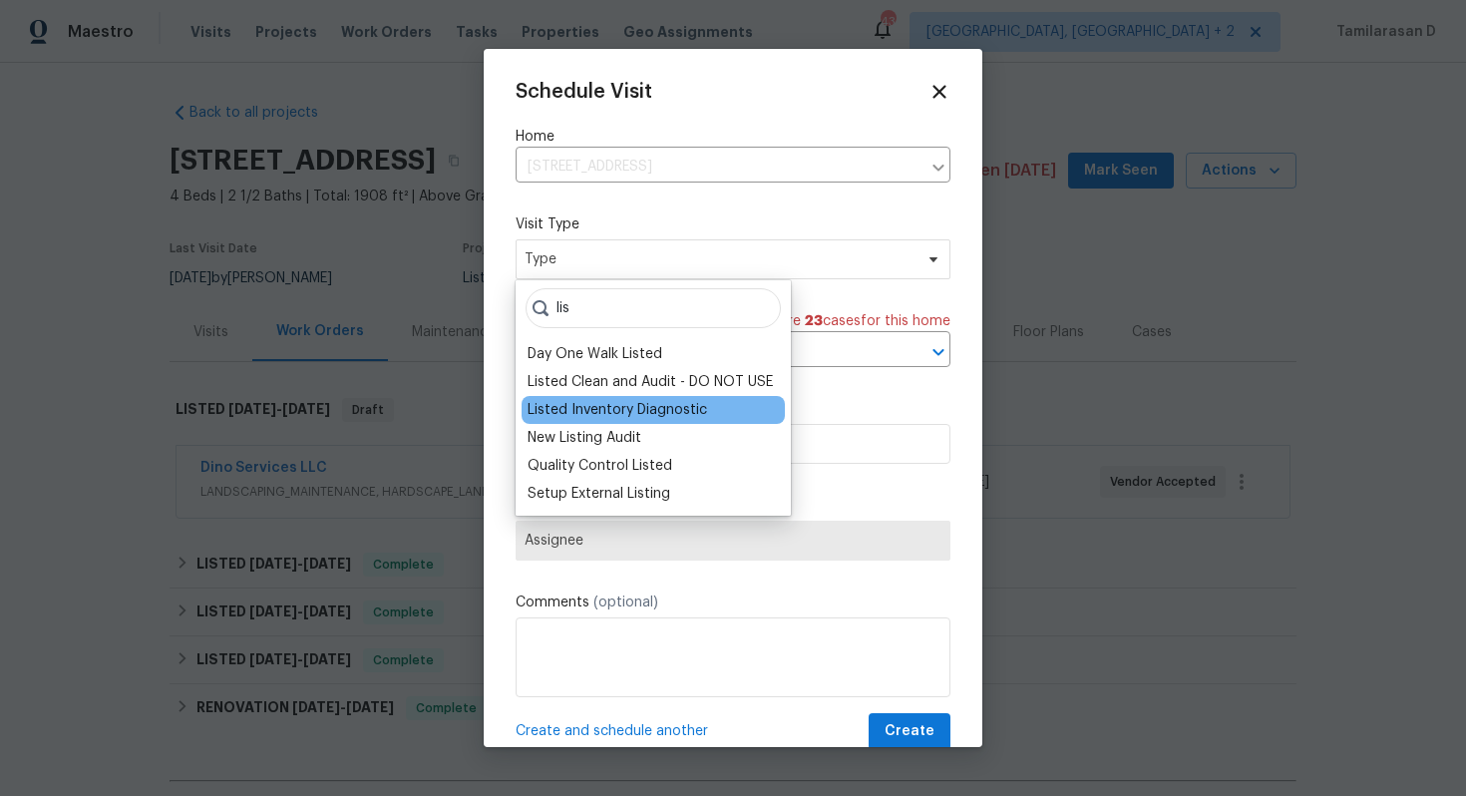
type input "lis"
click at [608, 407] on div "Listed Inventory Diagnostic" at bounding box center [616, 410] width 179 height 20
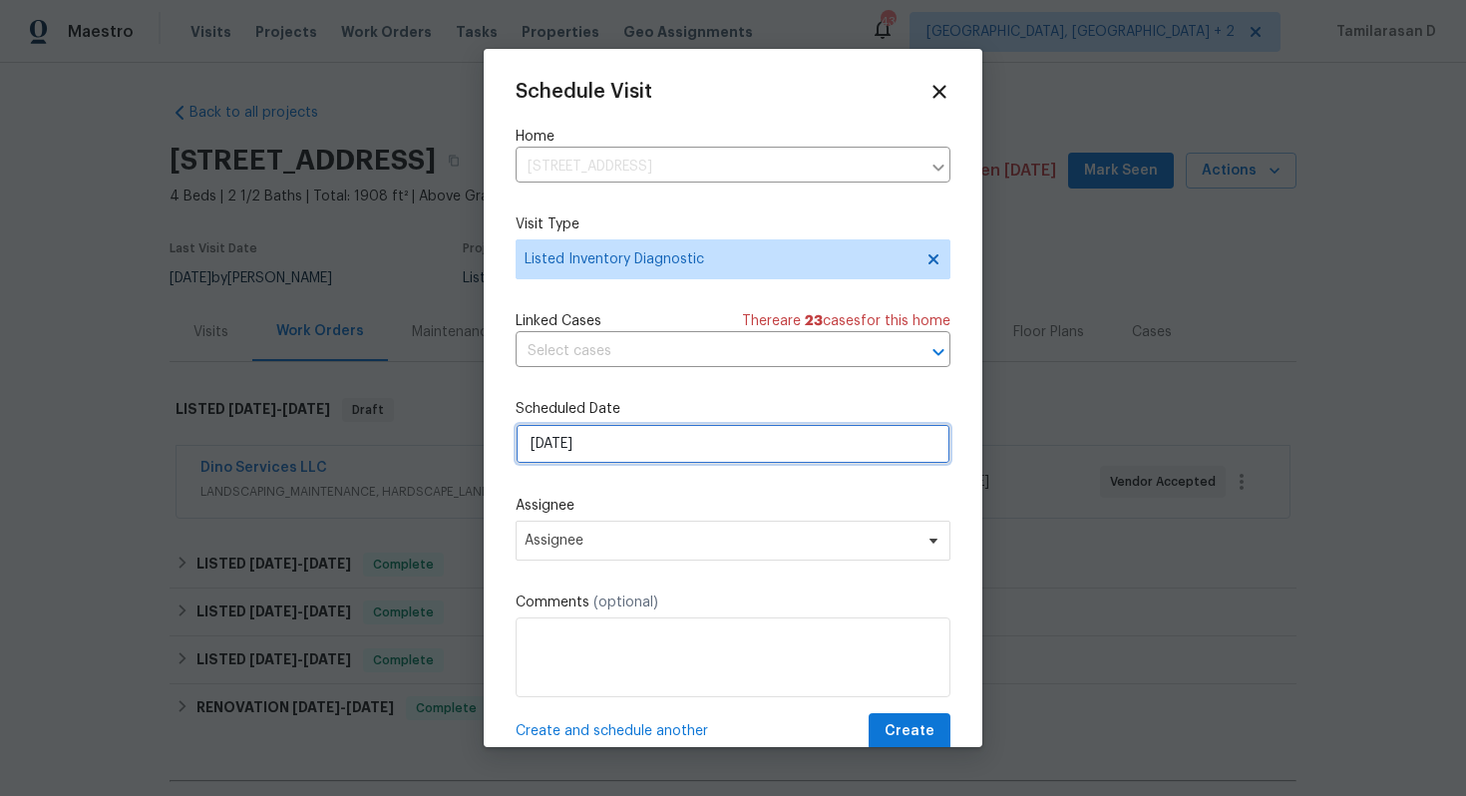
click at [636, 447] on input "[DATE]" at bounding box center [732, 444] width 435 height 40
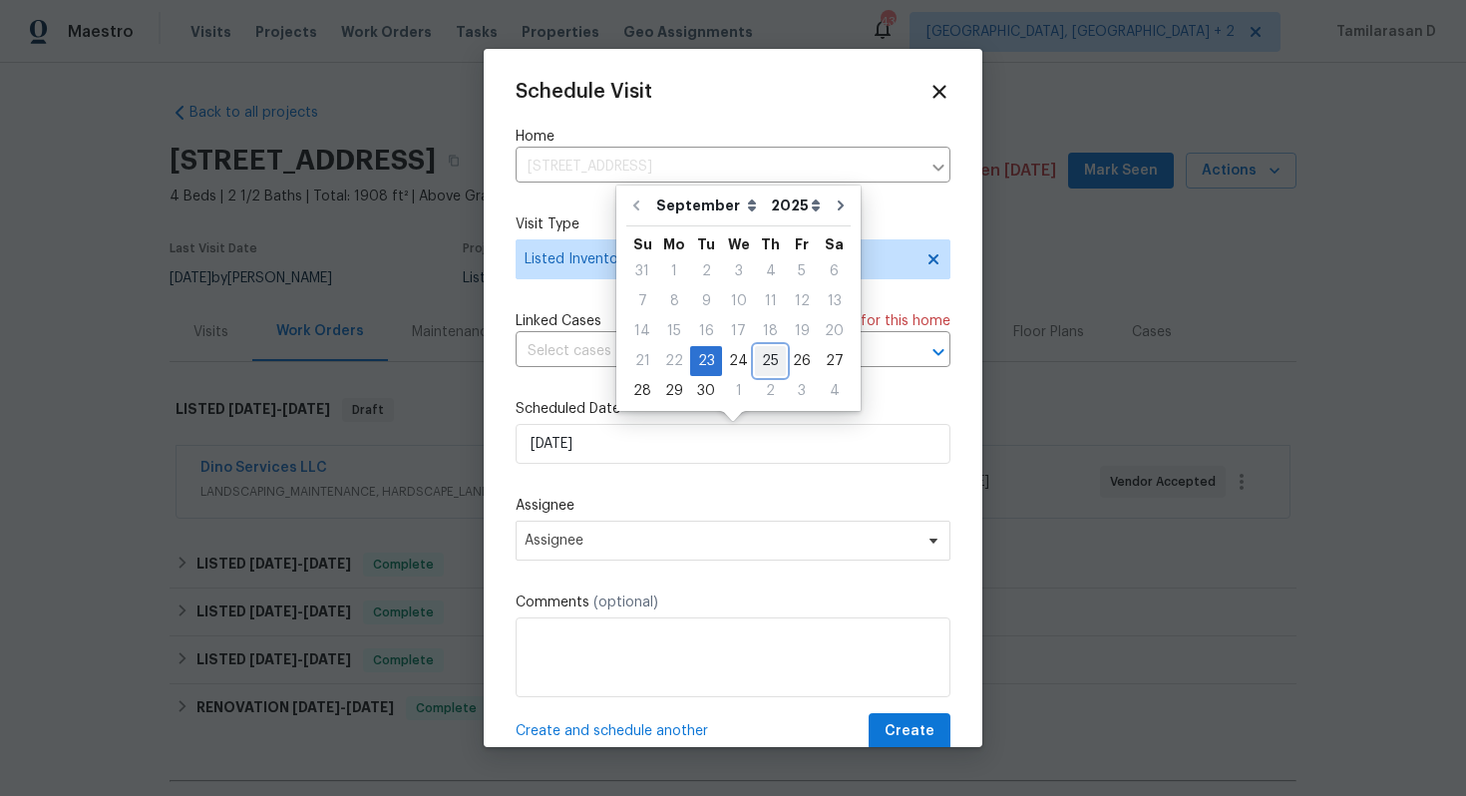
click at [755, 365] on div "25" at bounding box center [770, 361] width 31 height 28
type input "[DATE]"
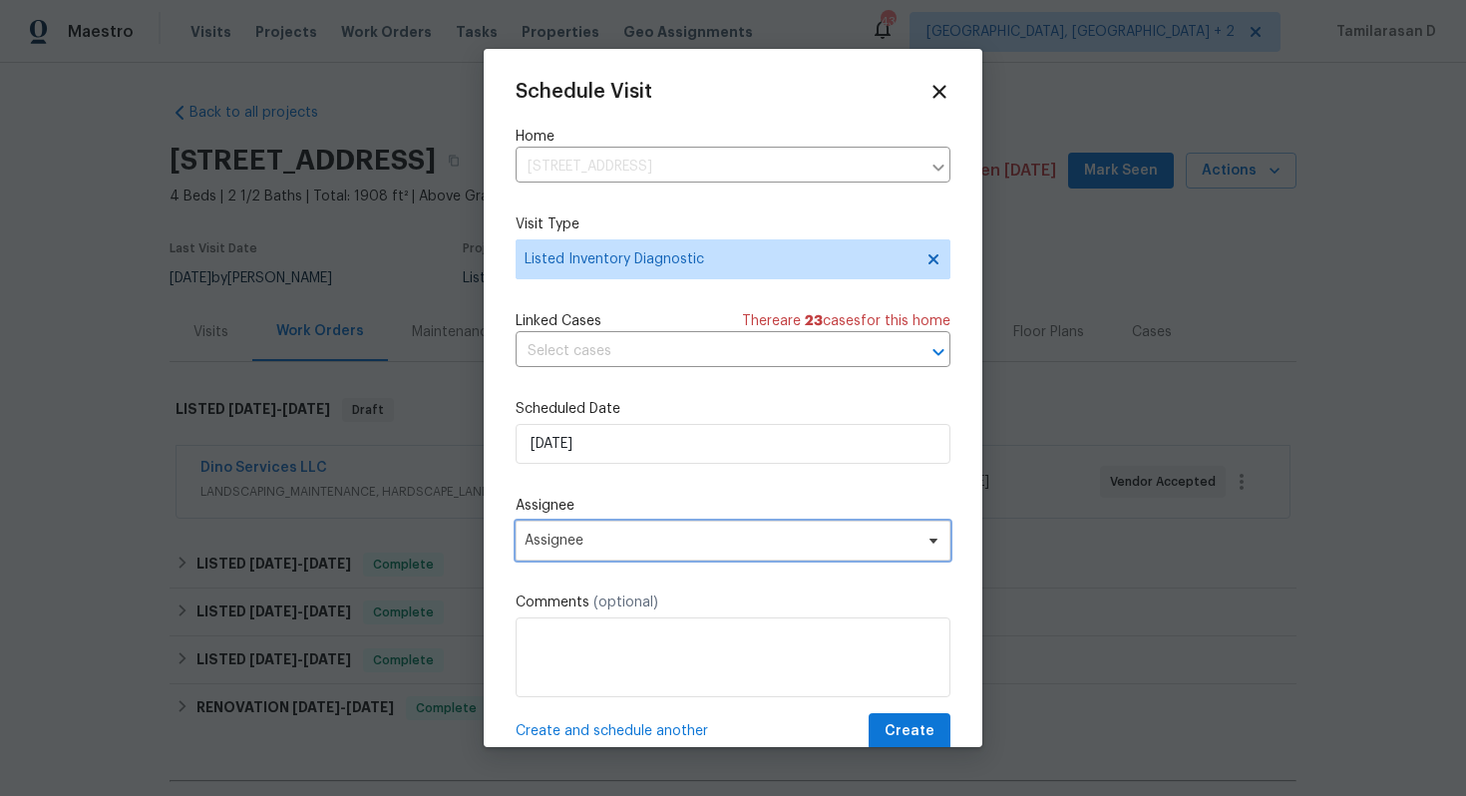
click at [561, 540] on span "Assignee" at bounding box center [719, 540] width 391 height 16
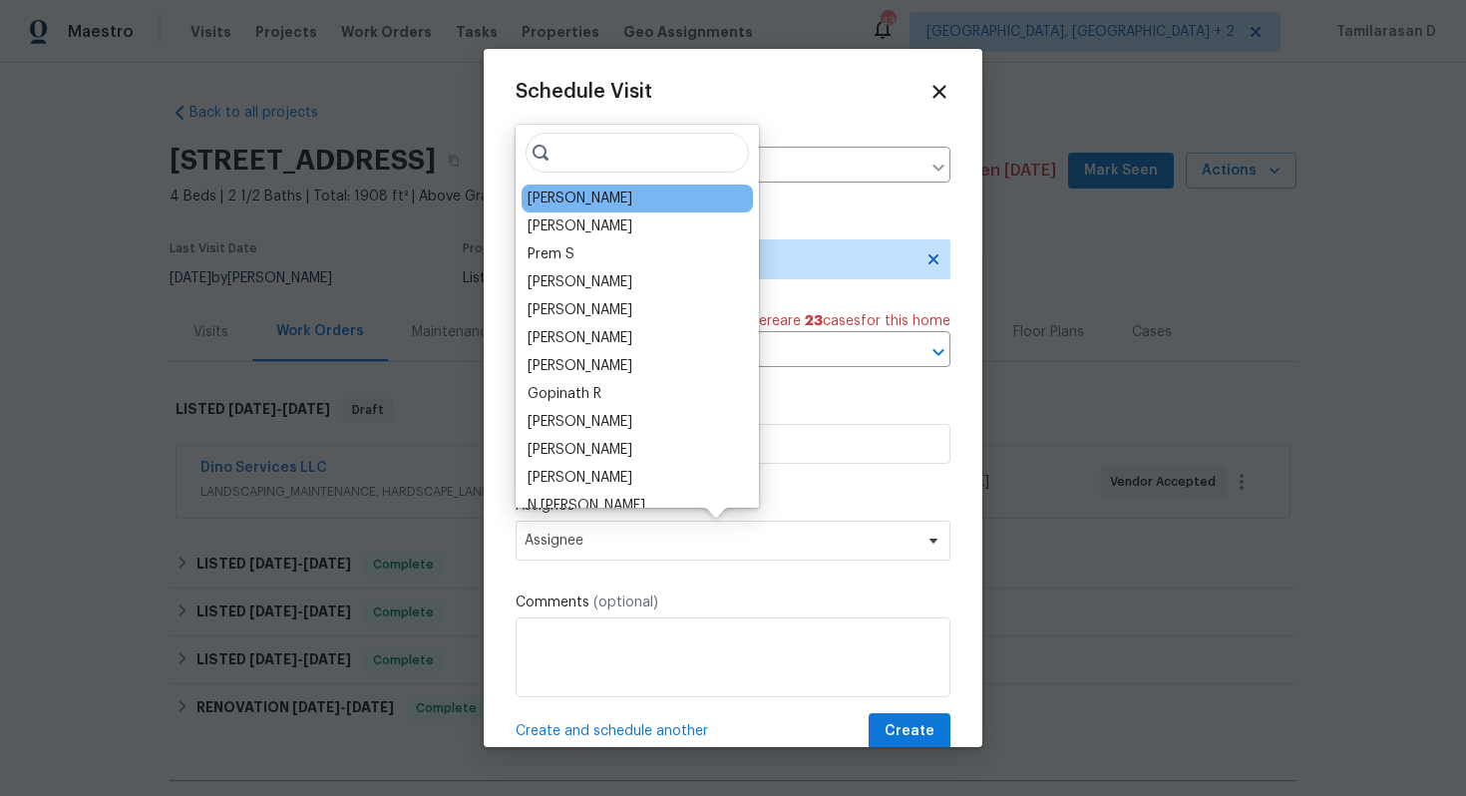
click at [582, 209] on div "Christopher Neilson" at bounding box center [636, 198] width 231 height 28
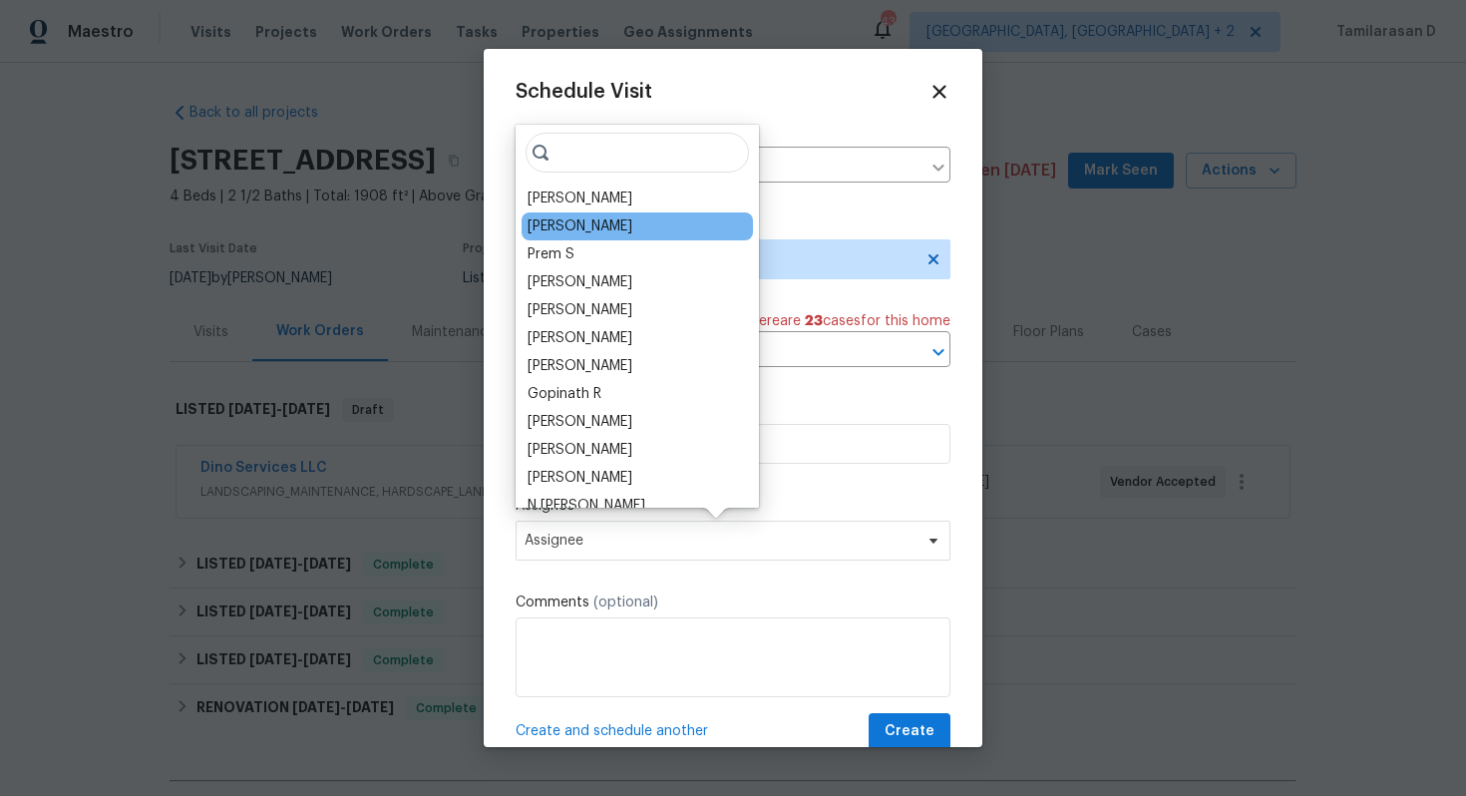
click at [576, 212] on div "[PERSON_NAME]" at bounding box center [636, 226] width 231 height 28
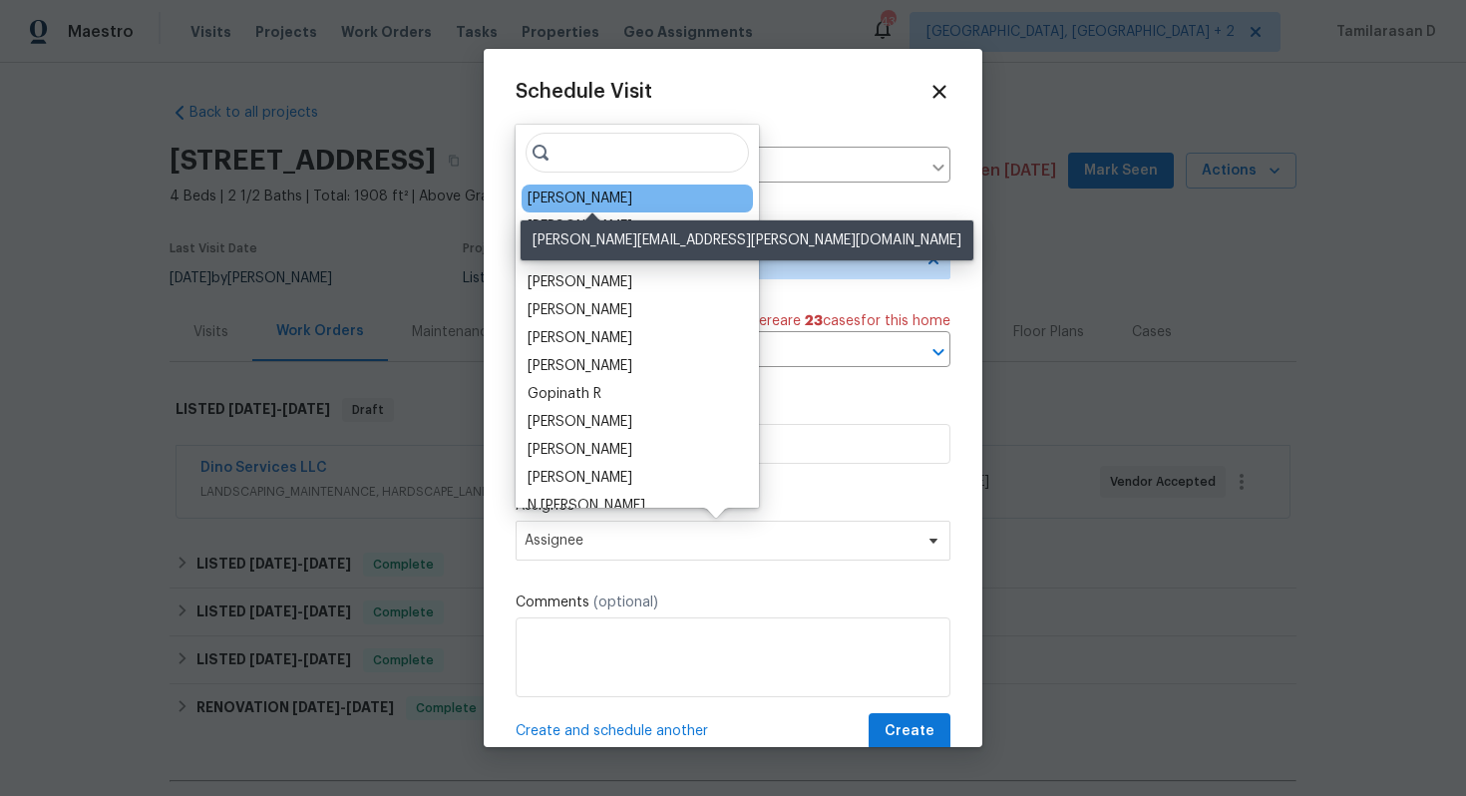
click at [590, 197] on div "Christopher Neilson" at bounding box center [579, 198] width 105 height 20
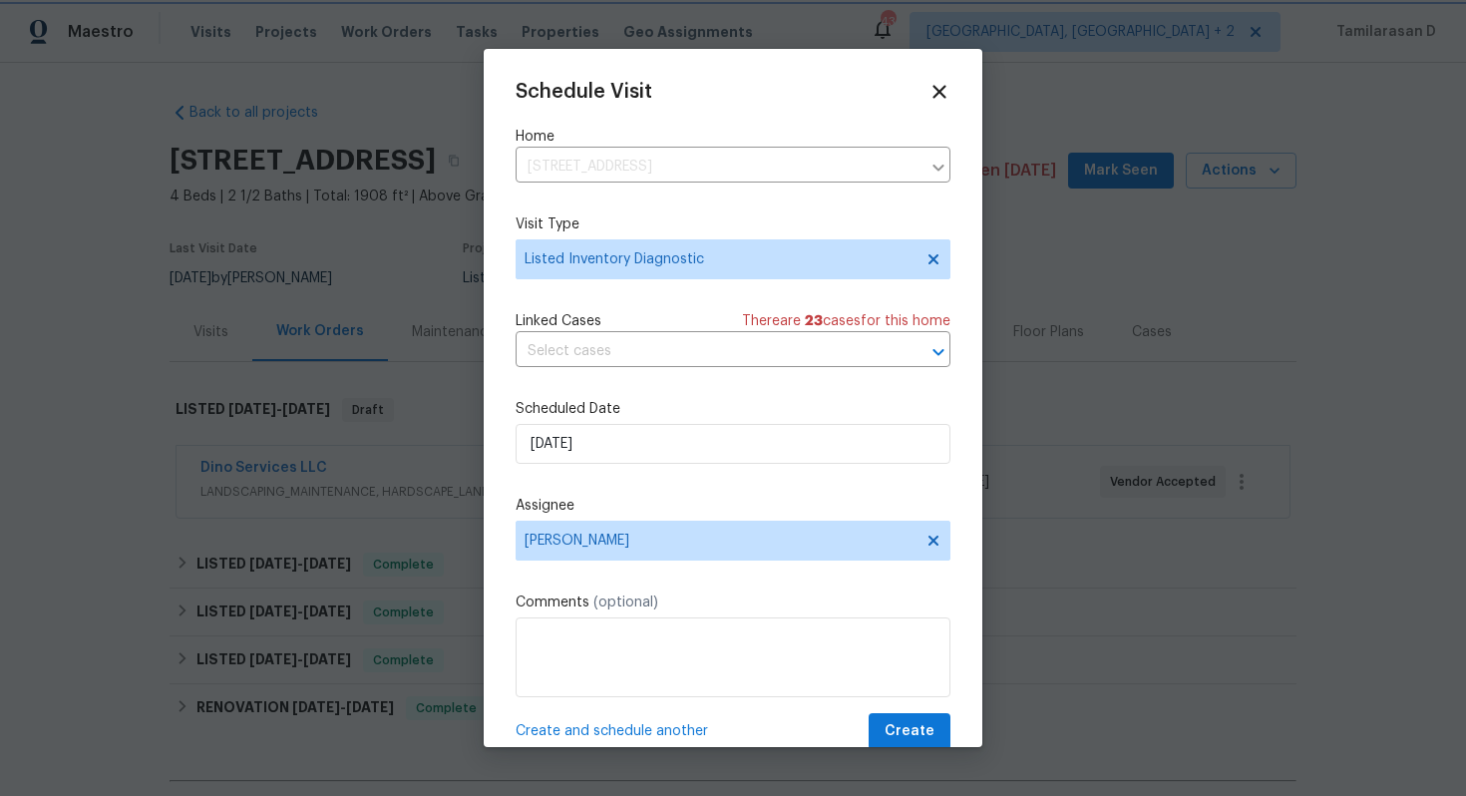
scroll to position [36, 0]
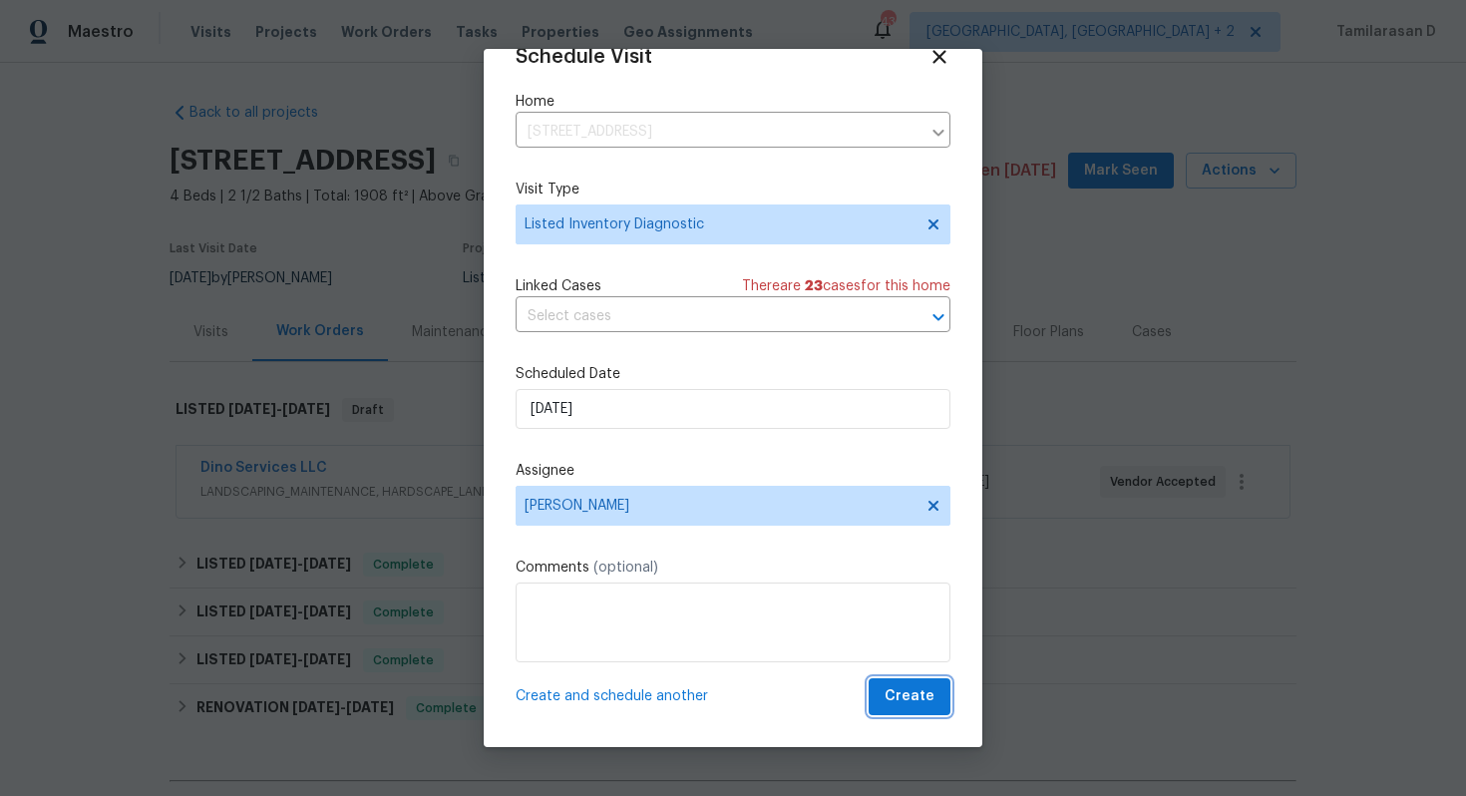
click at [934, 697] on button "Create" at bounding box center [909, 696] width 82 height 37
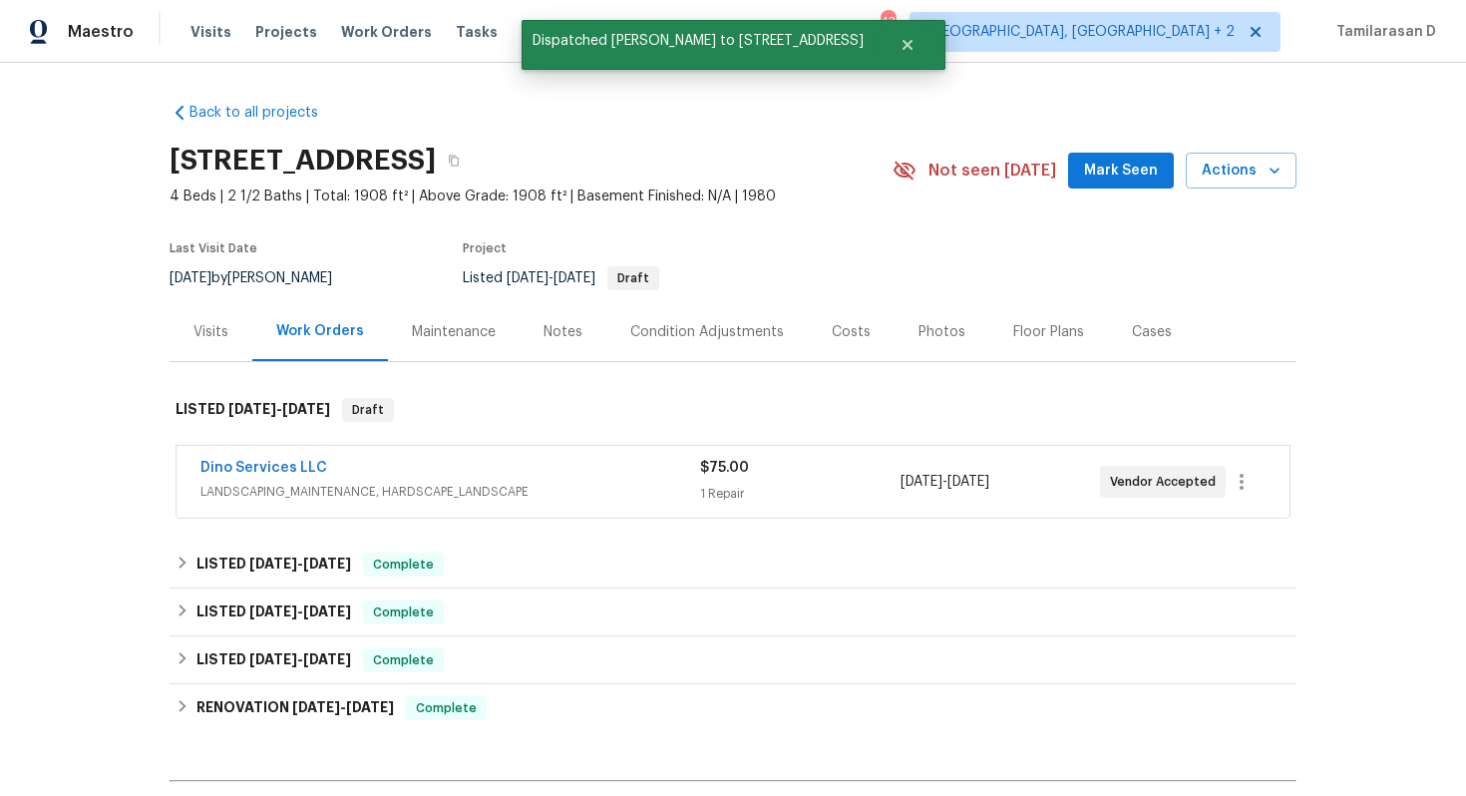
click at [225, 343] on div "Visits" at bounding box center [210, 331] width 83 height 59
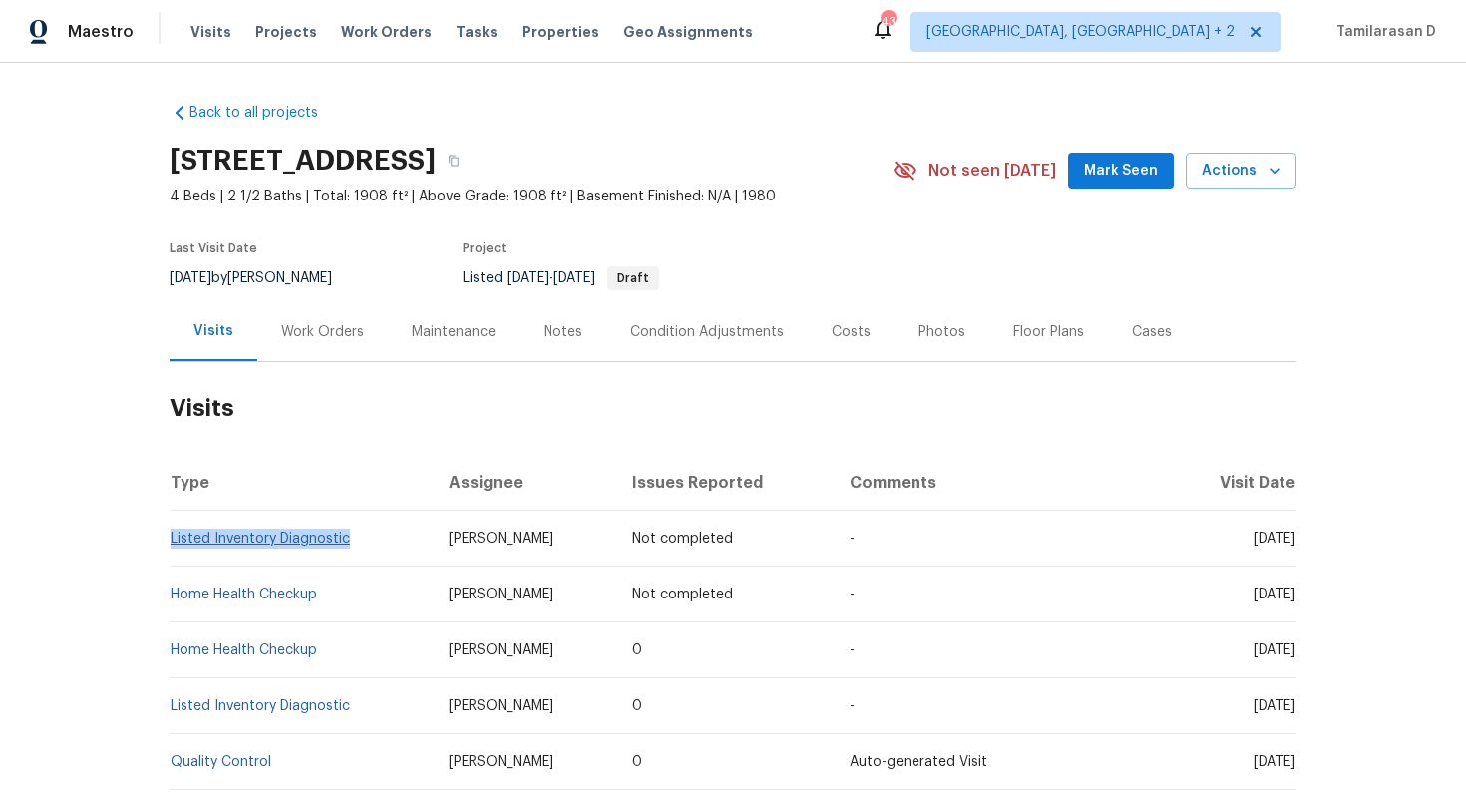
drag, startPoint x: 354, startPoint y: 535, endPoint x: 170, endPoint y: 535, distance: 183.5
click at [170, 535] on td "Listed Inventory Diagnostic" at bounding box center [300, 538] width 263 height 56
copy link "Listed Inventory Diagnostic"
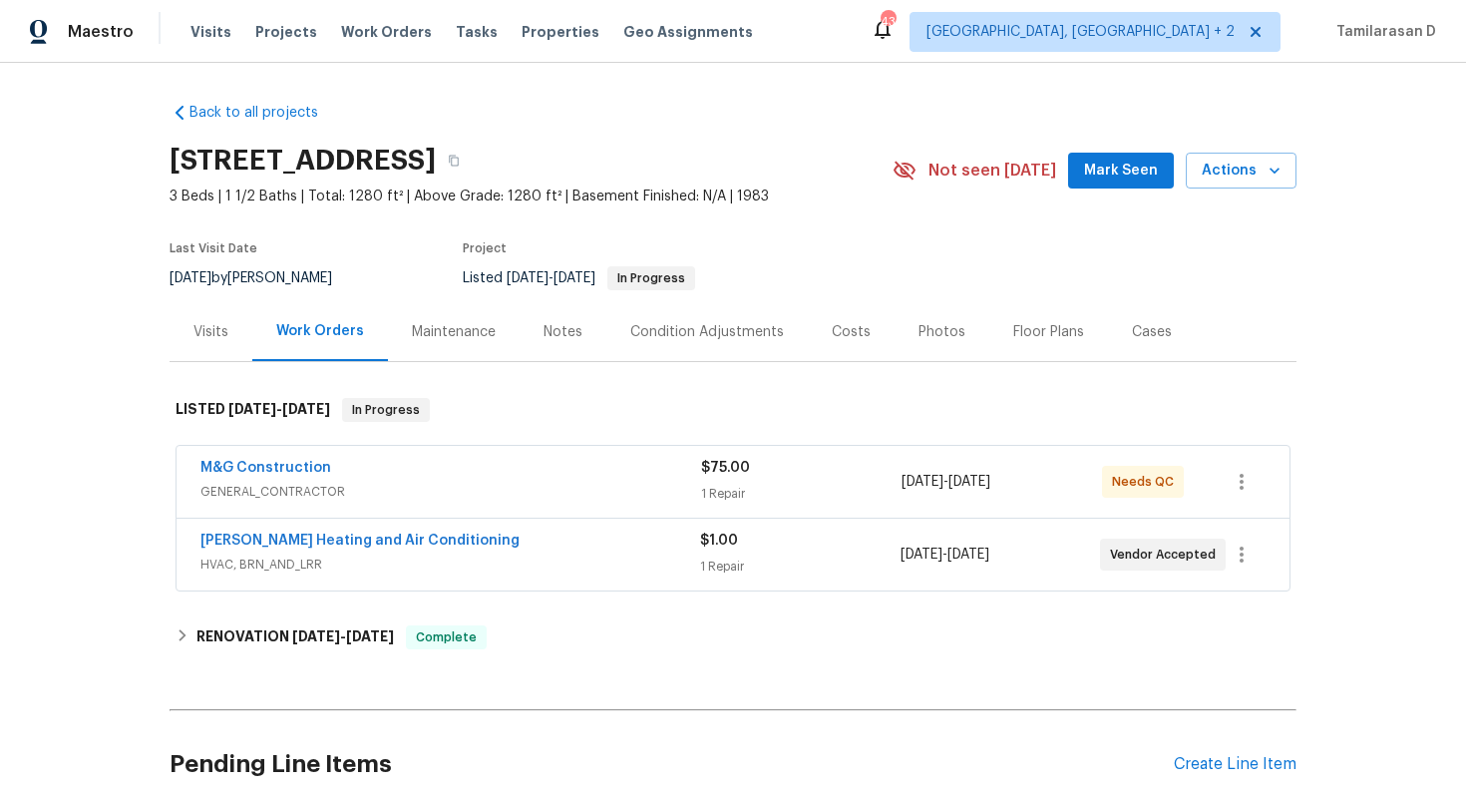
scroll to position [170, 0]
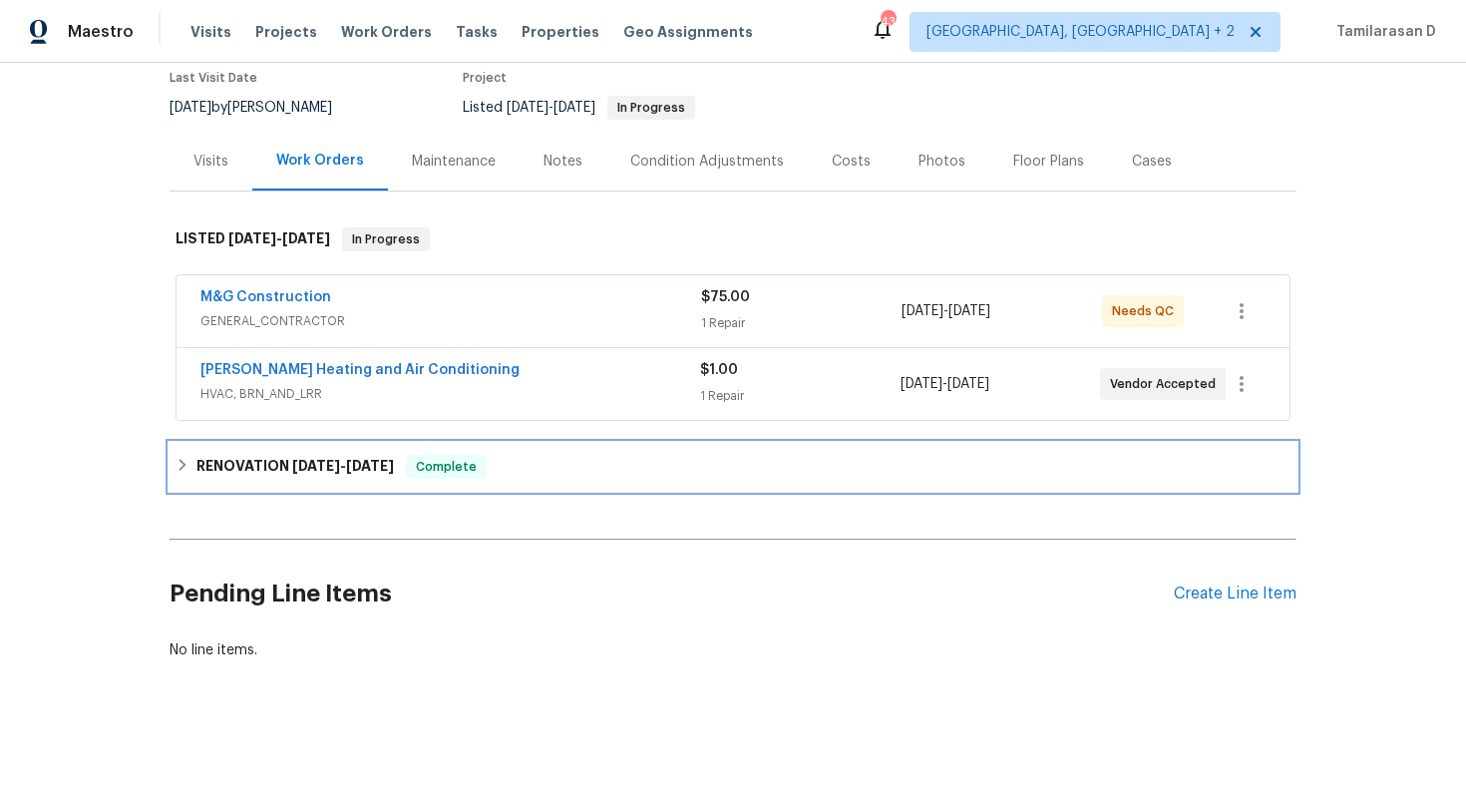
click at [187, 461] on icon at bounding box center [182, 465] width 14 height 14
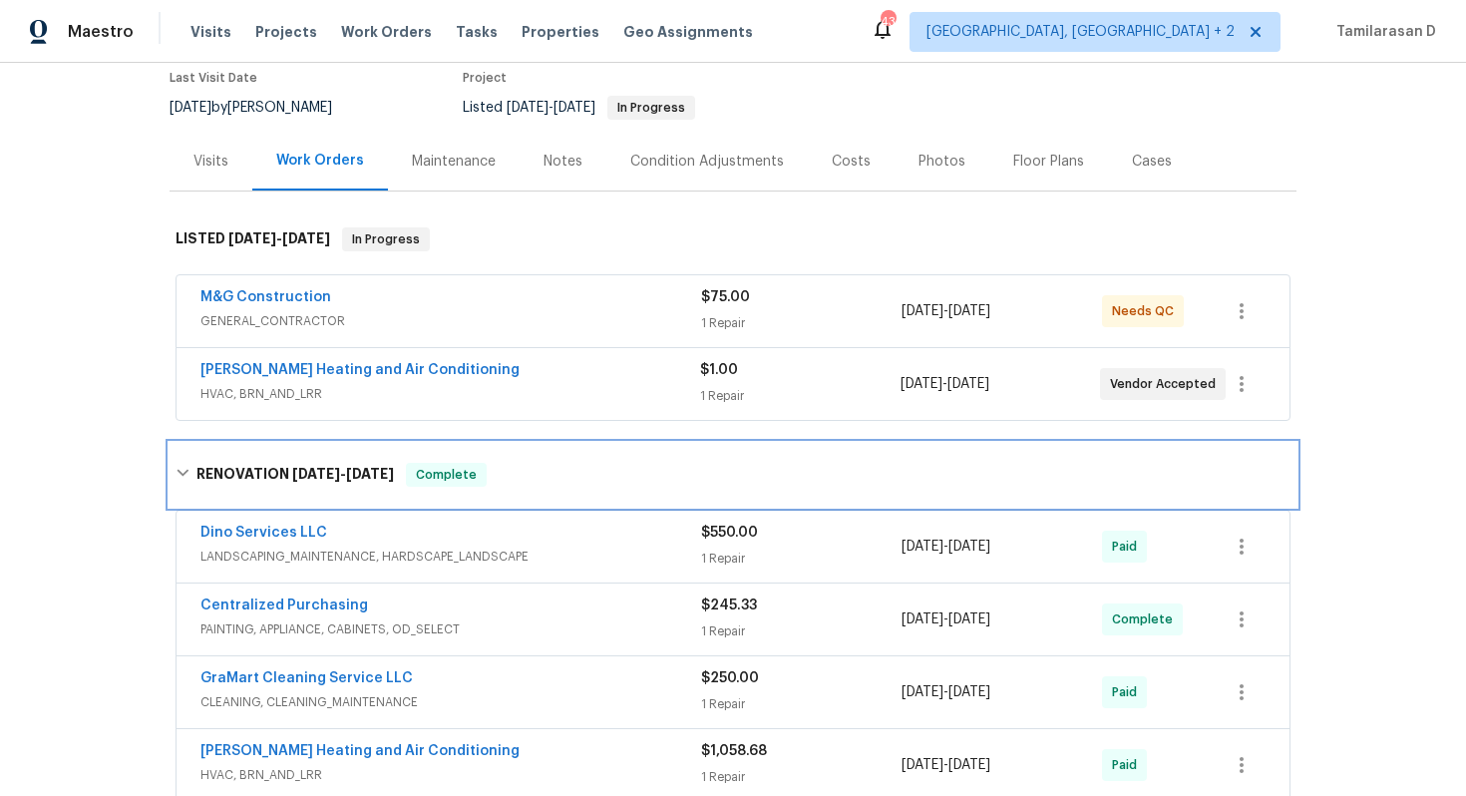
click at [183, 473] on icon at bounding box center [182, 473] width 12 height 7
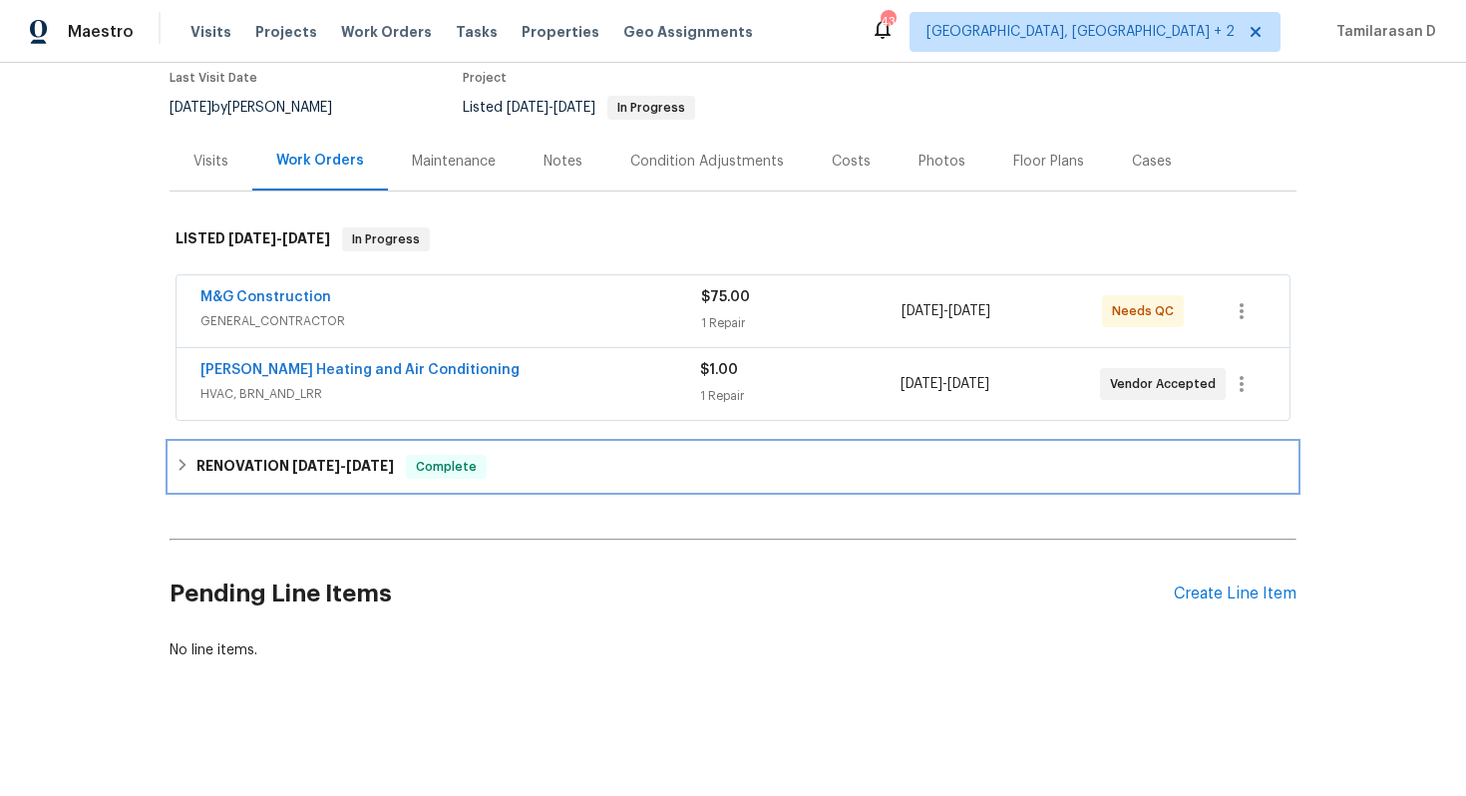
click at [196, 445] on div "RENOVATION [DATE] - [DATE] Complete" at bounding box center [732, 467] width 1127 height 48
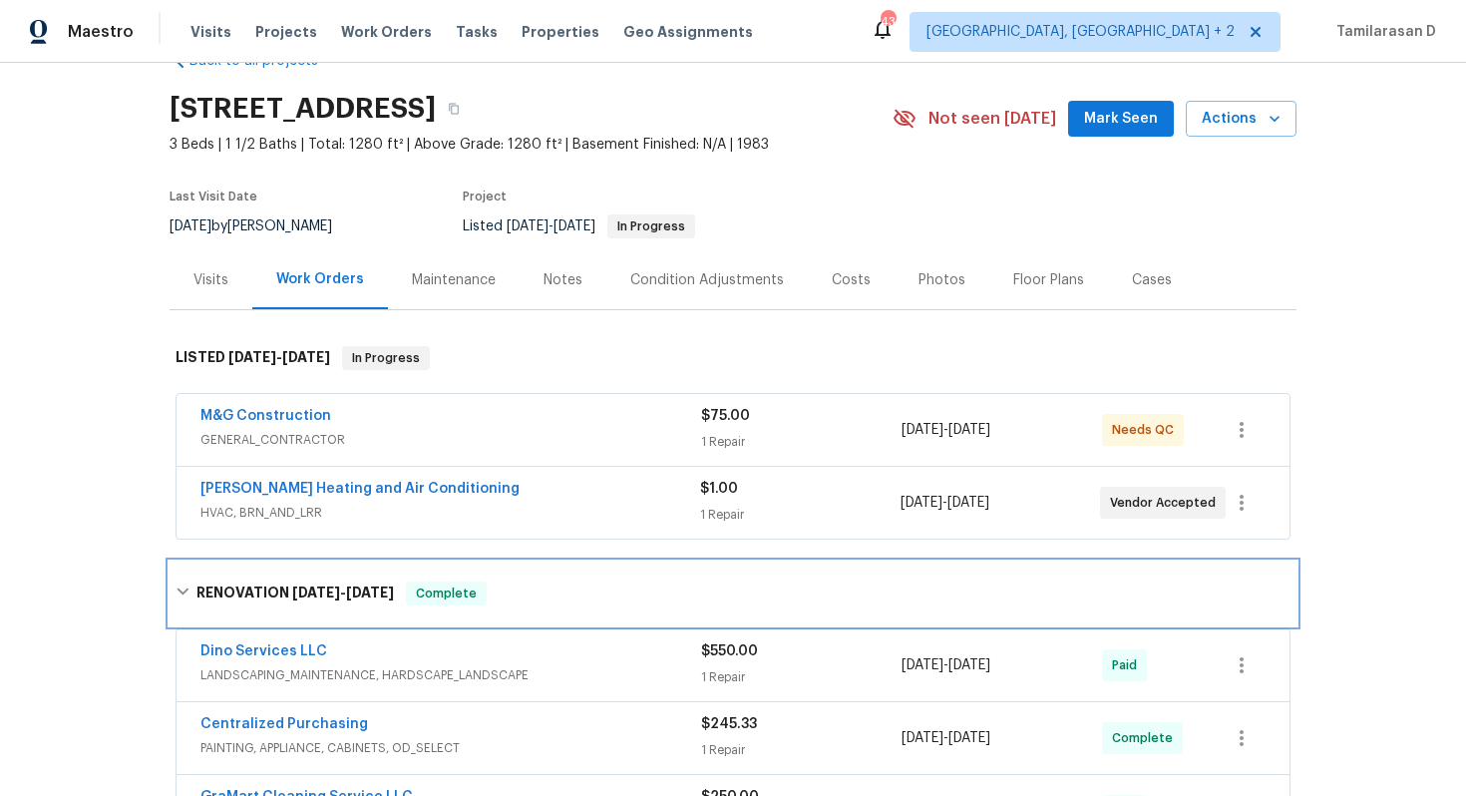
scroll to position [2, 0]
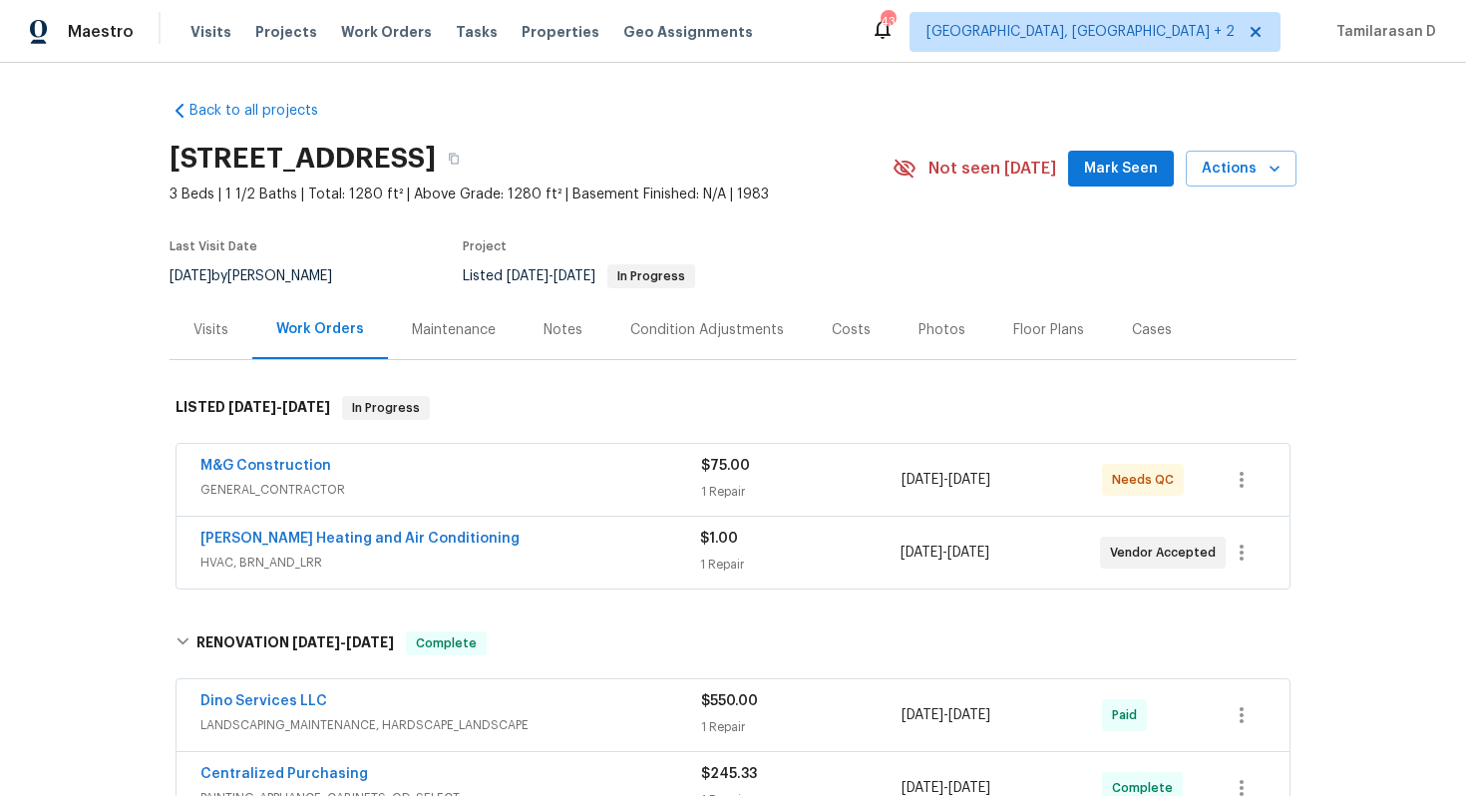
click at [201, 295] on div "Last Visit Date [DATE] by [PERSON_NAME] Project Listed [DATE] - [DATE] In Progr…" at bounding box center [507, 264] width 676 height 72
click at [202, 308] on div "Visits" at bounding box center [210, 329] width 83 height 59
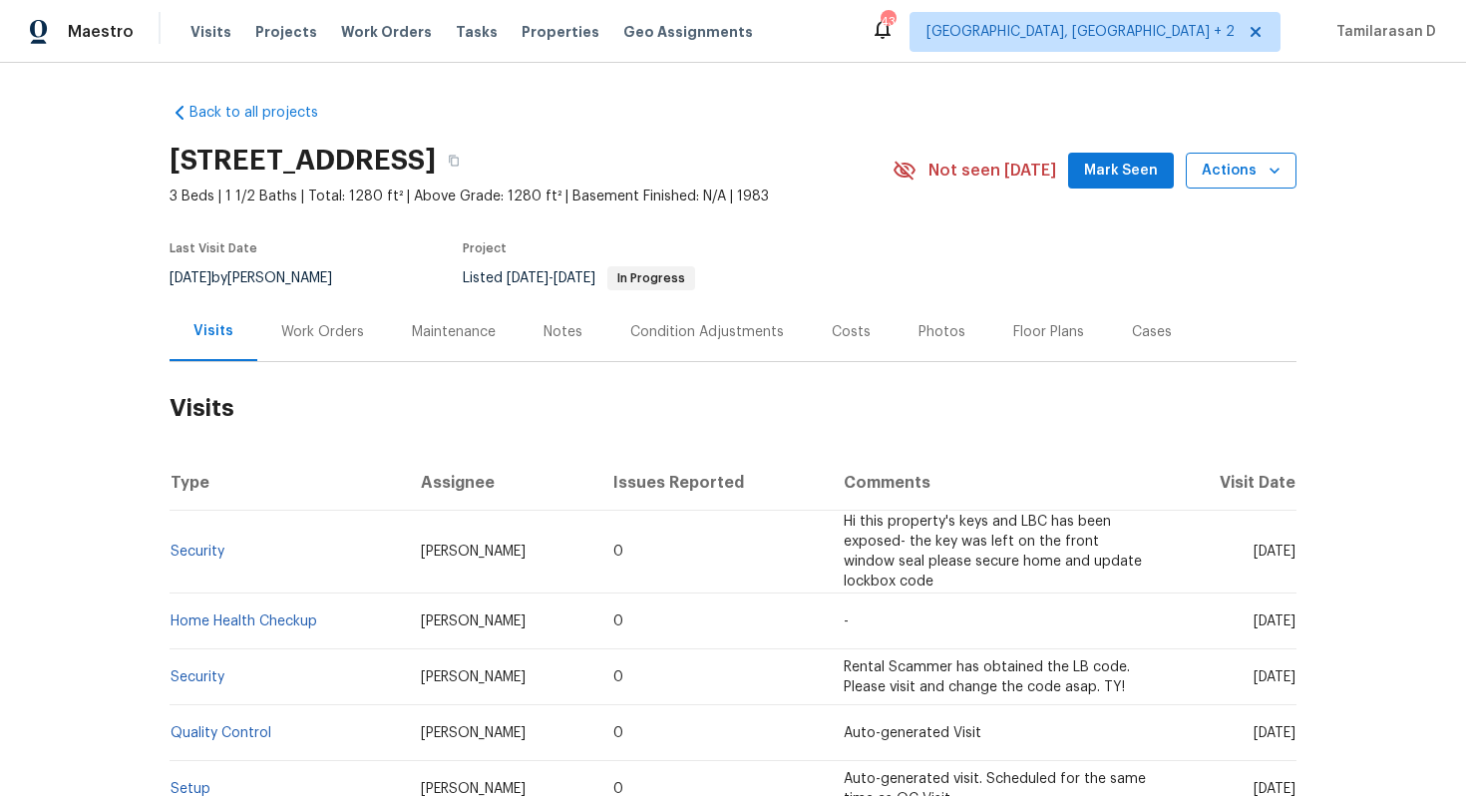
click at [1223, 183] on button "Actions" at bounding box center [1240, 171] width 111 height 37
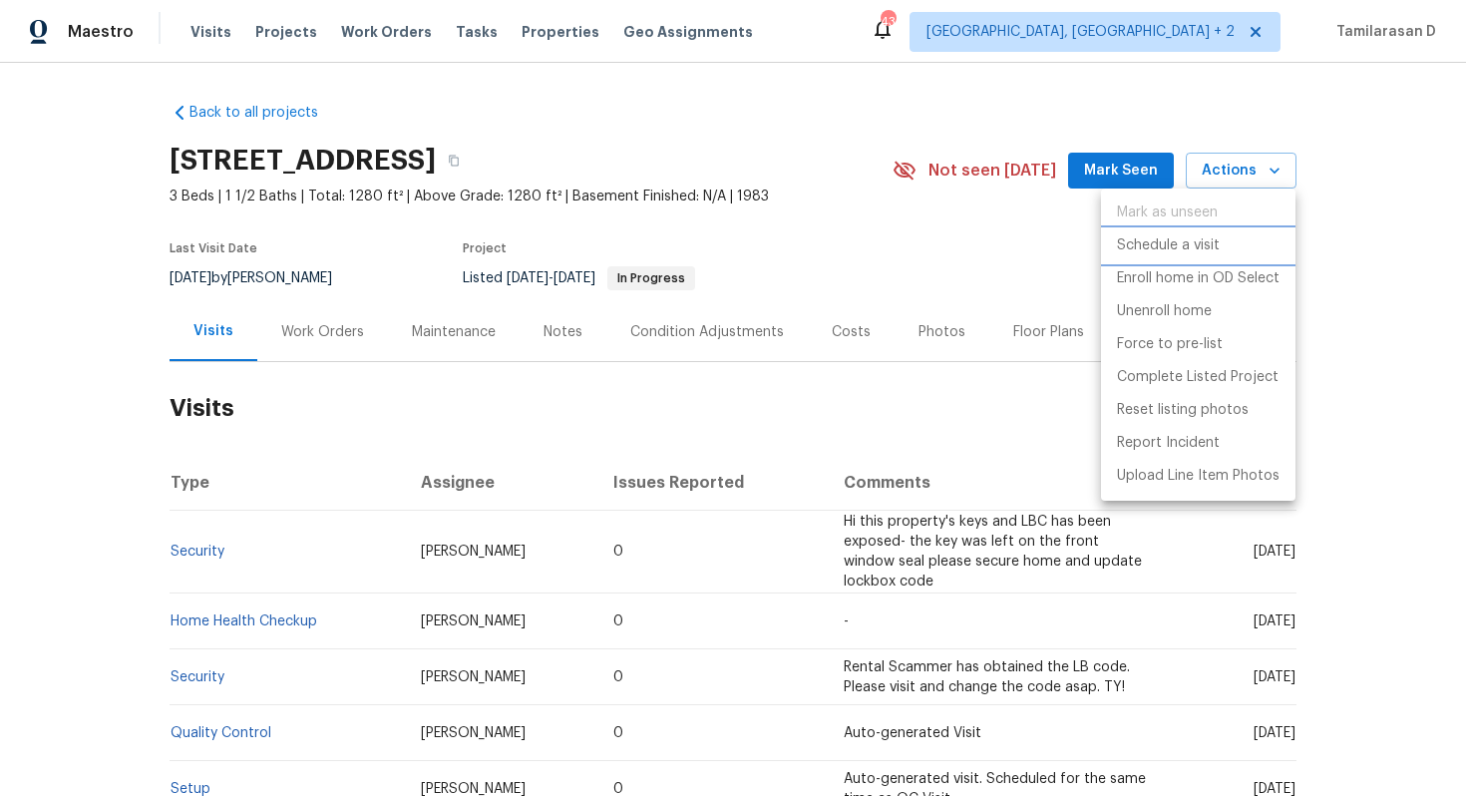
click at [1142, 251] on p "Schedule a visit" at bounding box center [1168, 245] width 103 height 21
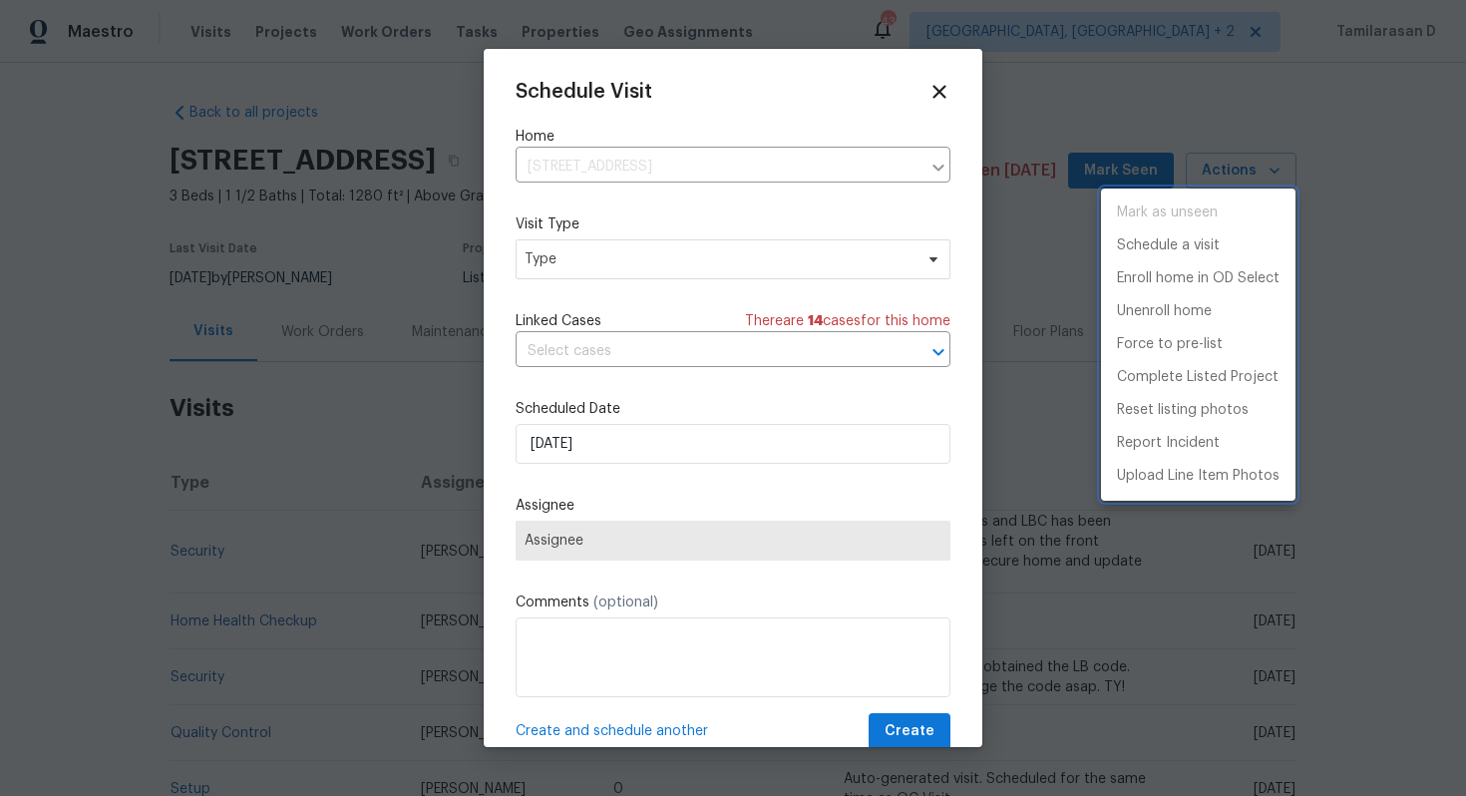
click at [611, 363] on div at bounding box center [733, 398] width 1466 height 796
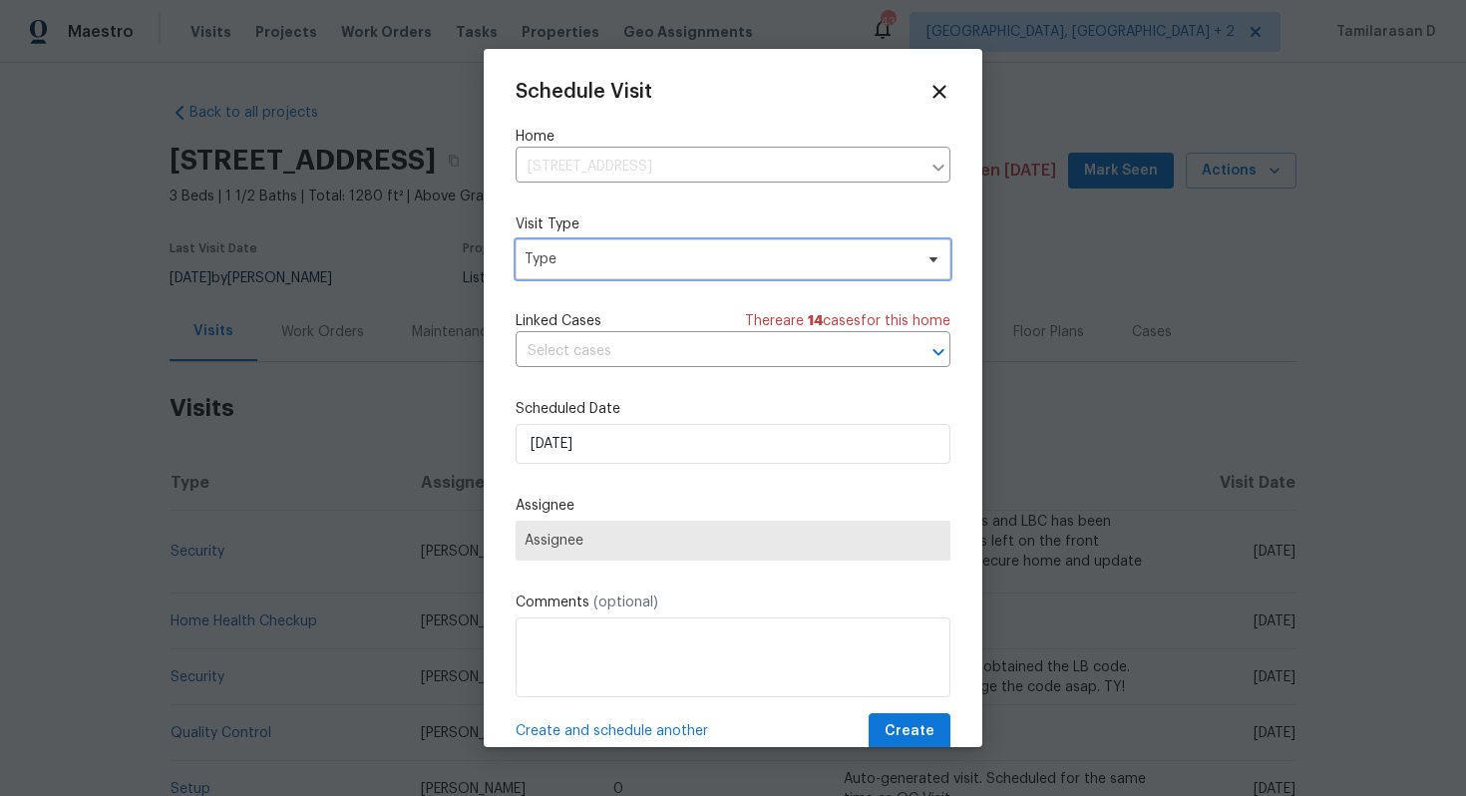
click at [580, 251] on span "Type" at bounding box center [718, 259] width 388 height 20
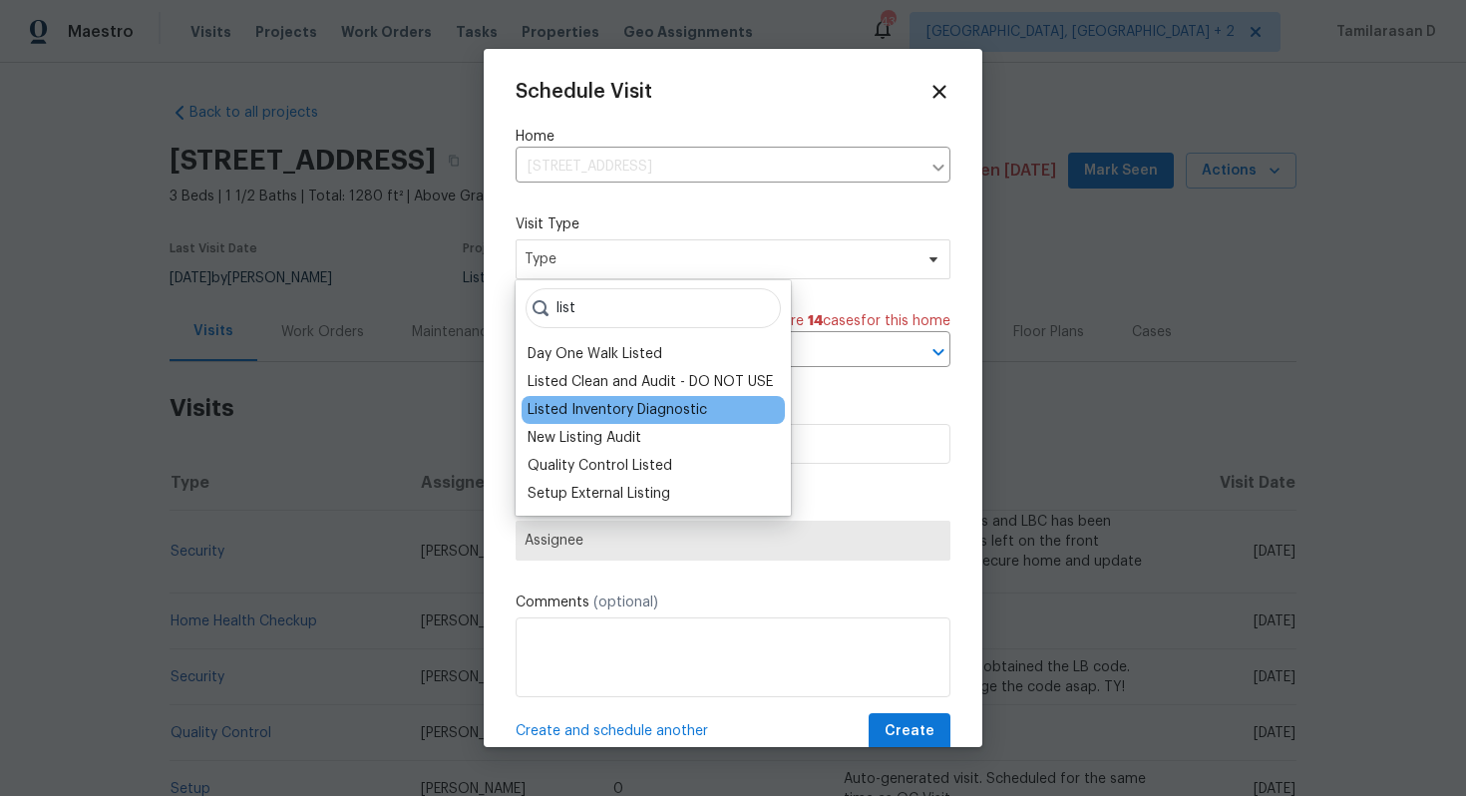
type input "list"
click at [590, 420] on div "Listed Inventory Diagnostic" at bounding box center [652, 410] width 263 height 28
click at [629, 414] on div "Listed Inventory Diagnostic" at bounding box center [616, 410] width 179 height 20
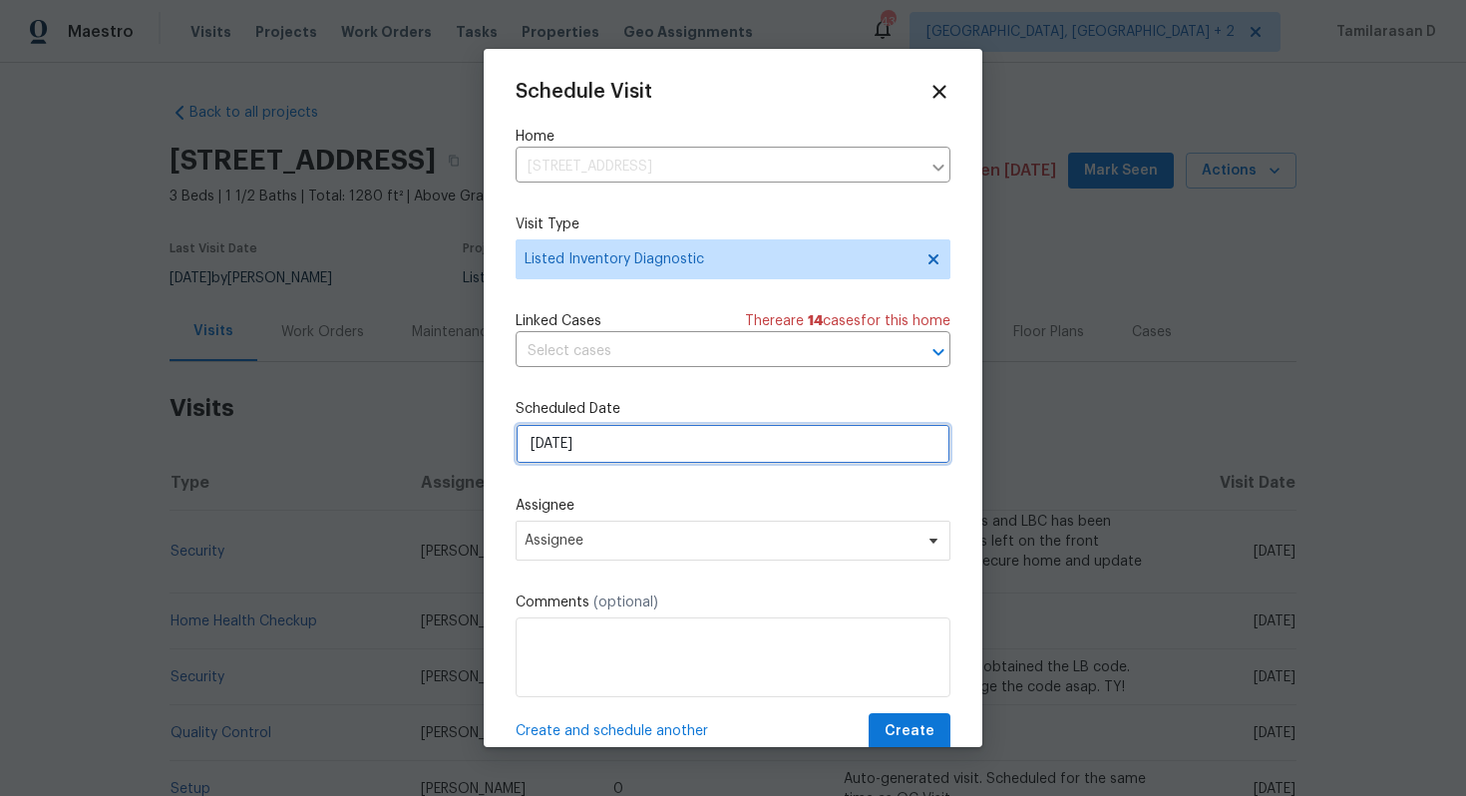
click at [583, 438] on input "[DATE]" at bounding box center [732, 444] width 435 height 40
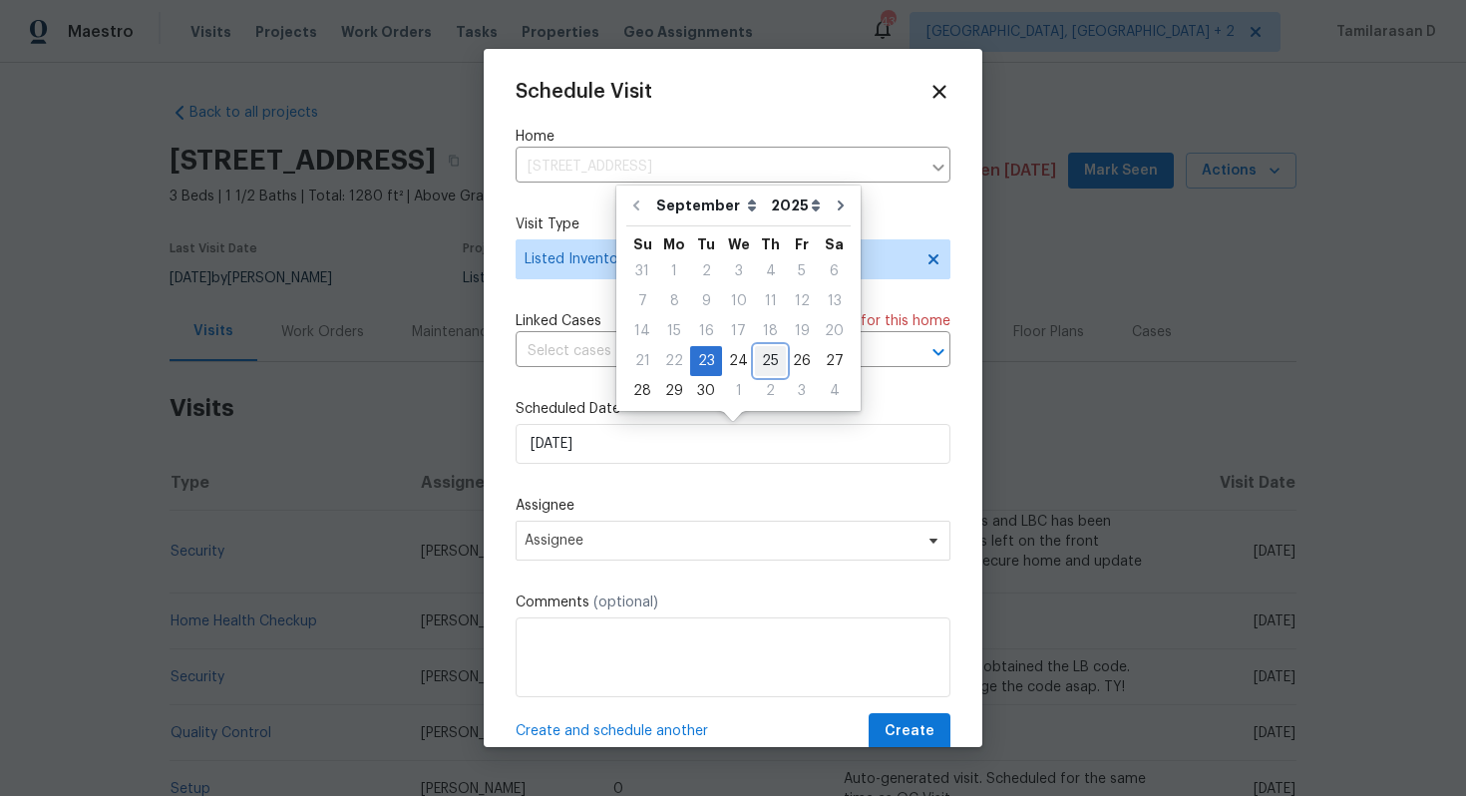
click at [755, 363] on div "25" at bounding box center [770, 361] width 31 height 28
type input "[DATE]"
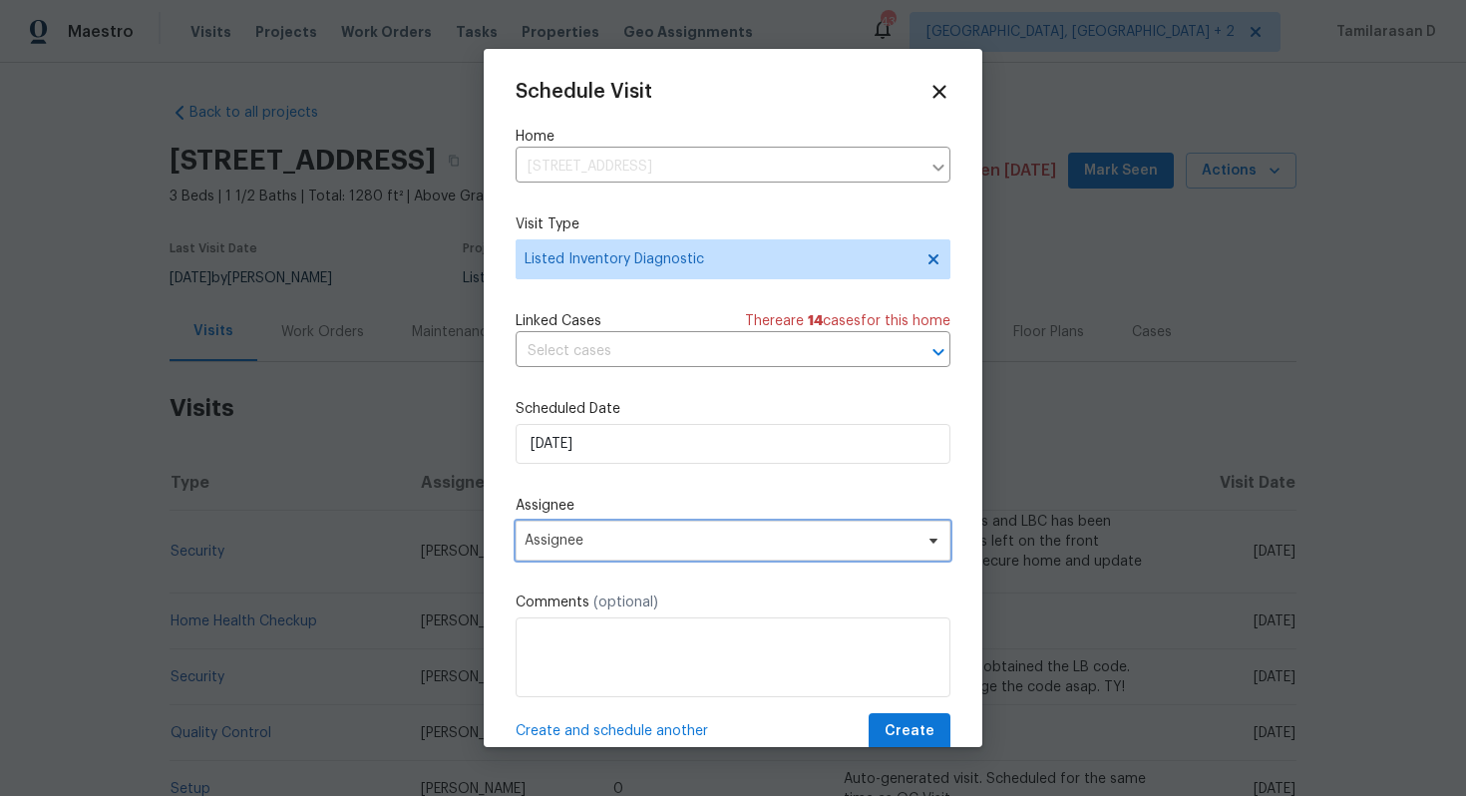
click at [555, 539] on span "Assignee" at bounding box center [719, 540] width 391 height 16
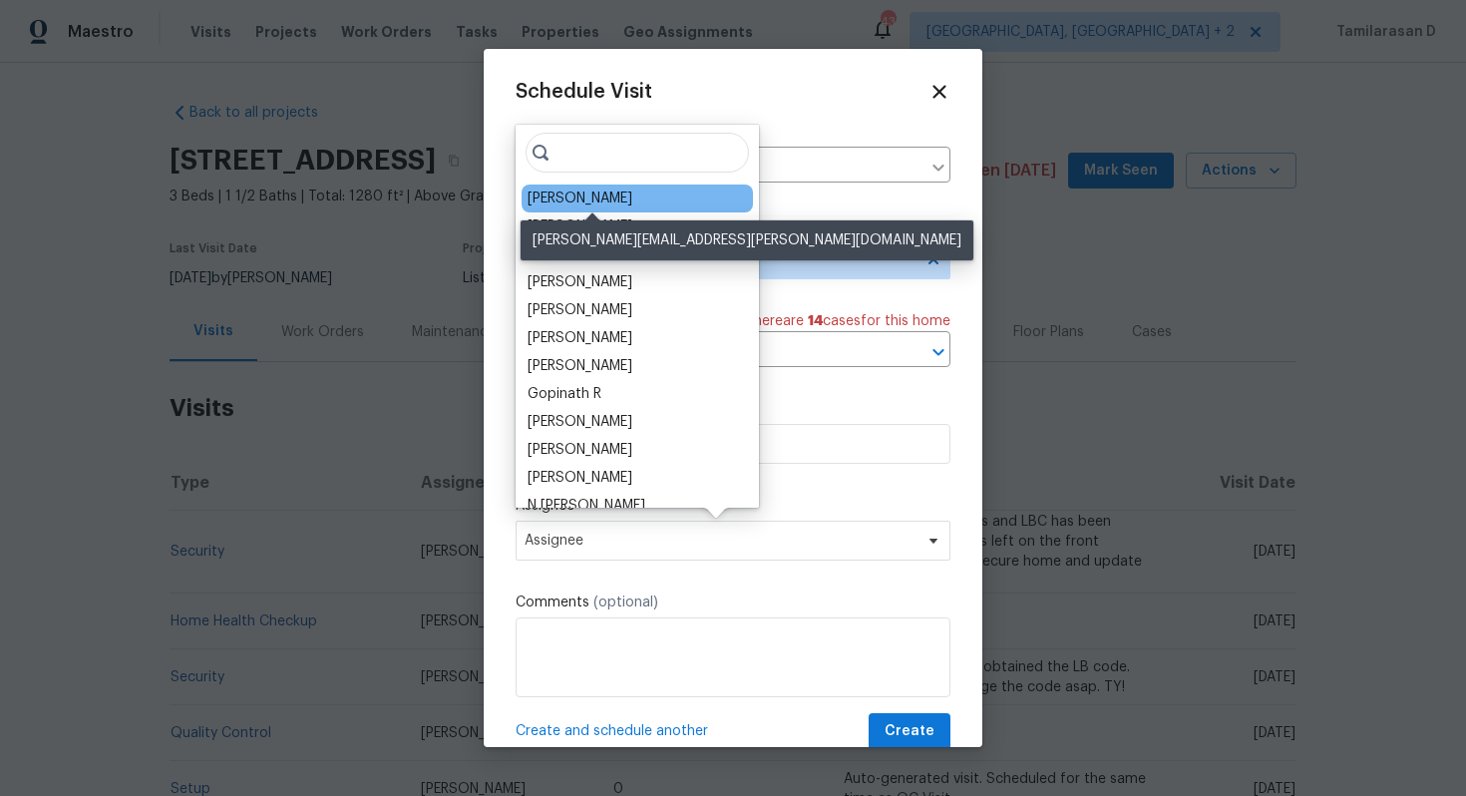
click at [574, 201] on div "[PERSON_NAME]" at bounding box center [579, 198] width 105 height 20
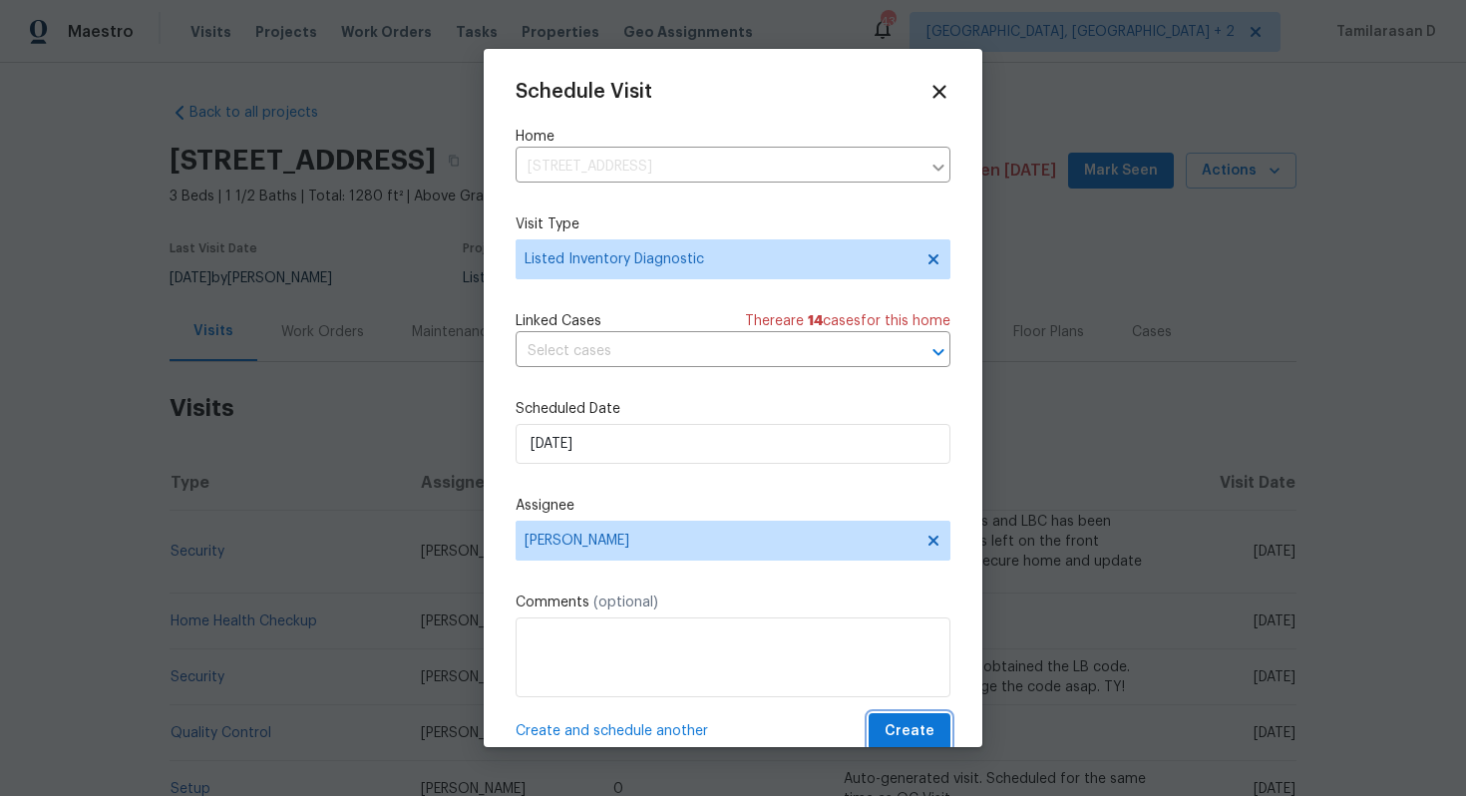
click at [915, 737] on span "Create" at bounding box center [909, 731] width 50 height 25
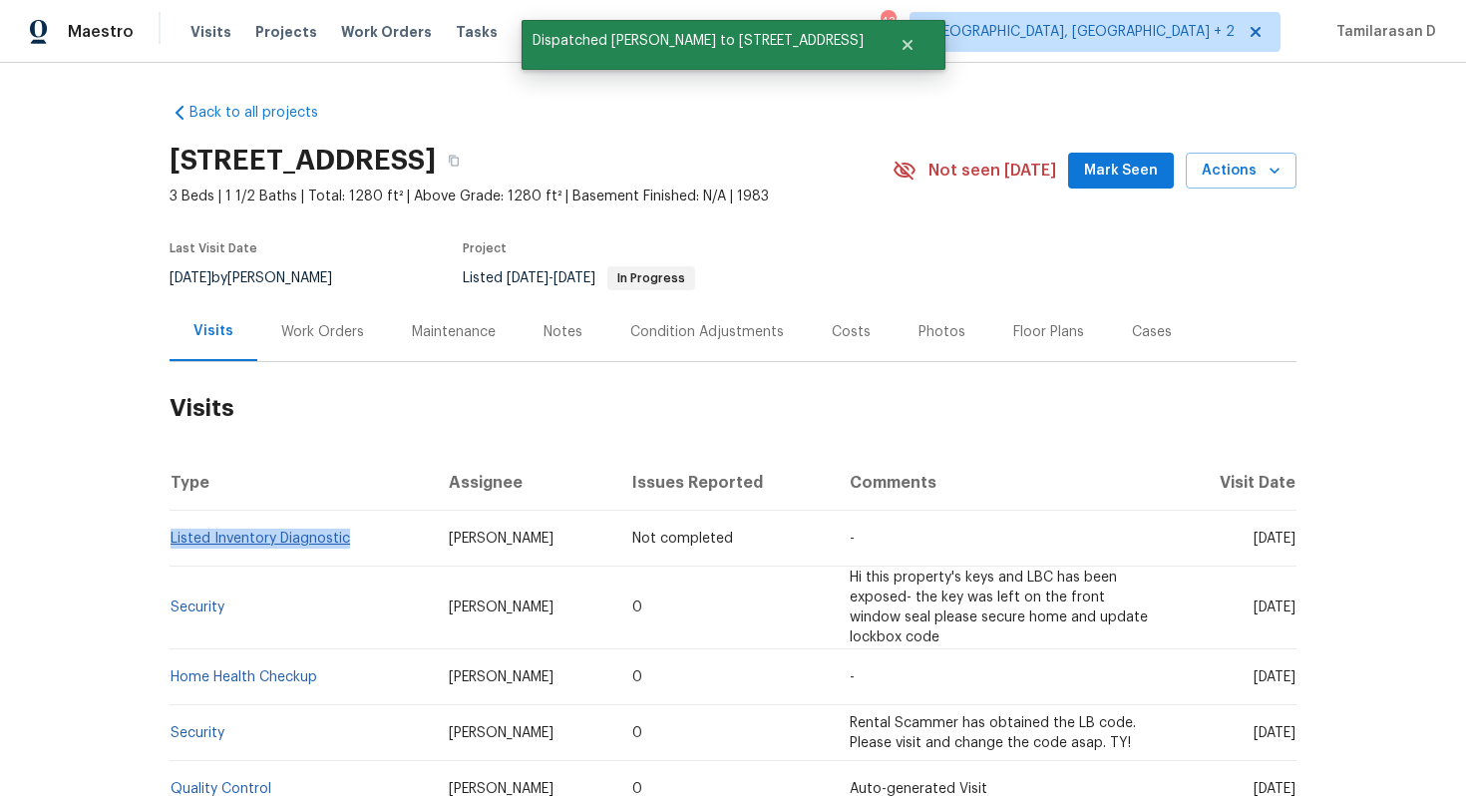
drag, startPoint x: 352, startPoint y: 542, endPoint x: 172, endPoint y: 539, distance: 179.5
click at [172, 539] on td "Listed Inventory Diagnostic" at bounding box center [300, 538] width 263 height 56
copy link "Listed Inventory Diagnostic"
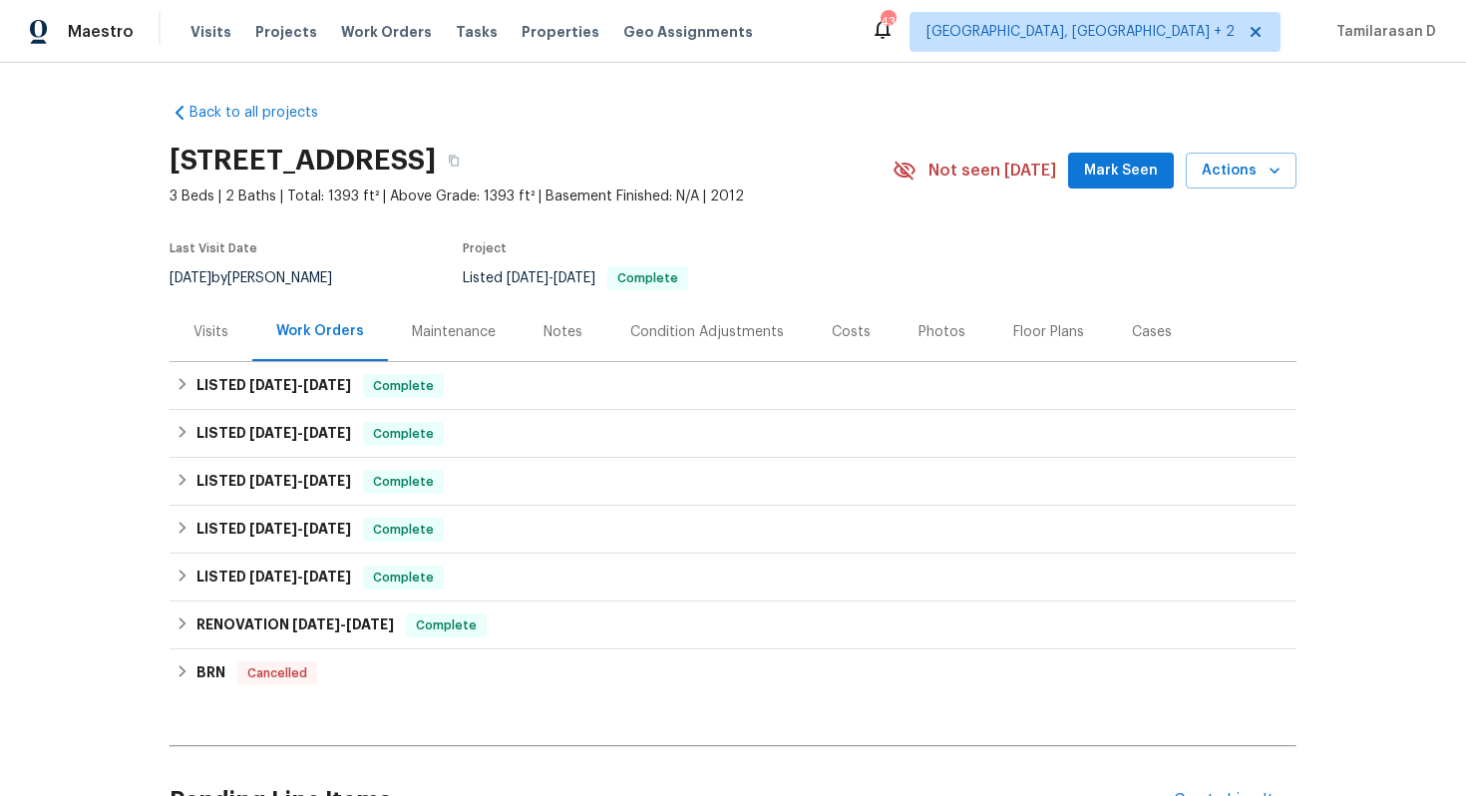
click at [224, 326] on div "Visits" at bounding box center [210, 332] width 35 height 20
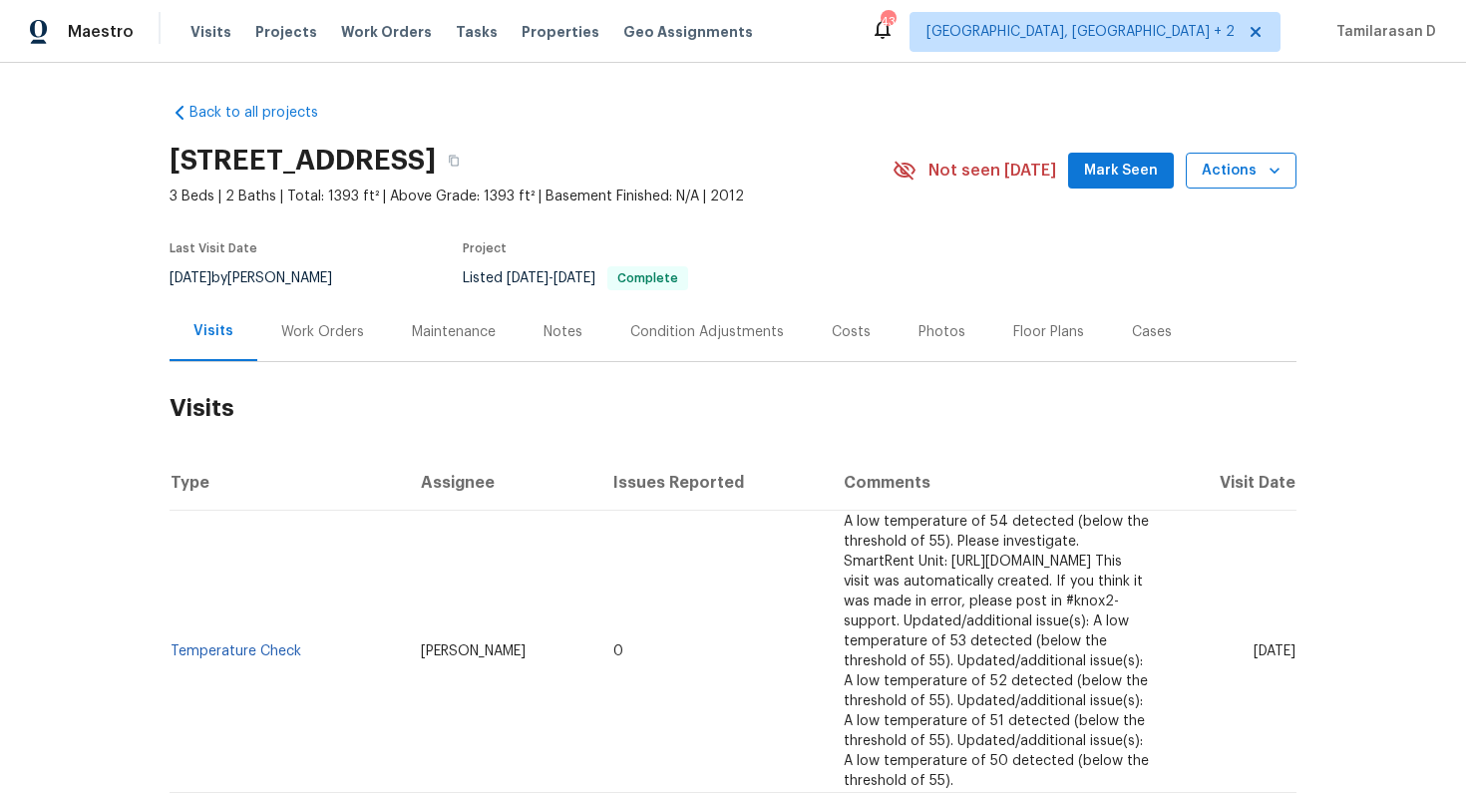
click at [1250, 166] on span "Actions" at bounding box center [1240, 171] width 79 height 25
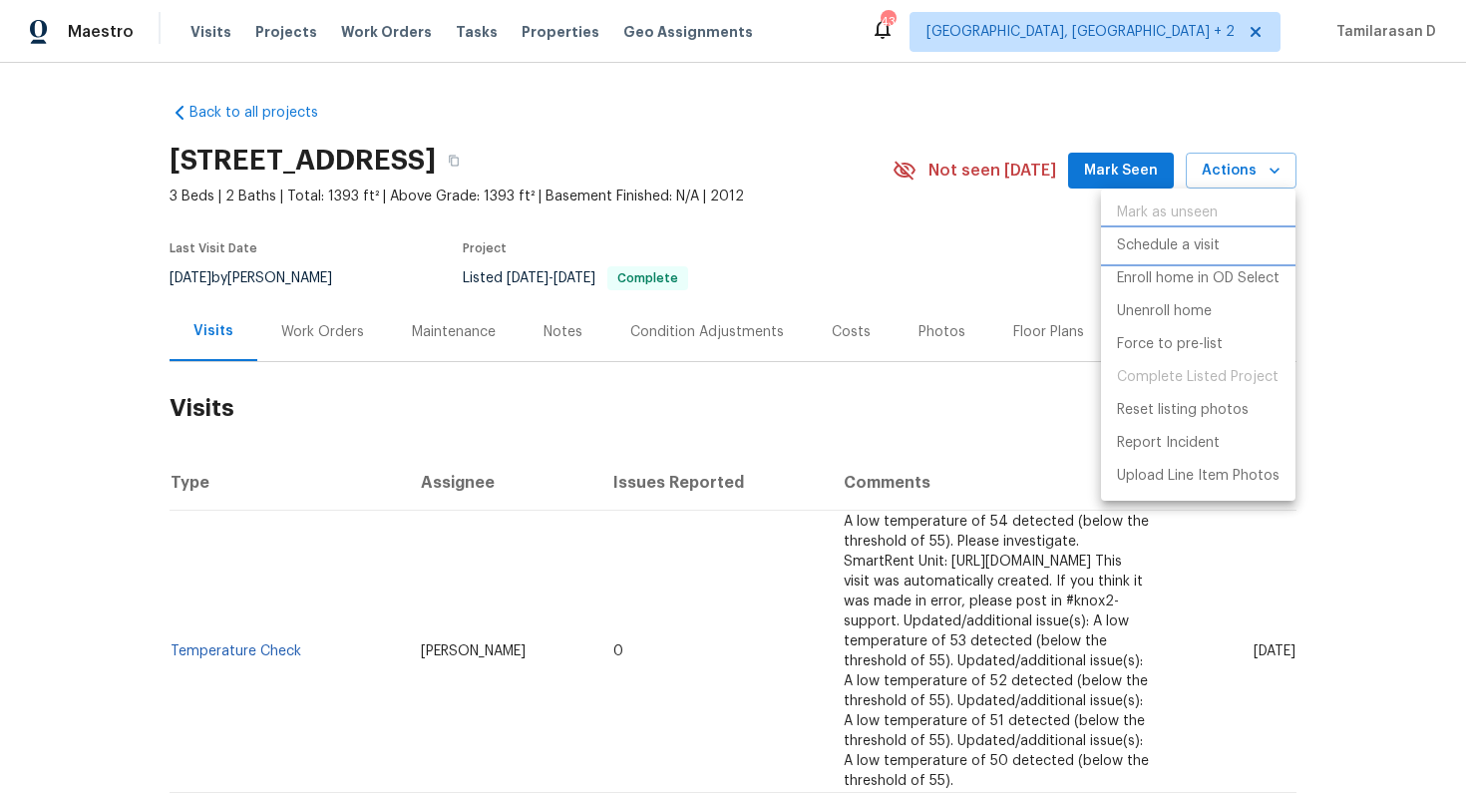
click at [1178, 244] on p "Schedule a visit" at bounding box center [1168, 245] width 103 height 21
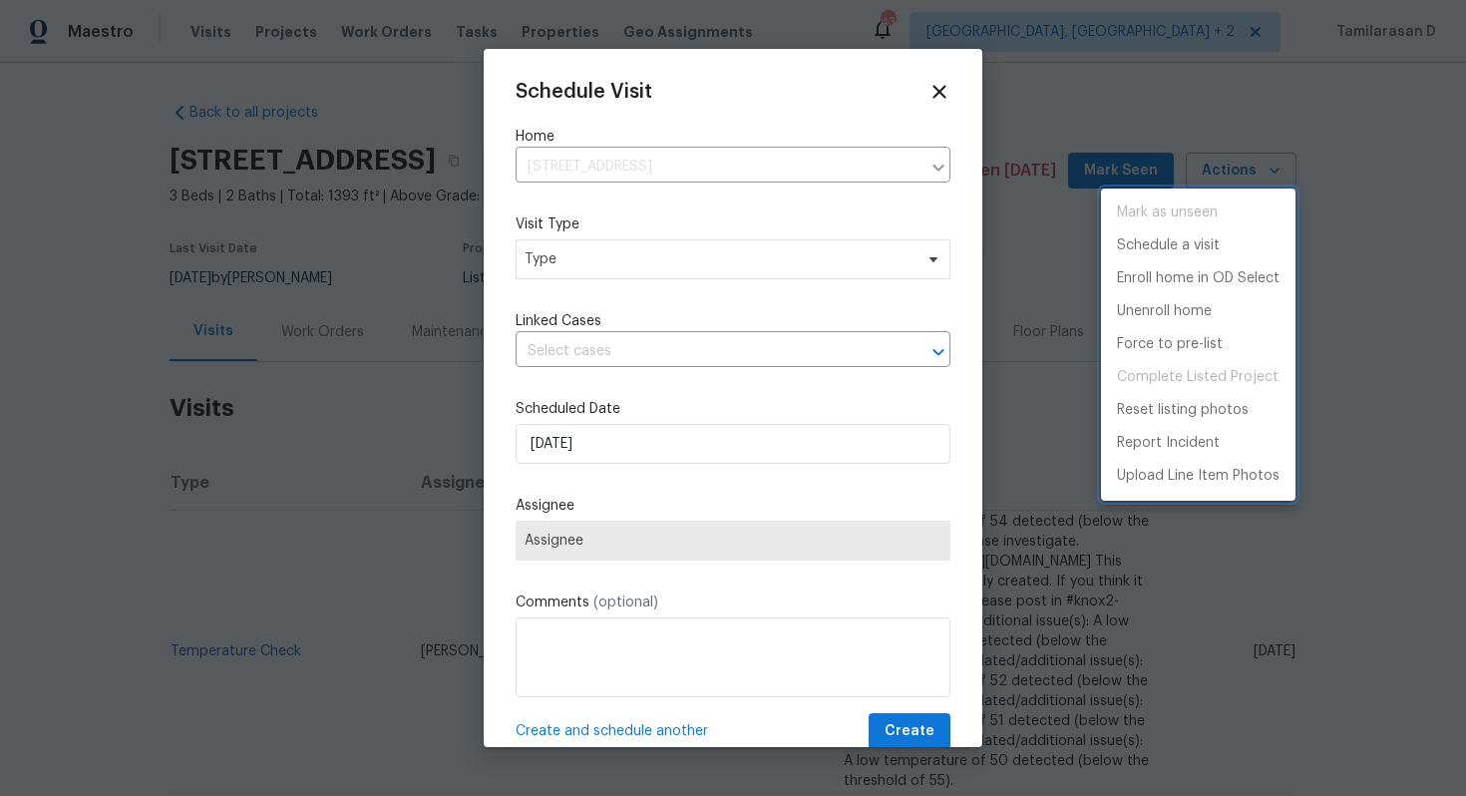
click at [775, 252] on div at bounding box center [733, 398] width 1466 height 796
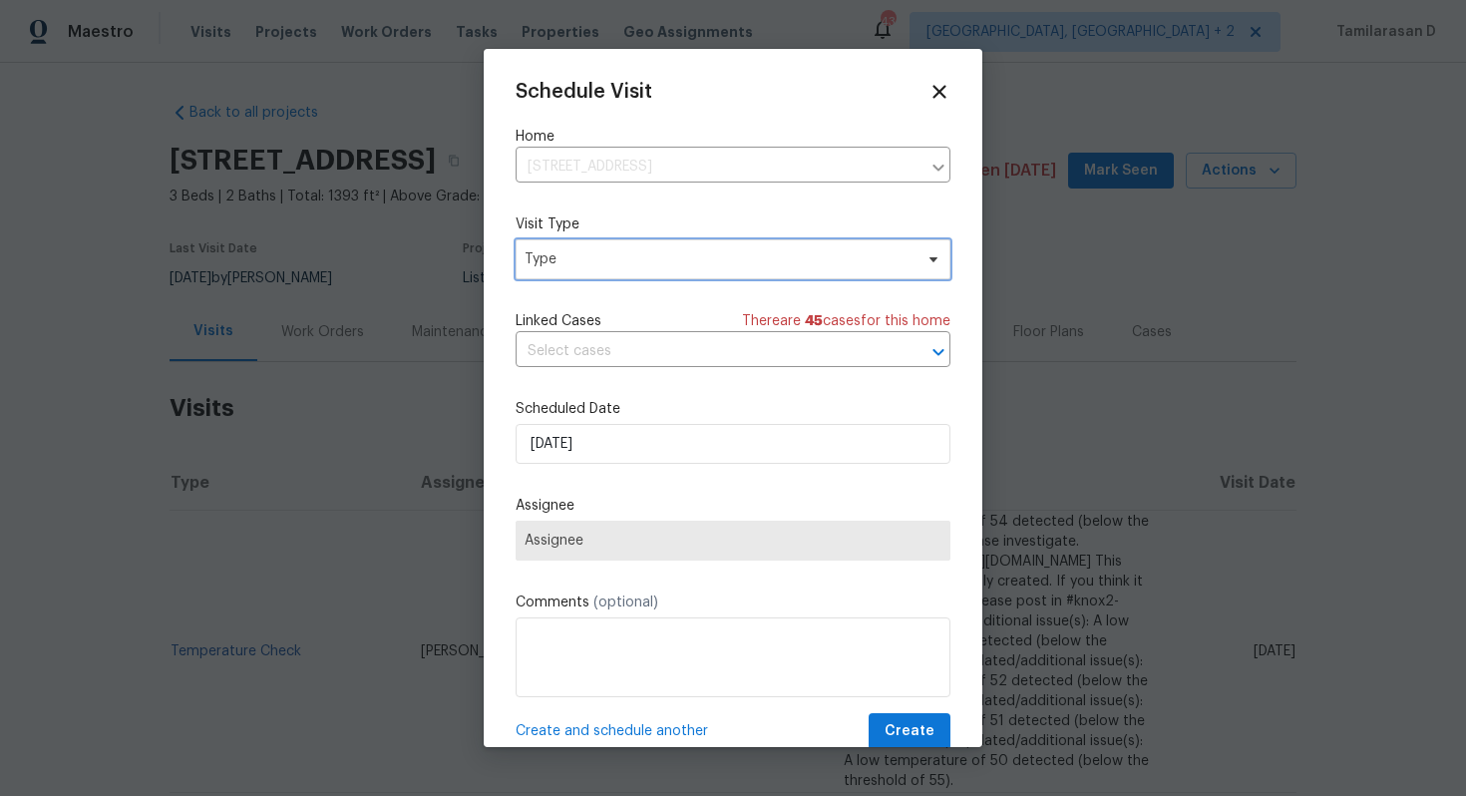
click at [775, 252] on span "Type" at bounding box center [718, 259] width 388 height 20
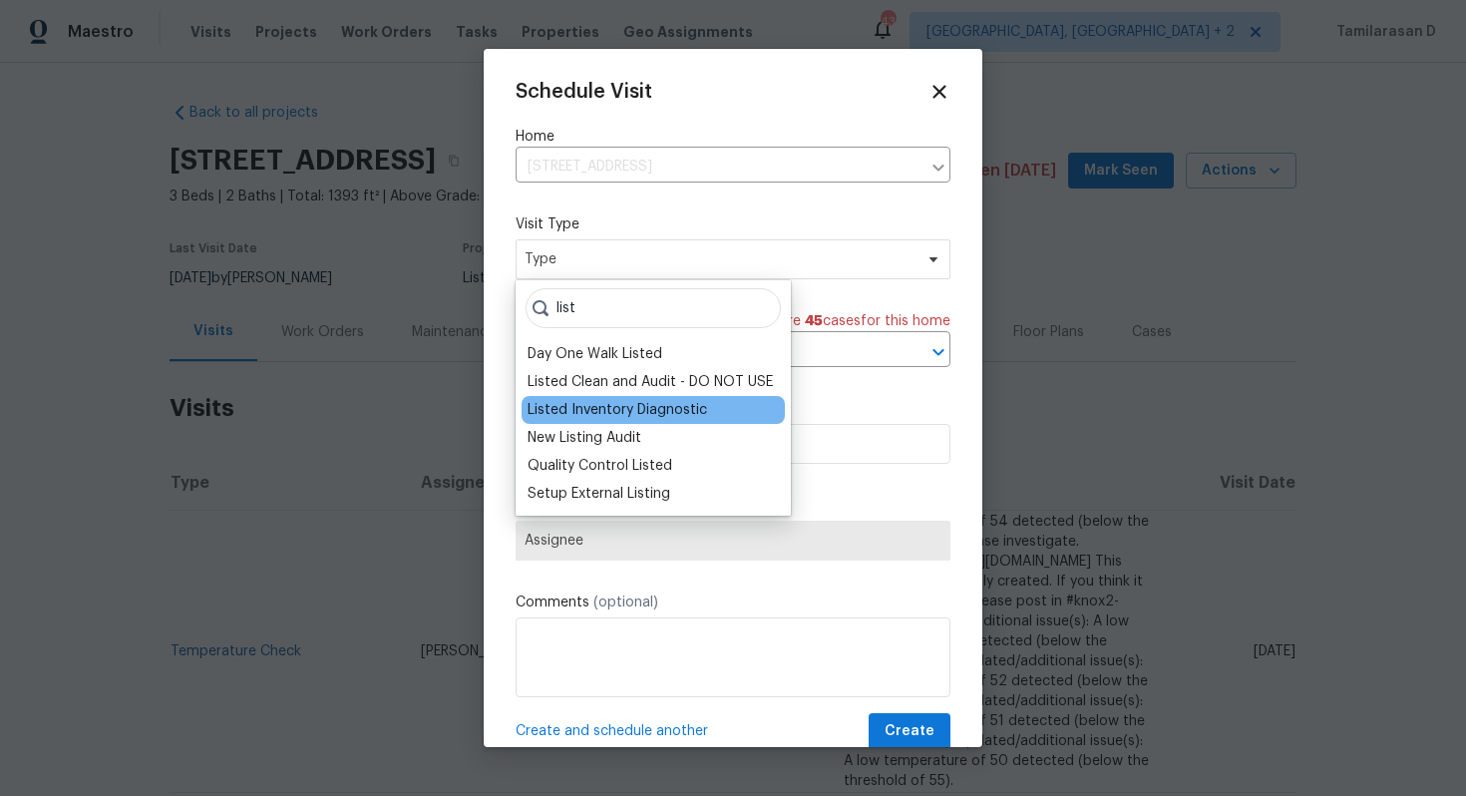
type input "list"
click at [680, 406] on div "Listed Inventory Diagnostic" at bounding box center [616, 410] width 179 height 20
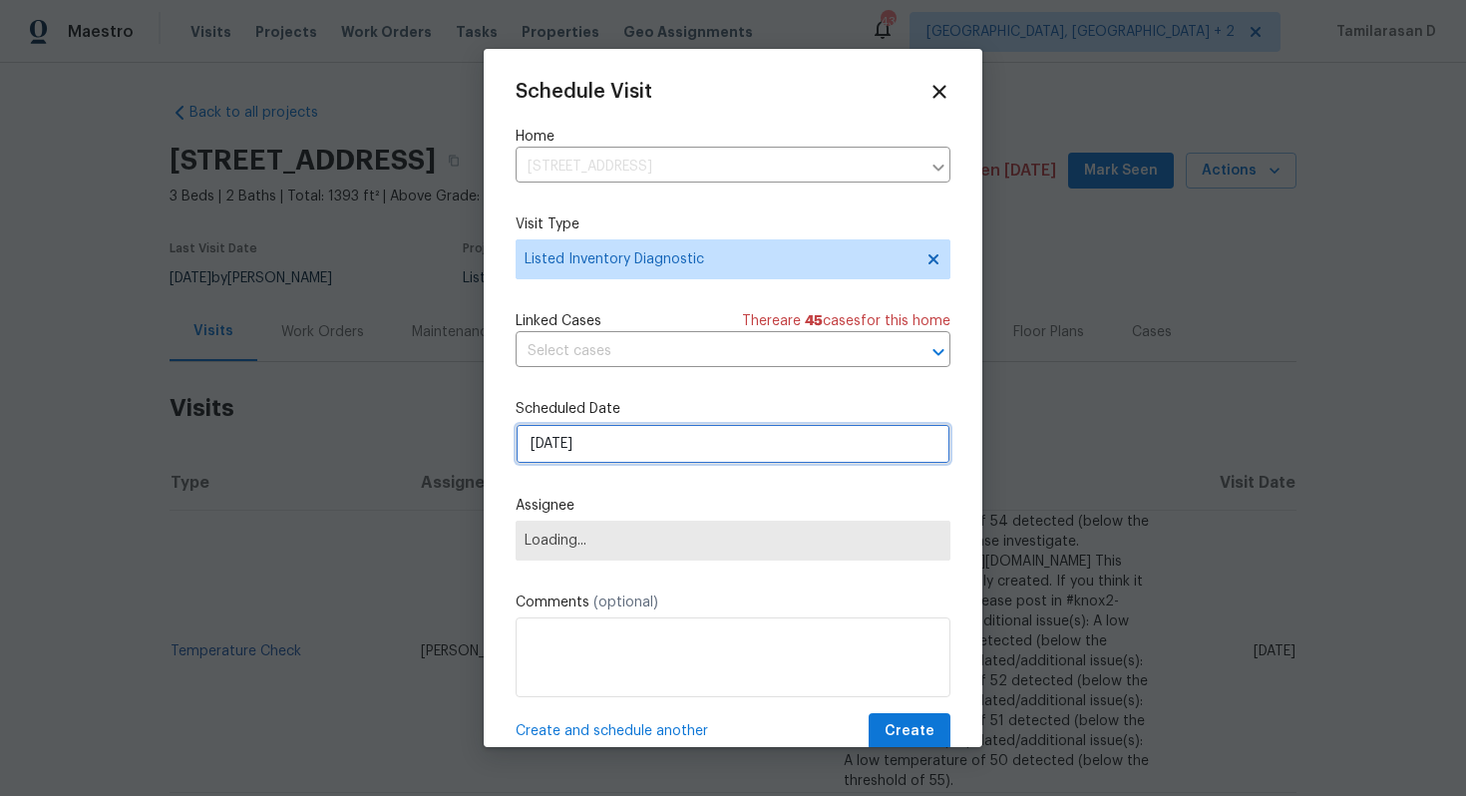
click at [582, 437] on input "[DATE]" at bounding box center [732, 444] width 435 height 40
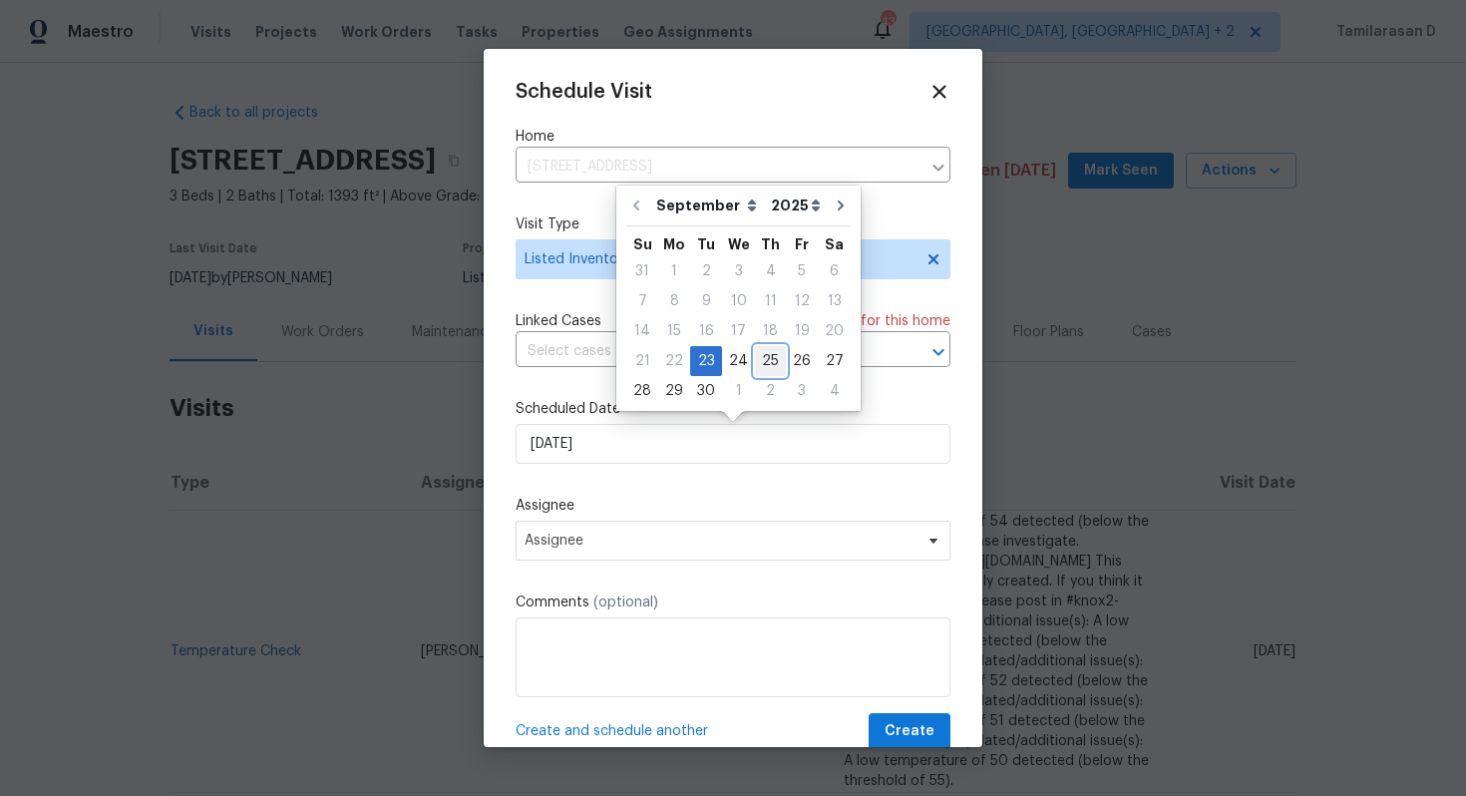
click at [761, 364] on div "25" at bounding box center [770, 361] width 31 height 28
type input "[DATE]"
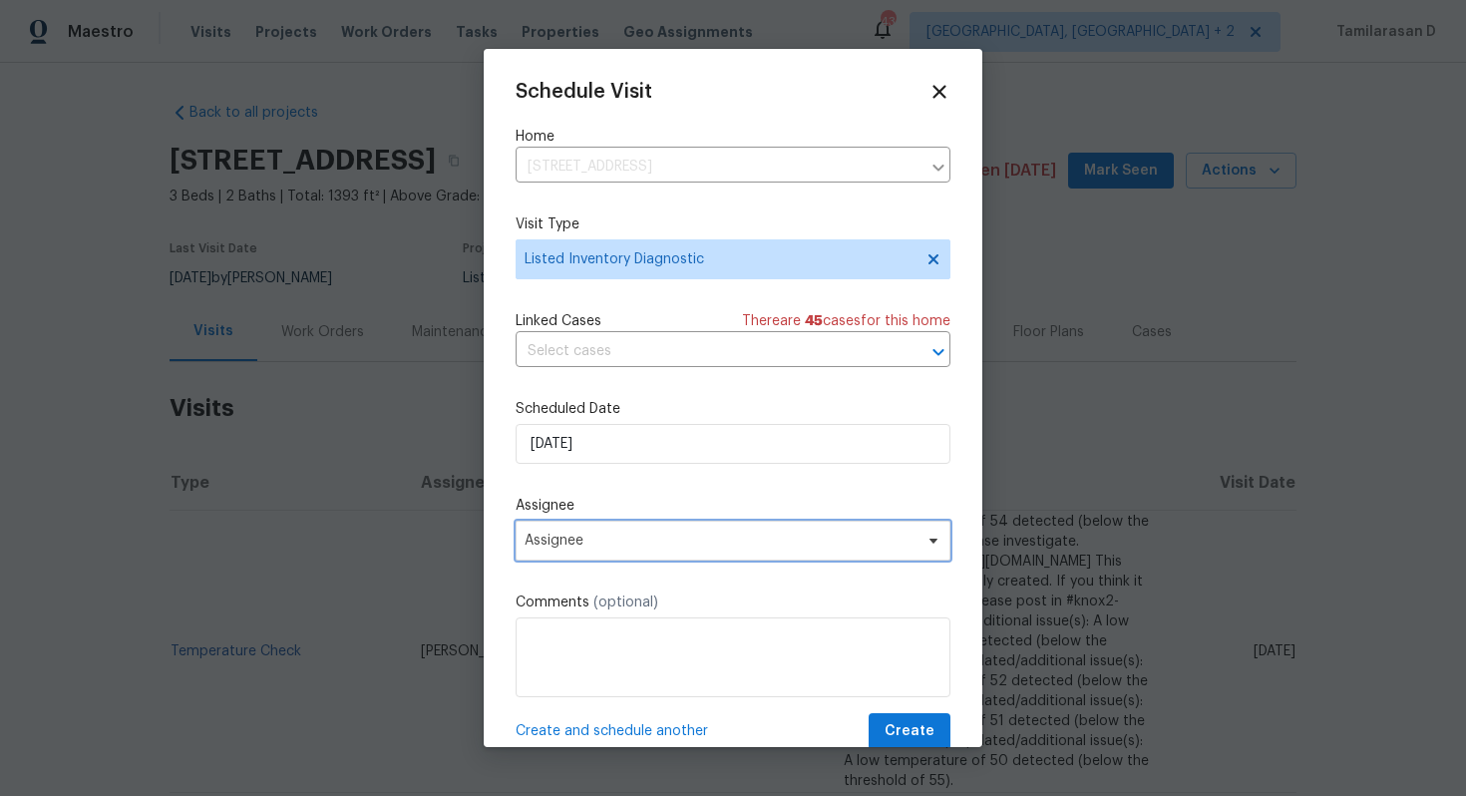
click at [571, 538] on span "Assignee" at bounding box center [719, 540] width 391 height 16
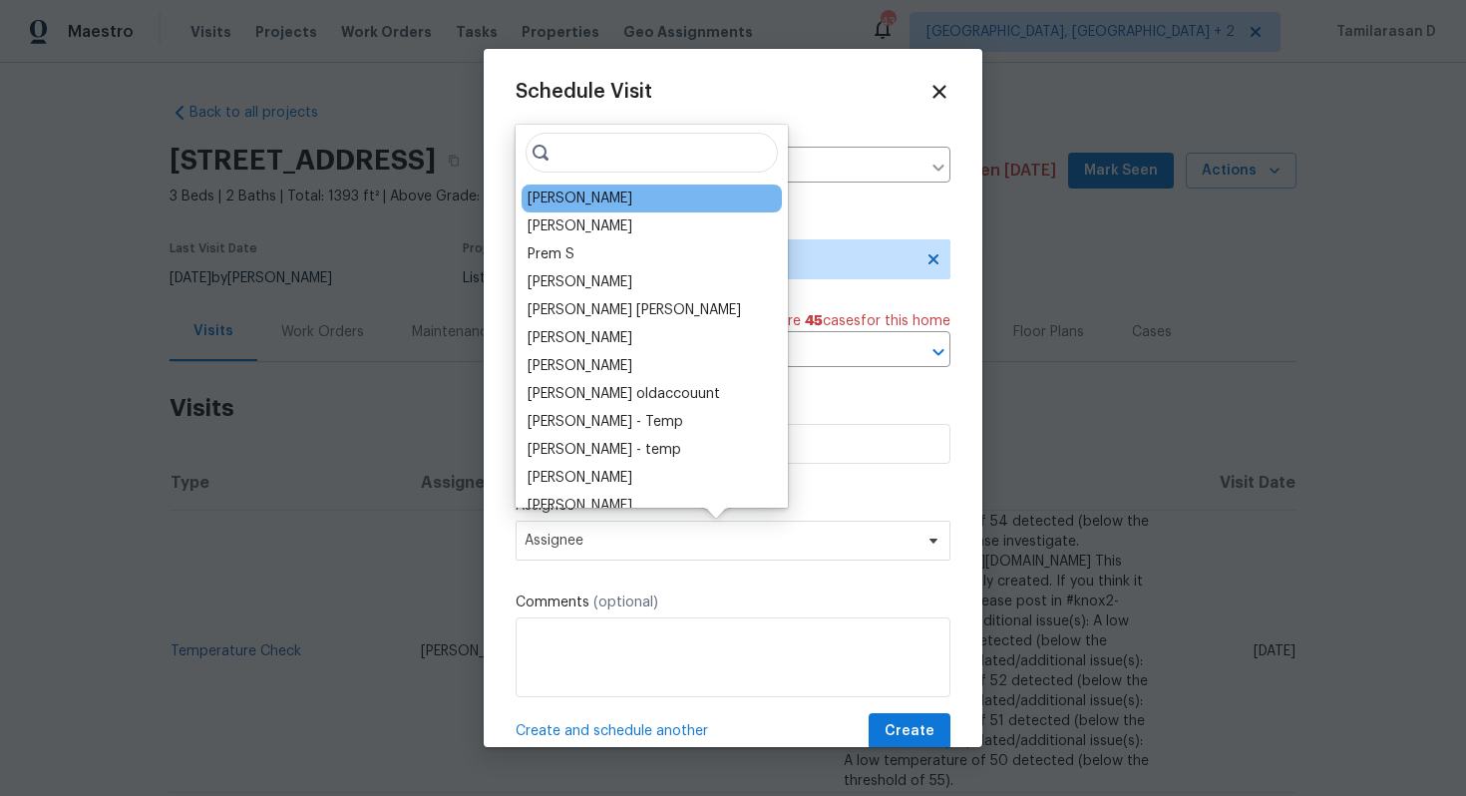
click at [561, 210] on div "[PERSON_NAME]" at bounding box center [651, 198] width 260 height 28
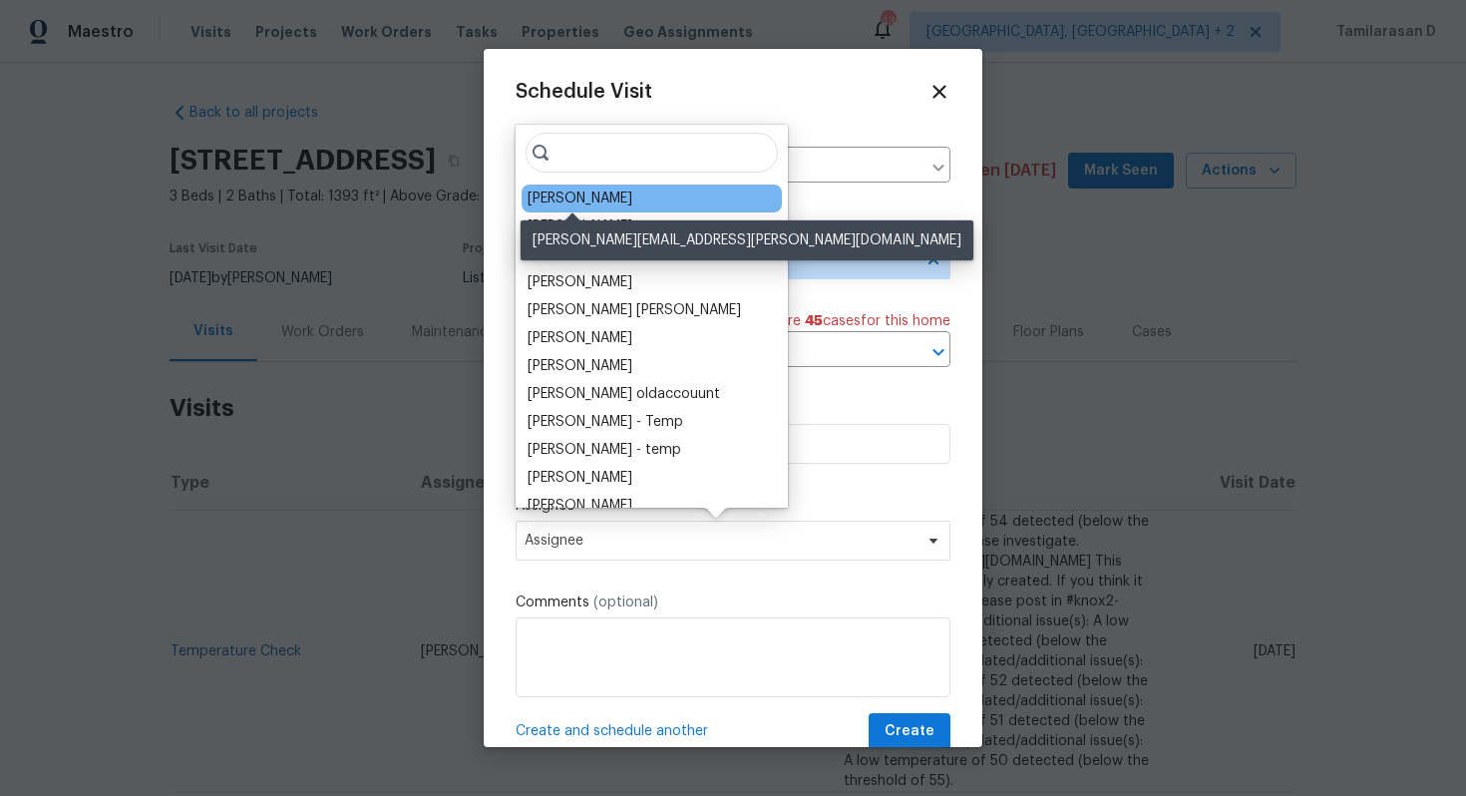
click at [580, 206] on div "[PERSON_NAME]" at bounding box center [579, 198] width 105 height 20
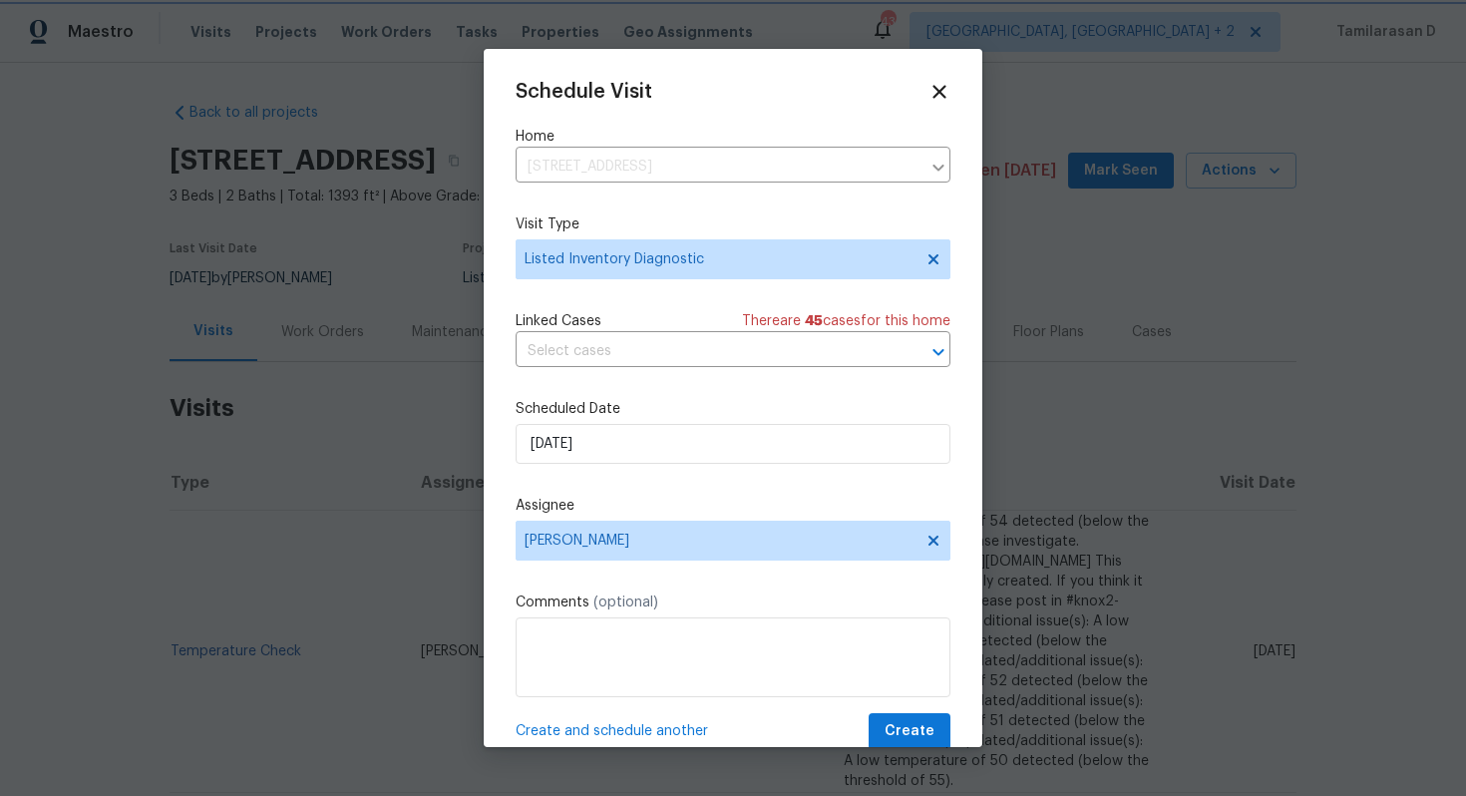
scroll to position [36, 0]
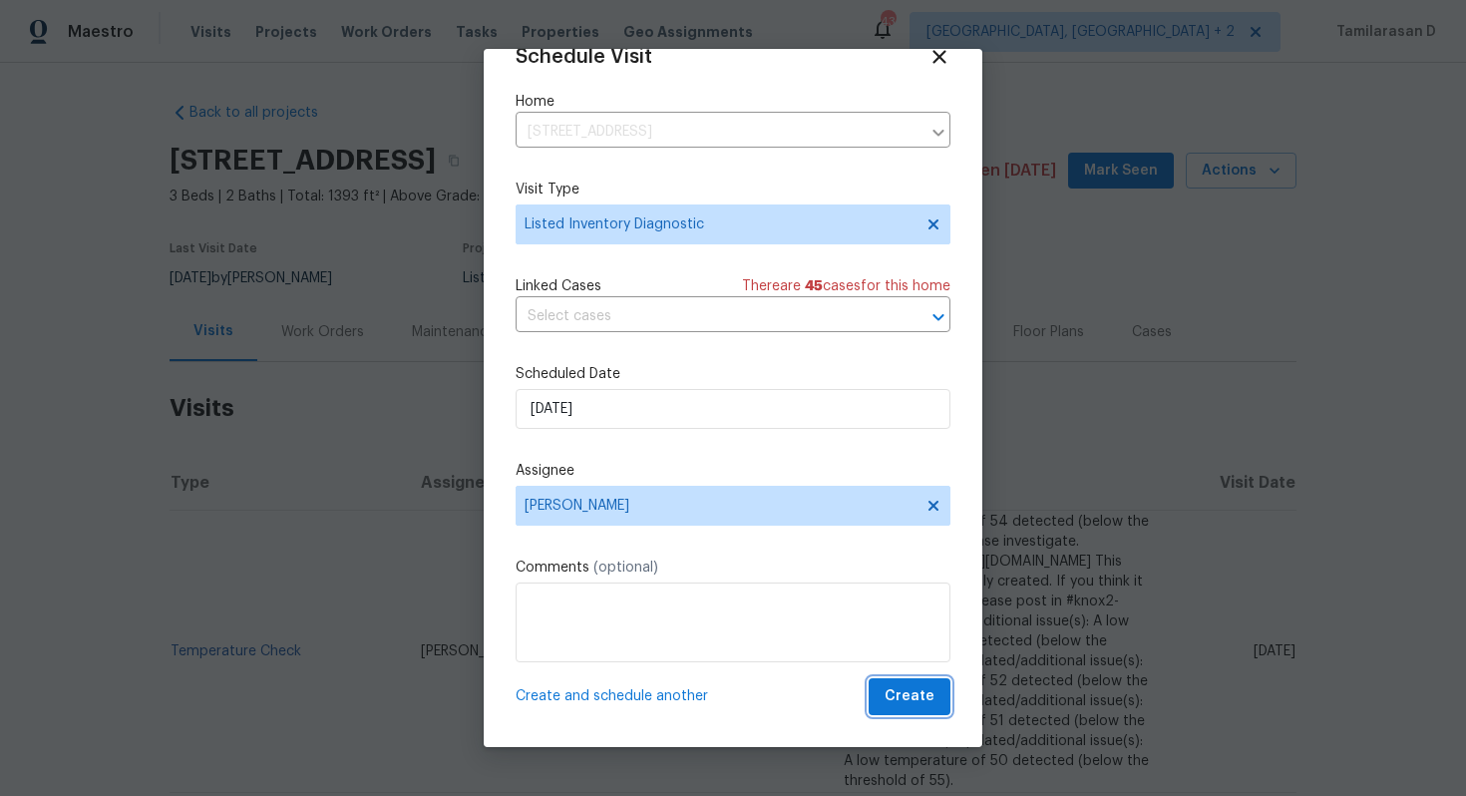
click at [922, 701] on span "Create" at bounding box center [909, 696] width 50 height 25
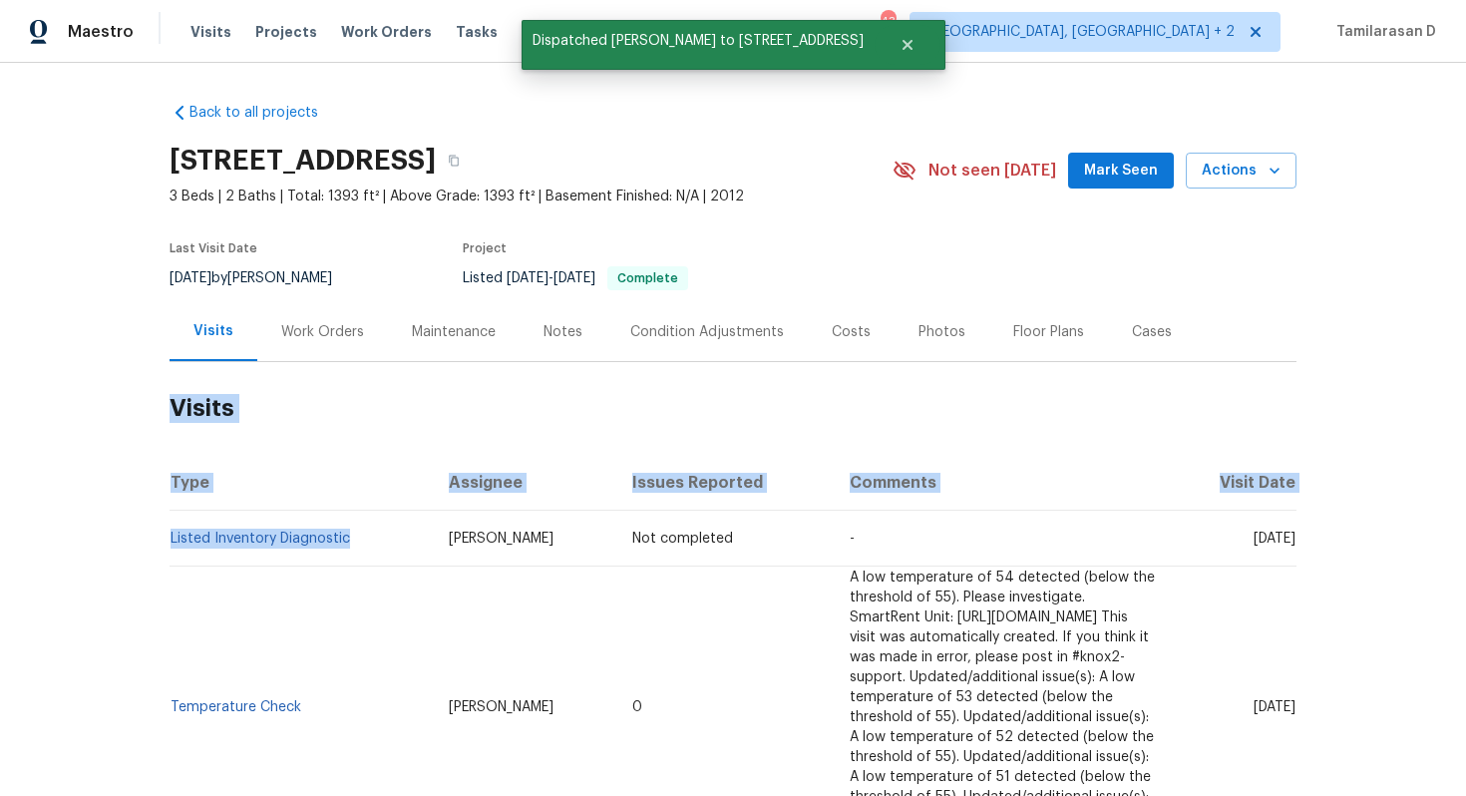
drag, startPoint x: 246, startPoint y: 563, endPoint x: 167, endPoint y: 548, distance: 80.2
click at [167, 548] on div "Back to all projects [STREET_ADDRESS] 3 Beds | 2 Baths | Total: 1393 ft² | Abov…" at bounding box center [733, 429] width 1466 height 733
click at [285, 479] on th "Type" at bounding box center [300, 483] width 263 height 56
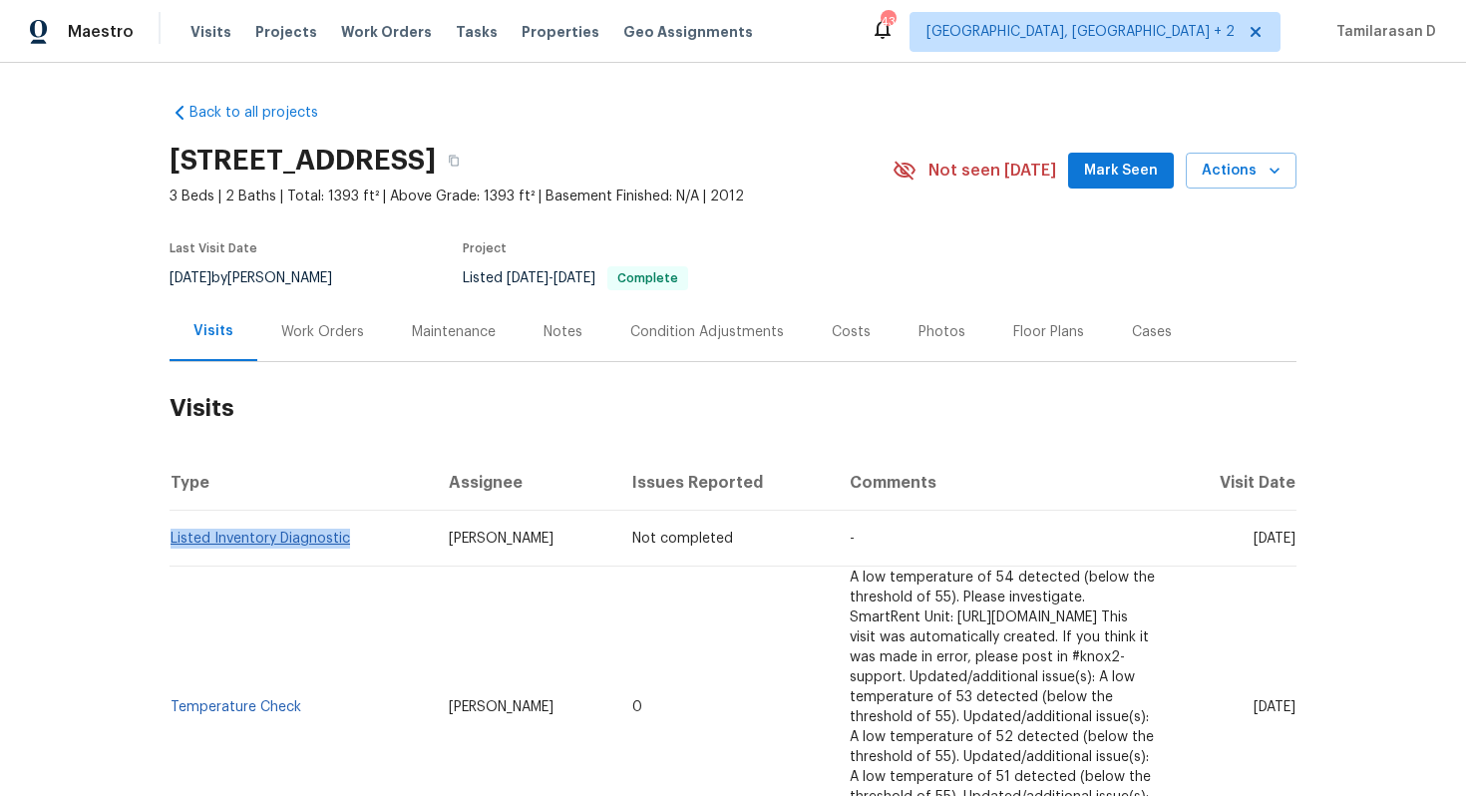
drag, startPoint x: 246, startPoint y: 562, endPoint x: 172, endPoint y: 541, distance: 76.7
click at [172, 541] on td "Listed Inventory Diagnostic" at bounding box center [300, 538] width 263 height 56
copy link "Listed Inventory Diagnostic"
